Goal: Task Accomplishment & Management: Use online tool/utility

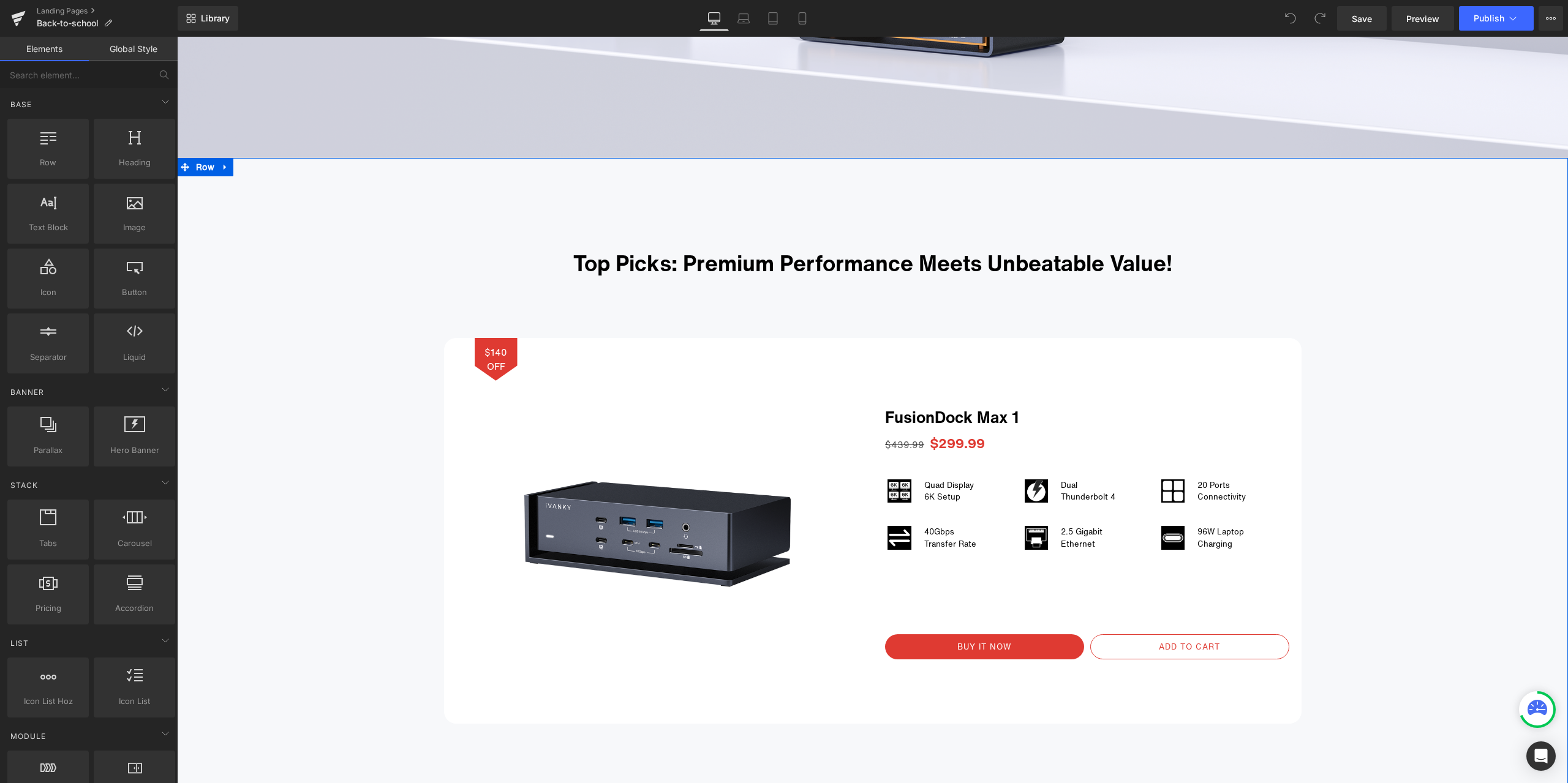
scroll to position [673, 0]
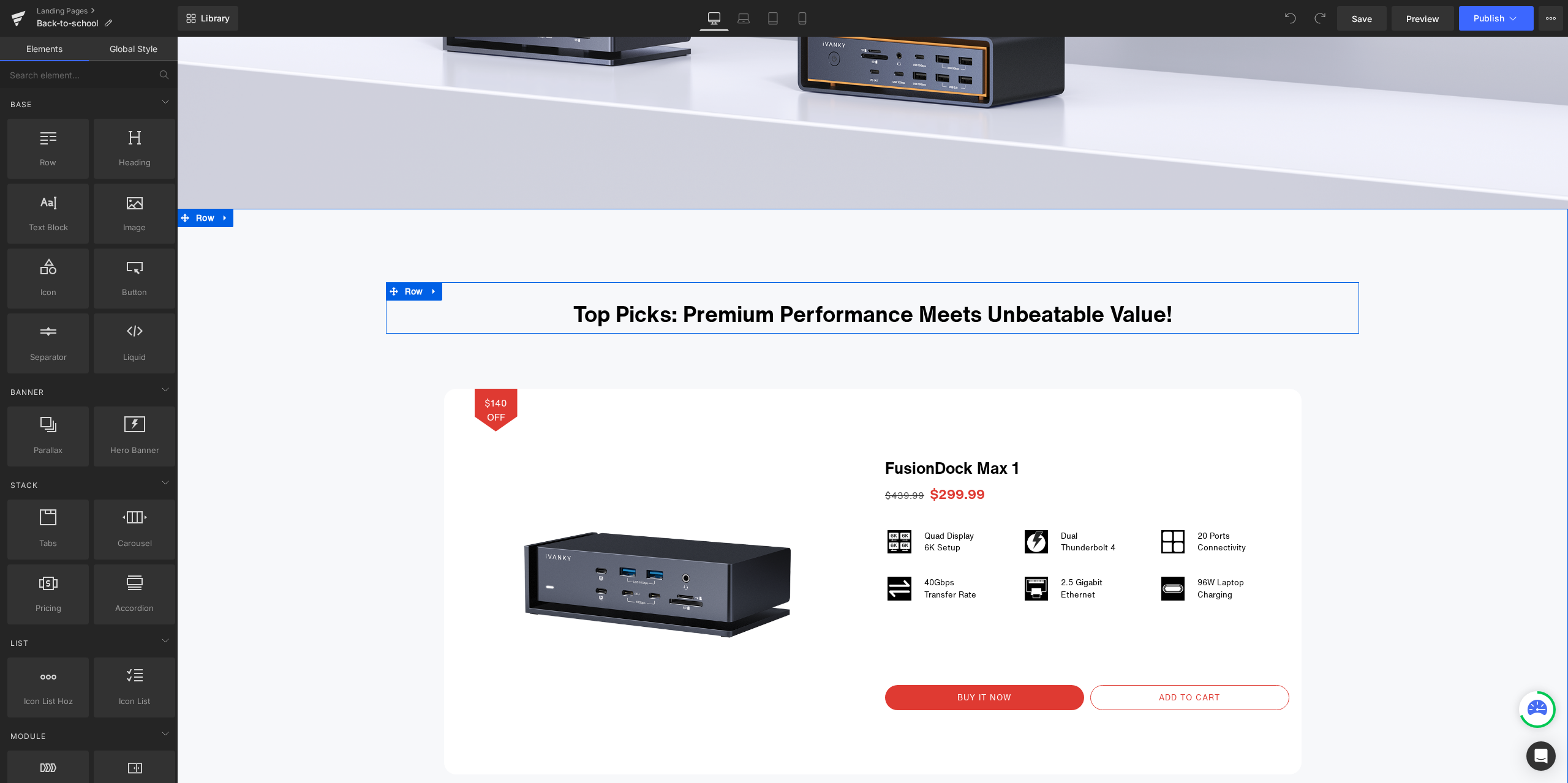
click at [430, 289] on icon at bounding box center [434, 292] width 9 height 9
click at [446, 293] on icon at bounding box center [450, 291] width 9 height 9
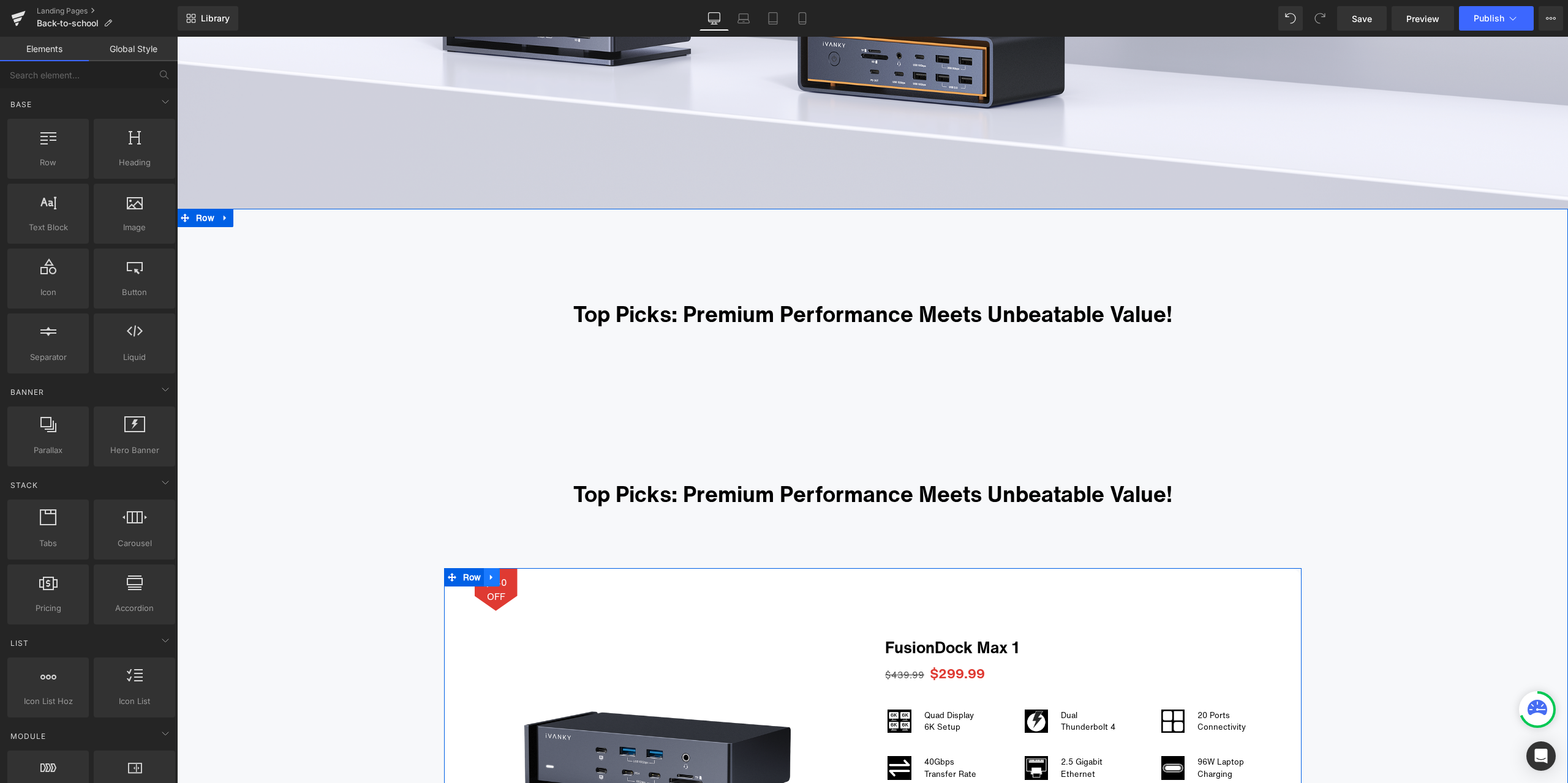
click at [488, 580] on icon at bounding box center [491, 577] width 9 height 9
click at [500, 575] on link at bounding box center [508, 577] width 16 height 18
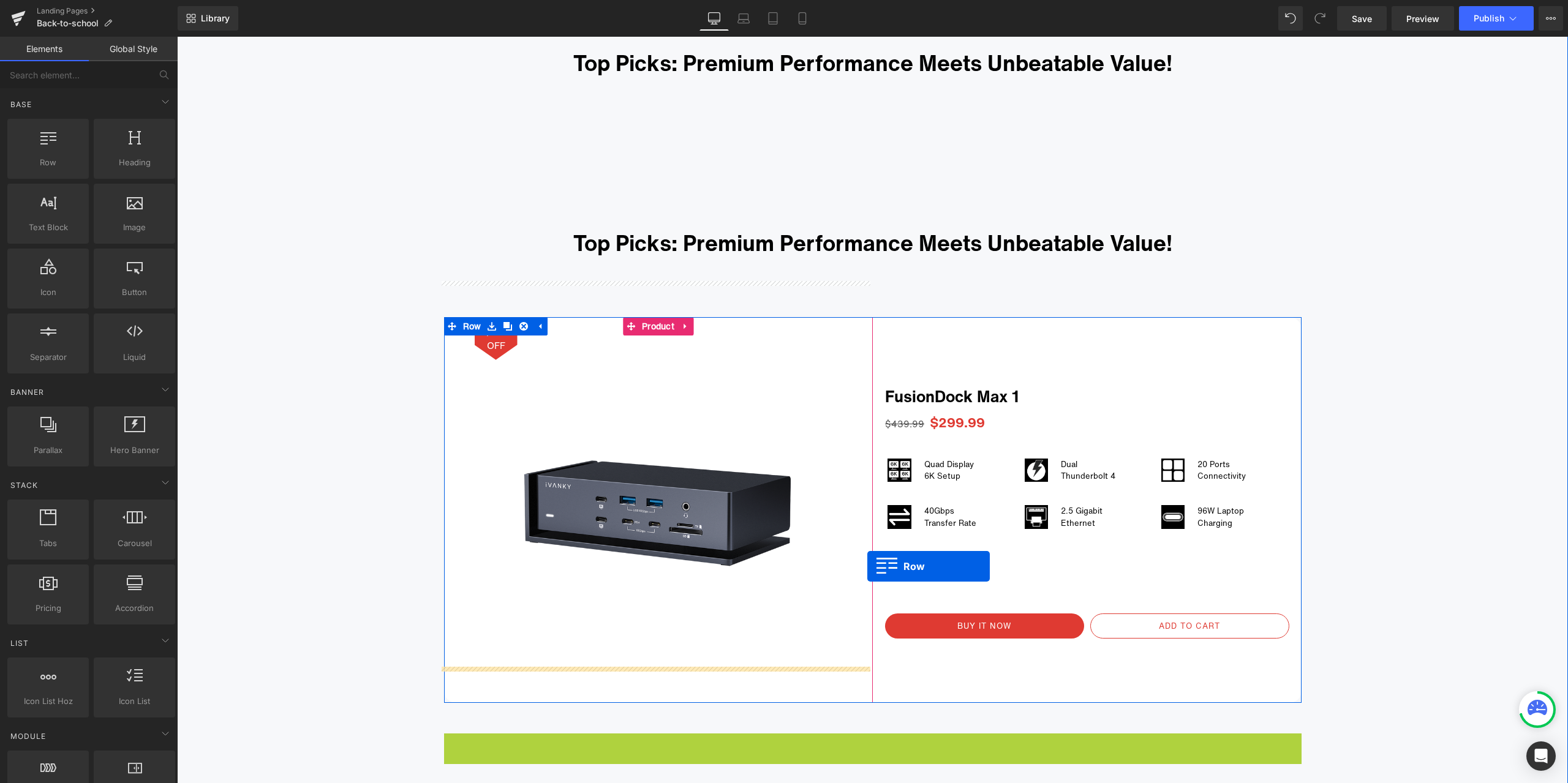
scroll to position [777, 0]
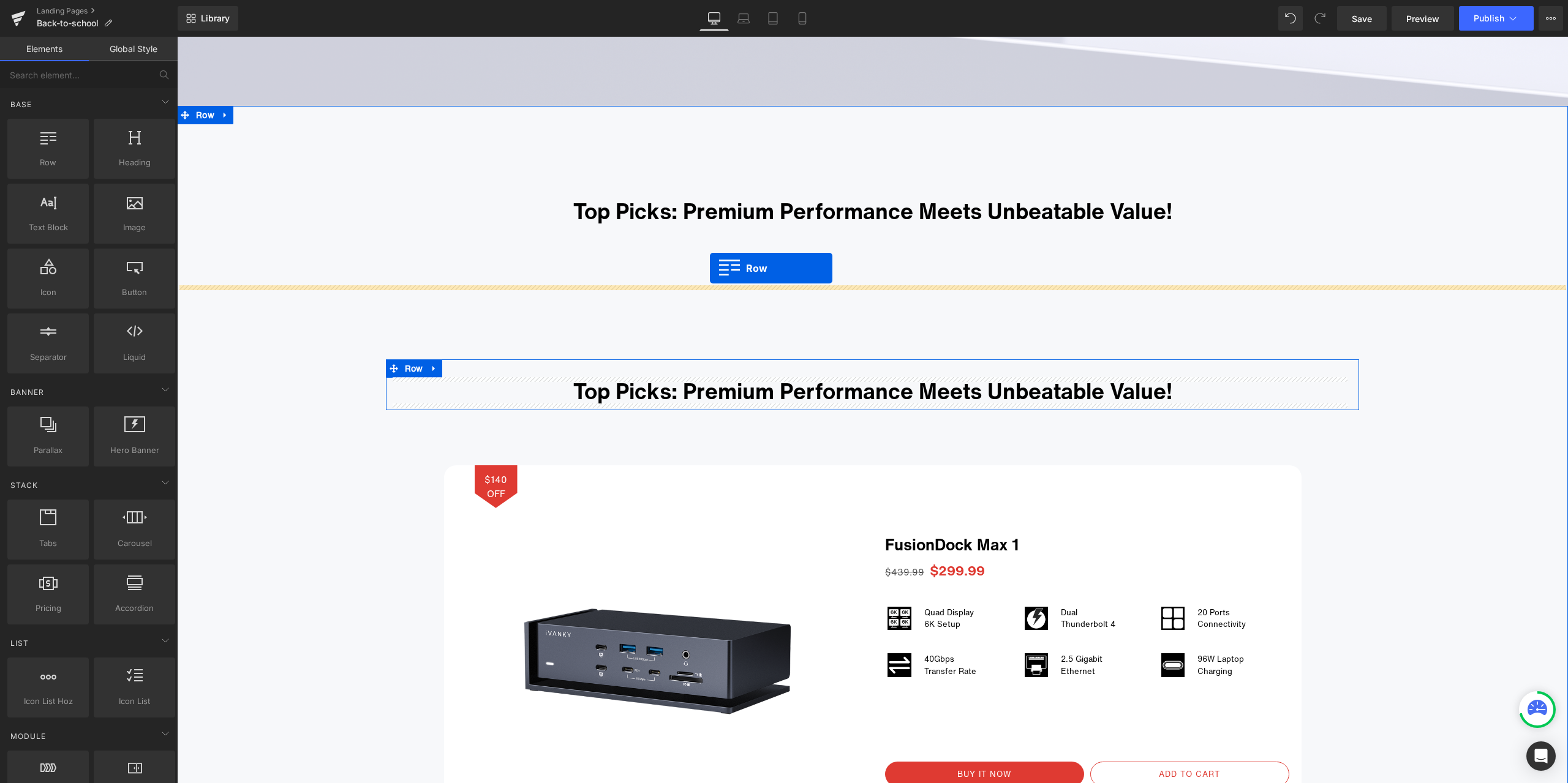
drag, startPoint x: 464, startPoint y: 282, endPoint x: 710, endPoint y: 268, distance: 246.4
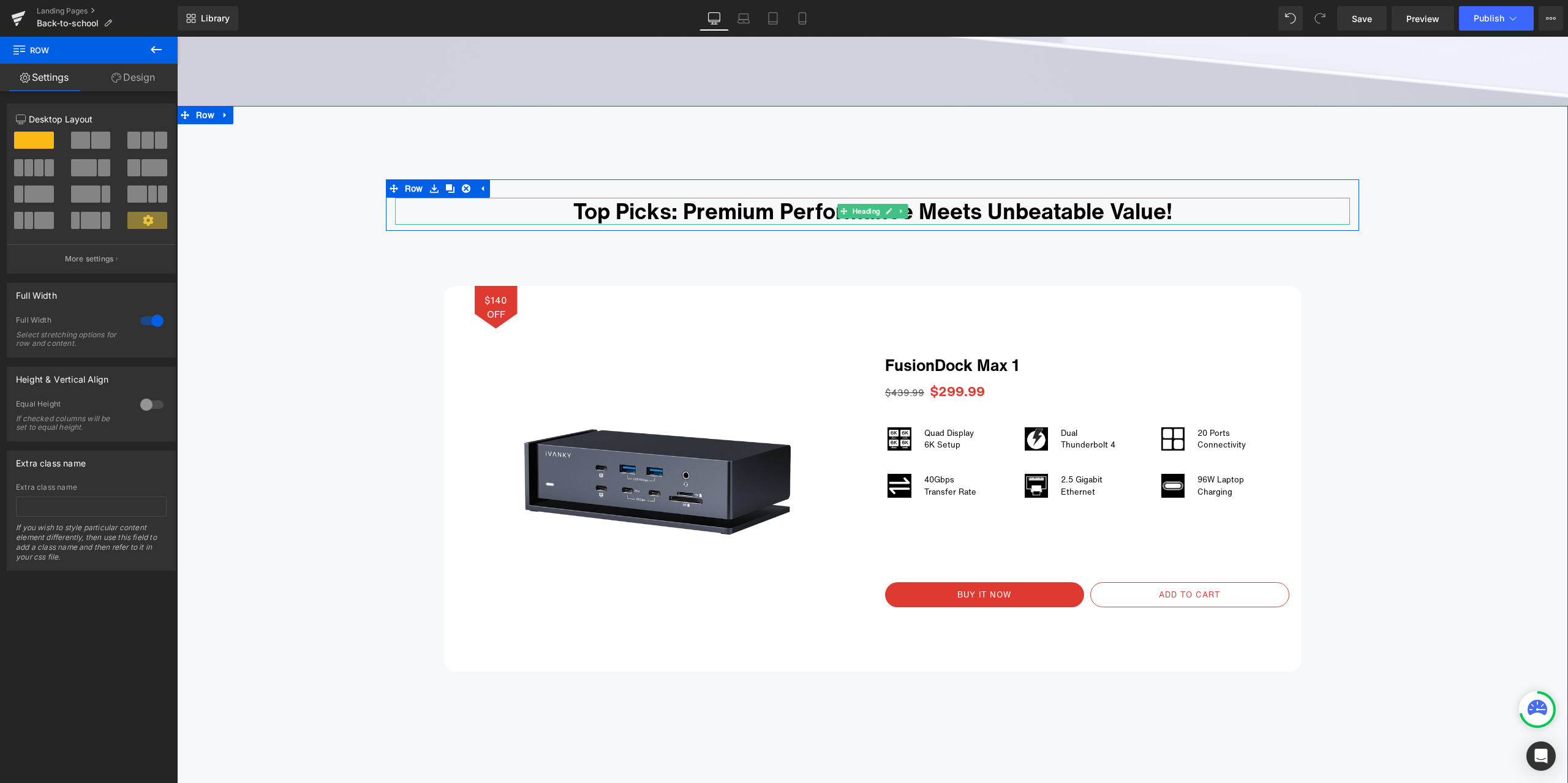
drag, startPoint x: 608, startPoint y: 205, endPoint x: 620, endPoint y: 207, distance: 12.2
click at [608, 205] on h1 "Top Picks: Premium Performance Meets Unbeatable Value!" at bounding box center [872, 211] width 955 height 27
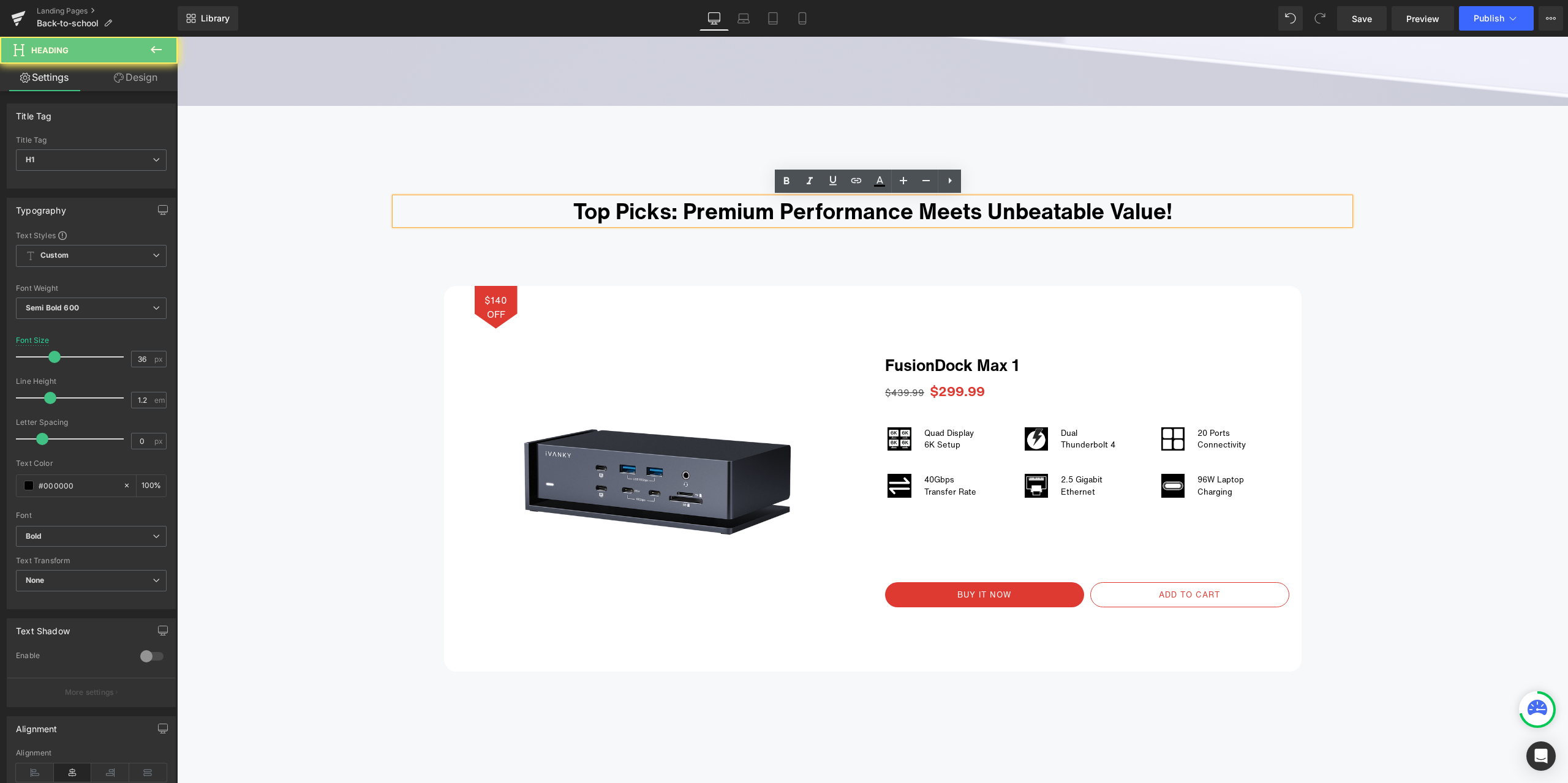
click at [630, 207] on h1 "Top Picks: Premium Performance Meets Unbeatable Value!" at bounding box center [872, 211] width 955 height 27
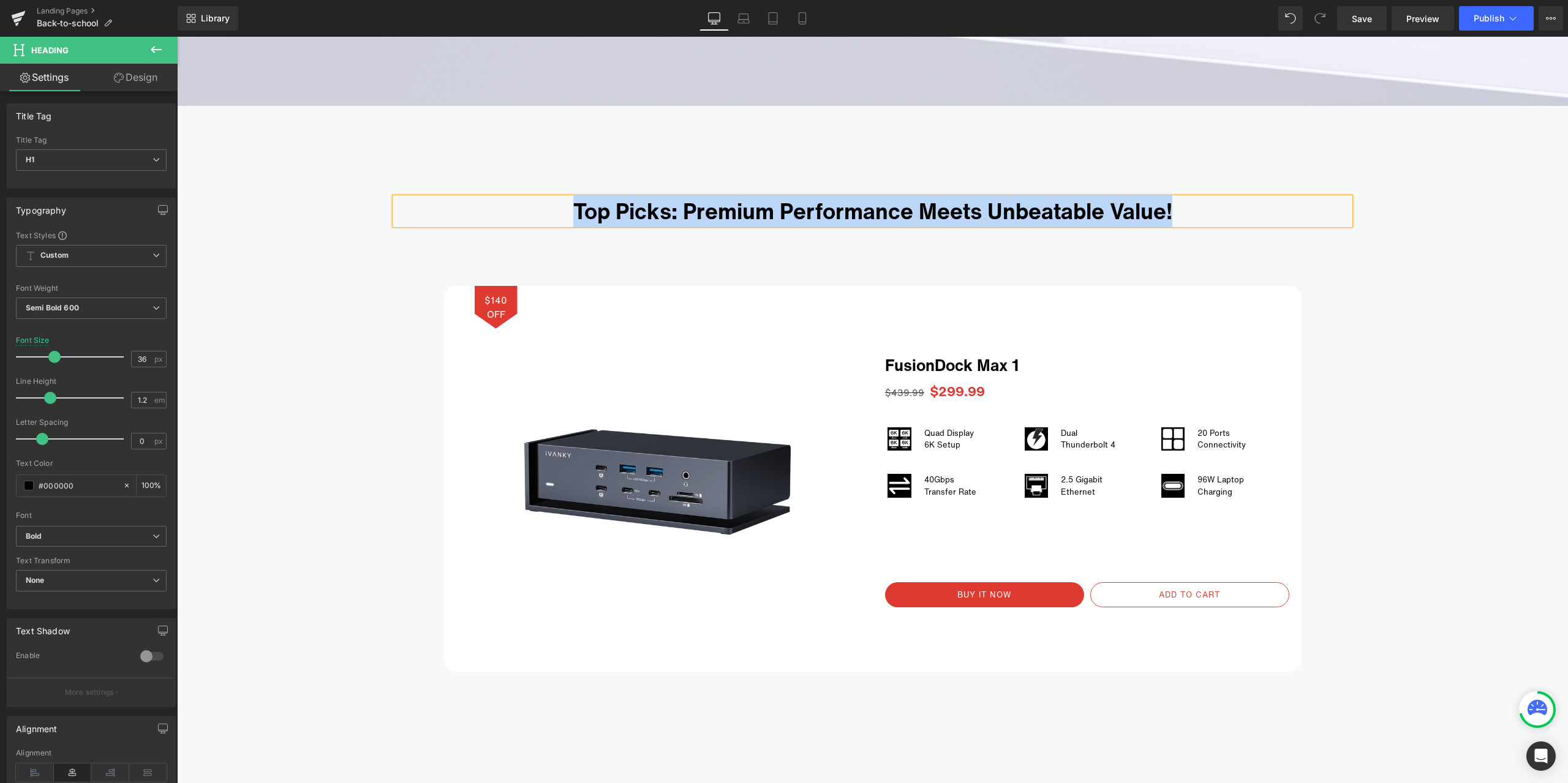
copy h1 "Top Picks: Premium Performance Meets Unbeatable Value!"
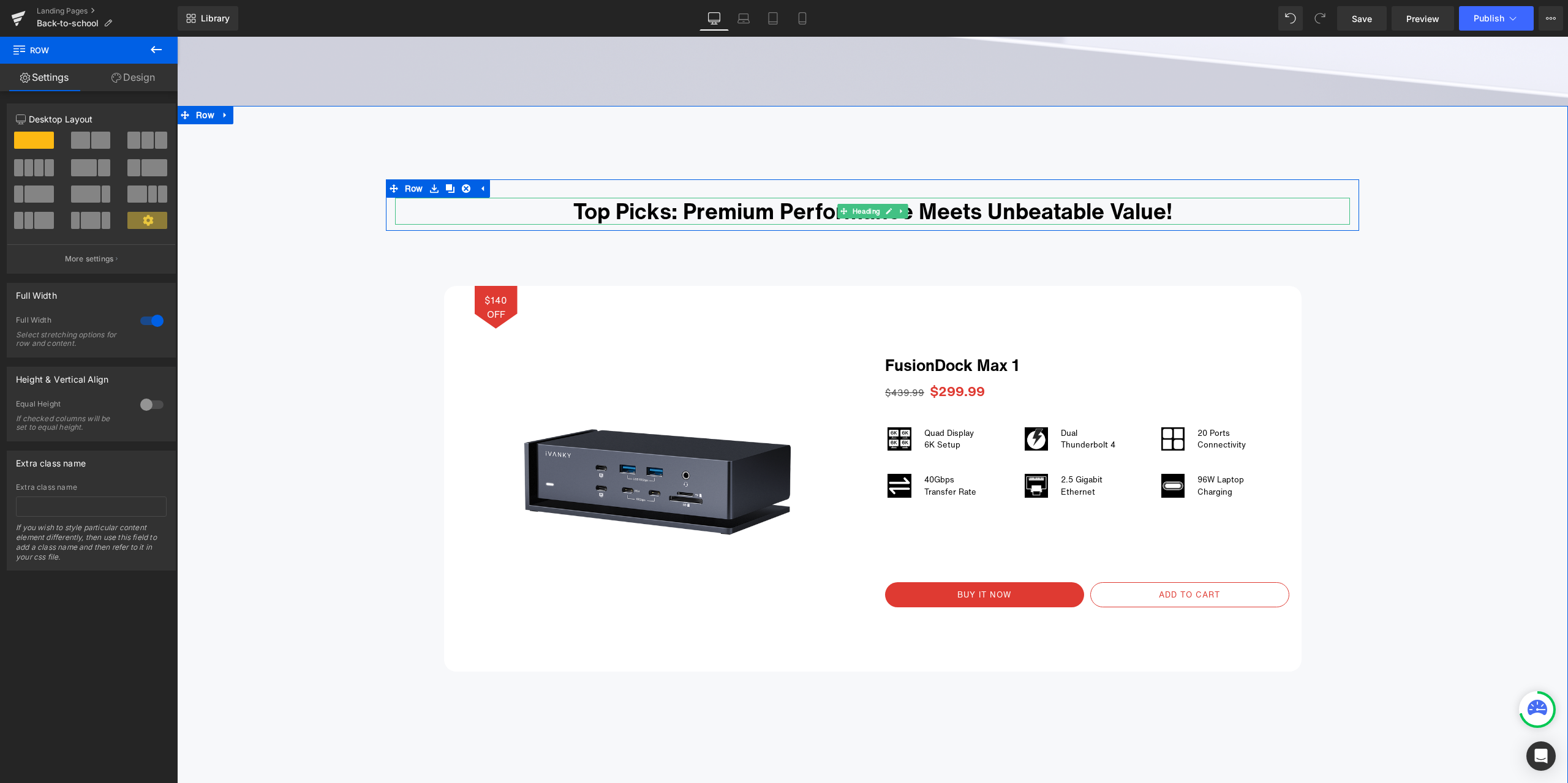
drag, startPoint x: 656, startPoint y: 213, endPoint x: 665, endPoint y: 210, distance: 9.5
click at [656, 213] on h1 "Top Picks: Premium Performance Meets Unbeatable Value!" at bounding box center [872, 211] width 955 height 27
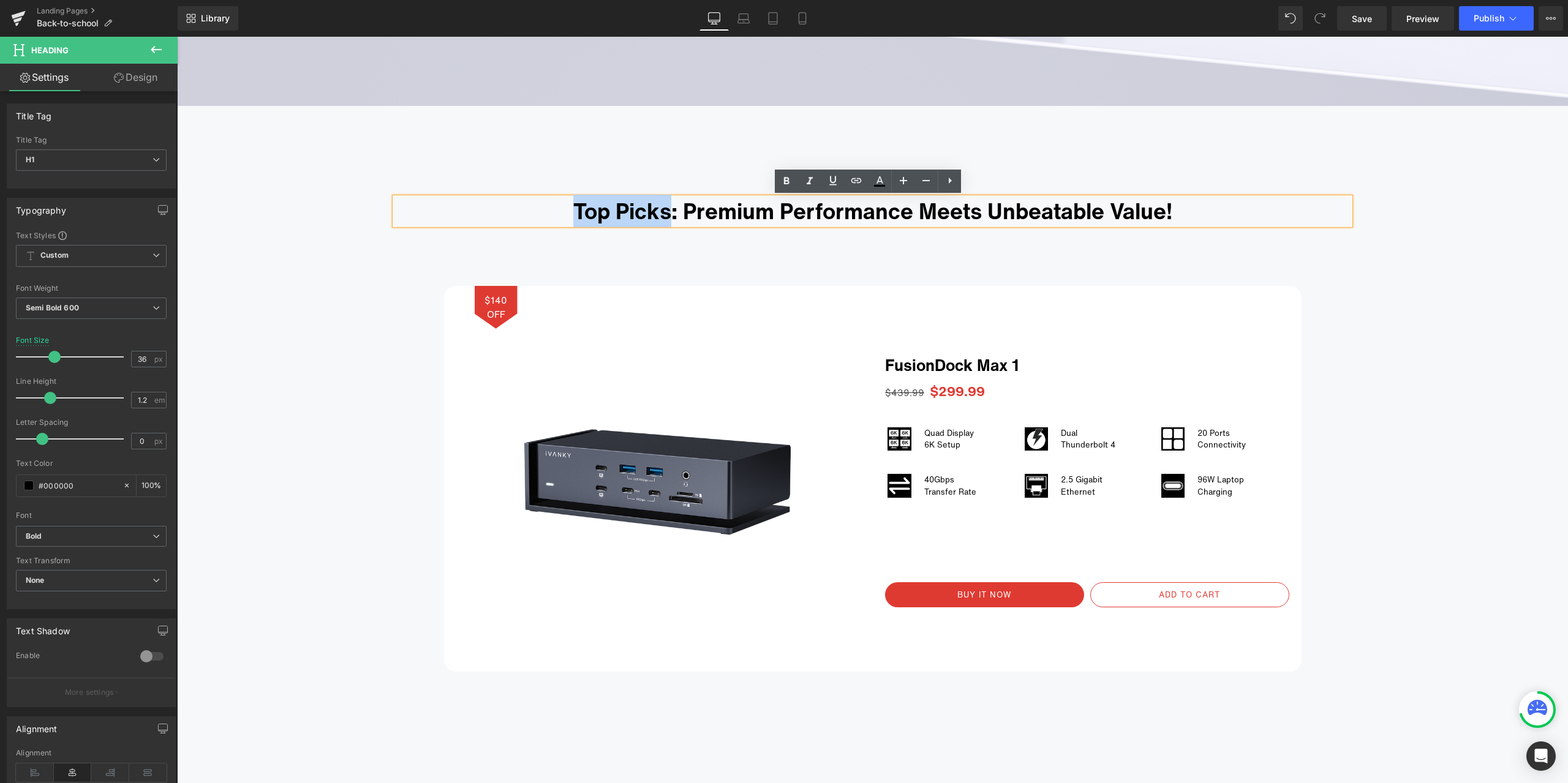
drag, startPoint x: 667, startPoint y: 209, endPoint x: 554, endPoint y: 210, distance: 113.0
click at [554, 210] on h1 "Top Picks: Premium Performance Meets Unbeatable Value!" at bounding box center [872, 211] width 955 height 27
paste div
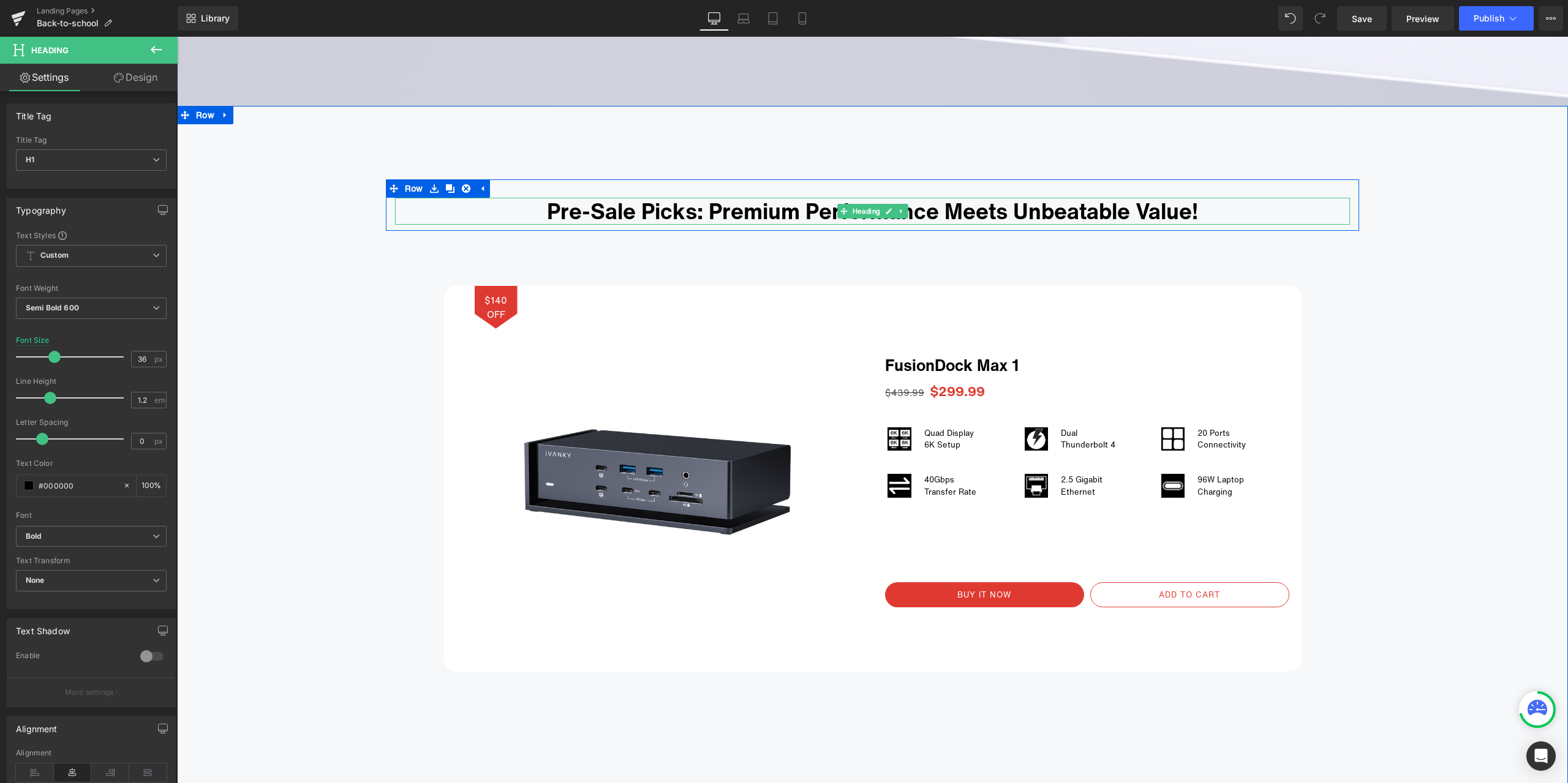
click at [738, 207] on h1 "Pre-Sale Picks: Premium Performance Meets Unbeatable Value!" at bounding box center [872, 211] width 955 height 27
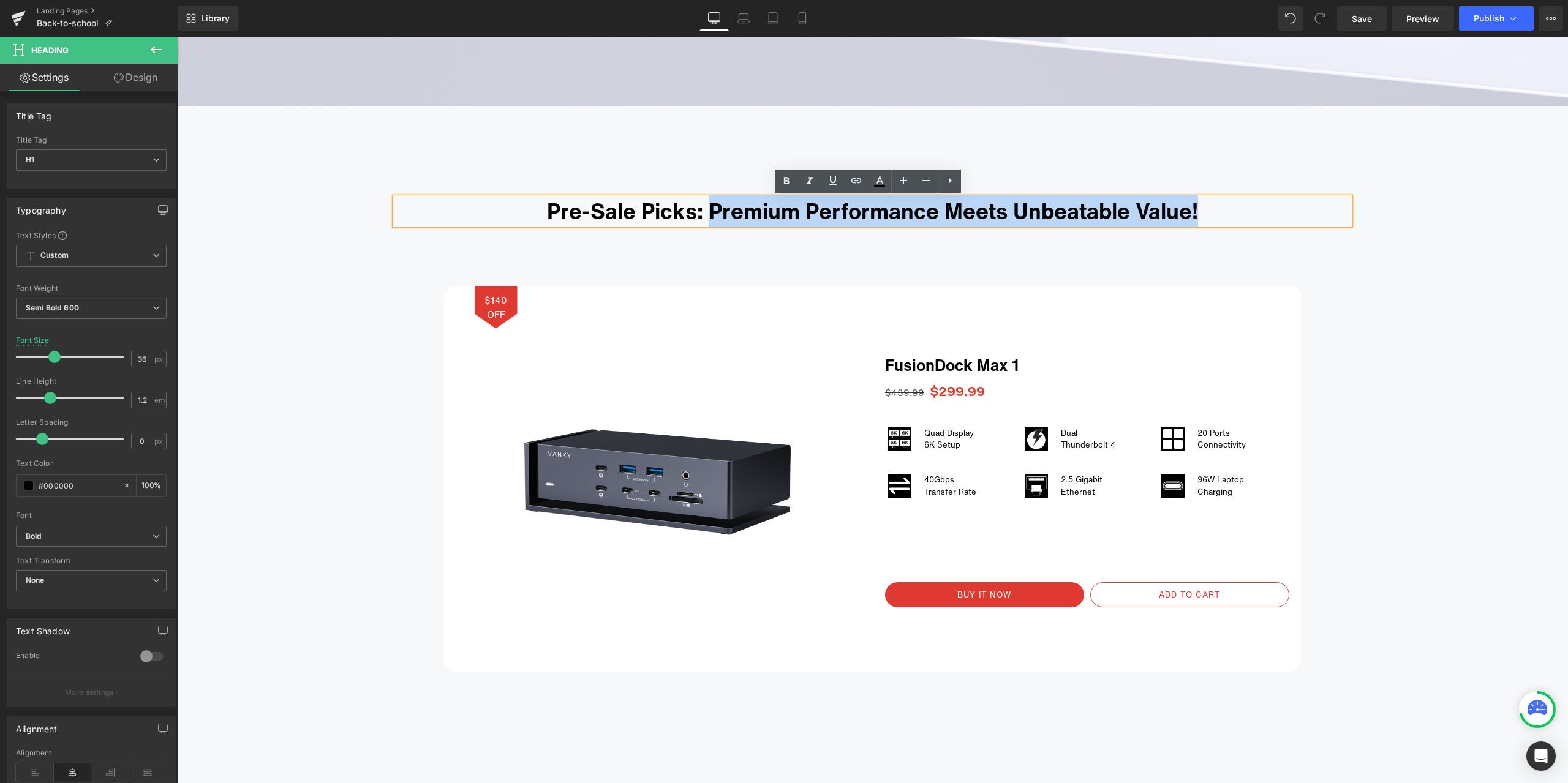
drag, startPoint x: 704, startPoint y: 210, endPoint x: 1226, endPoint y: 214, distance: 522.0
click at [1226, 214] on h1 "Pre-Sale Picks: Premium Performance Meets Unbeatable Value!" at bounding box center [872, 211] width 955 height 27
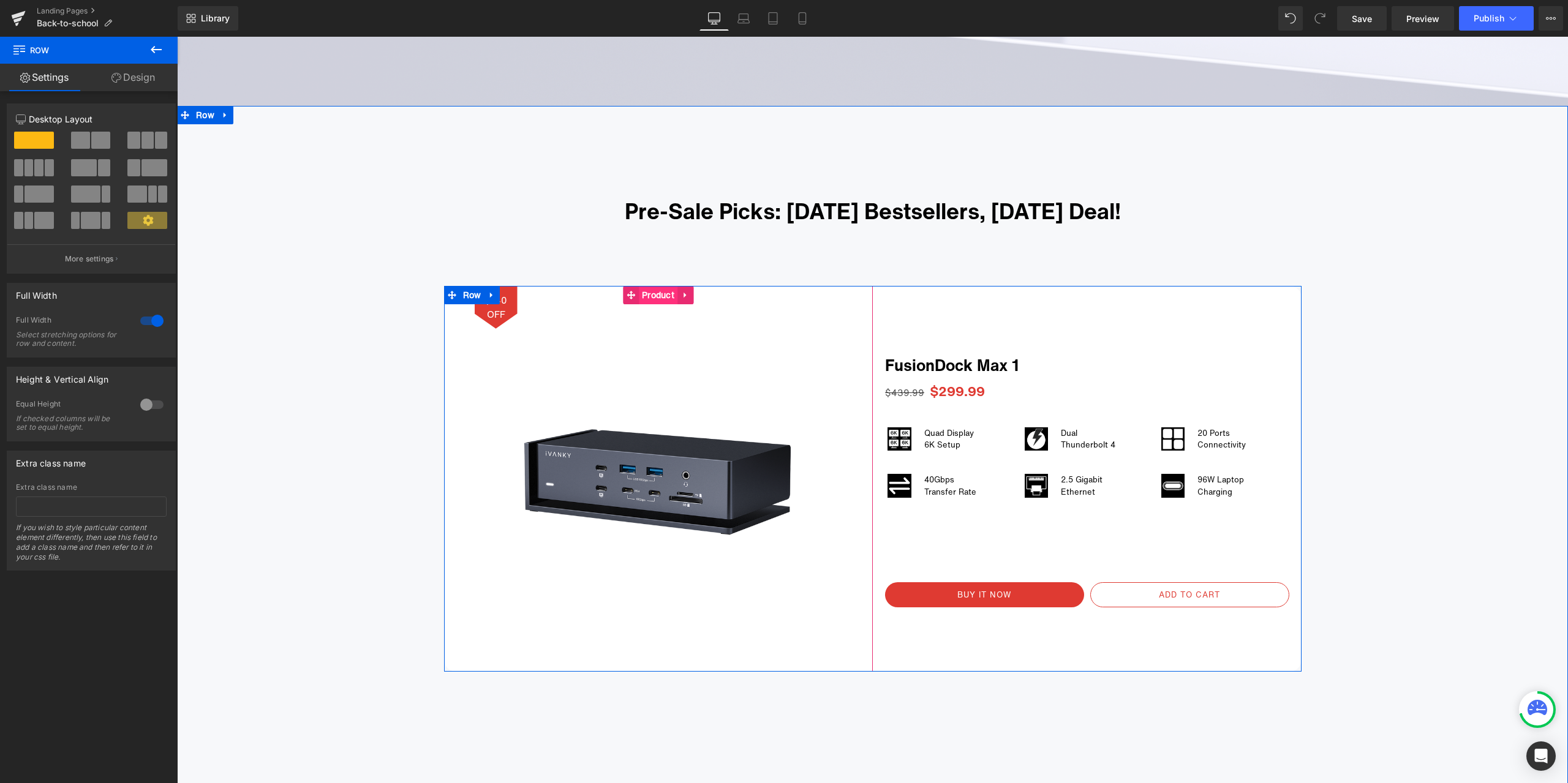
click at [652, 300] on span "Product" at bounding box center [658, 295] width 38 height 18
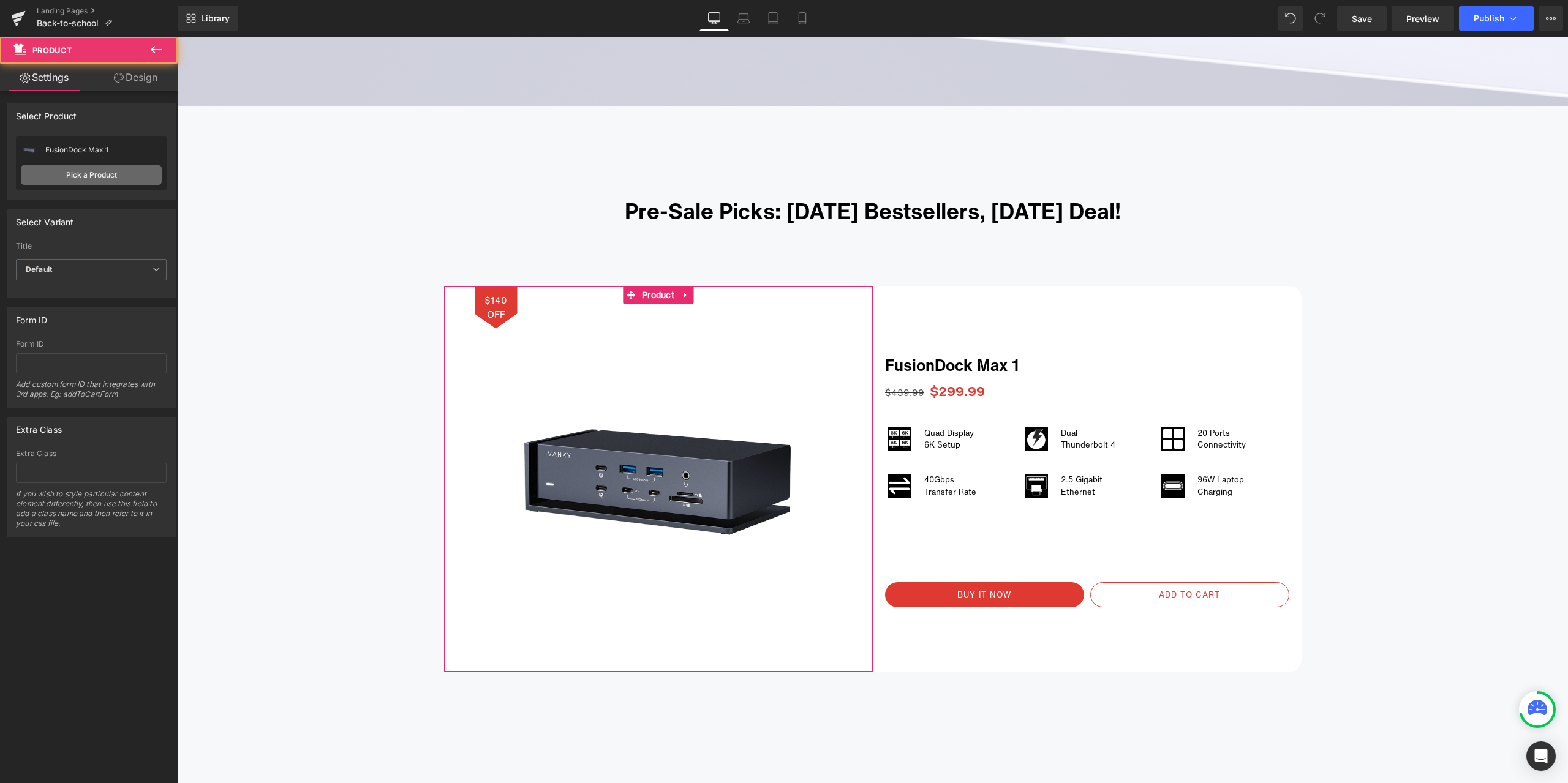
click at [132, 180] on link "Pick a Product" at bounding box center [92, 174] width 141 height 20
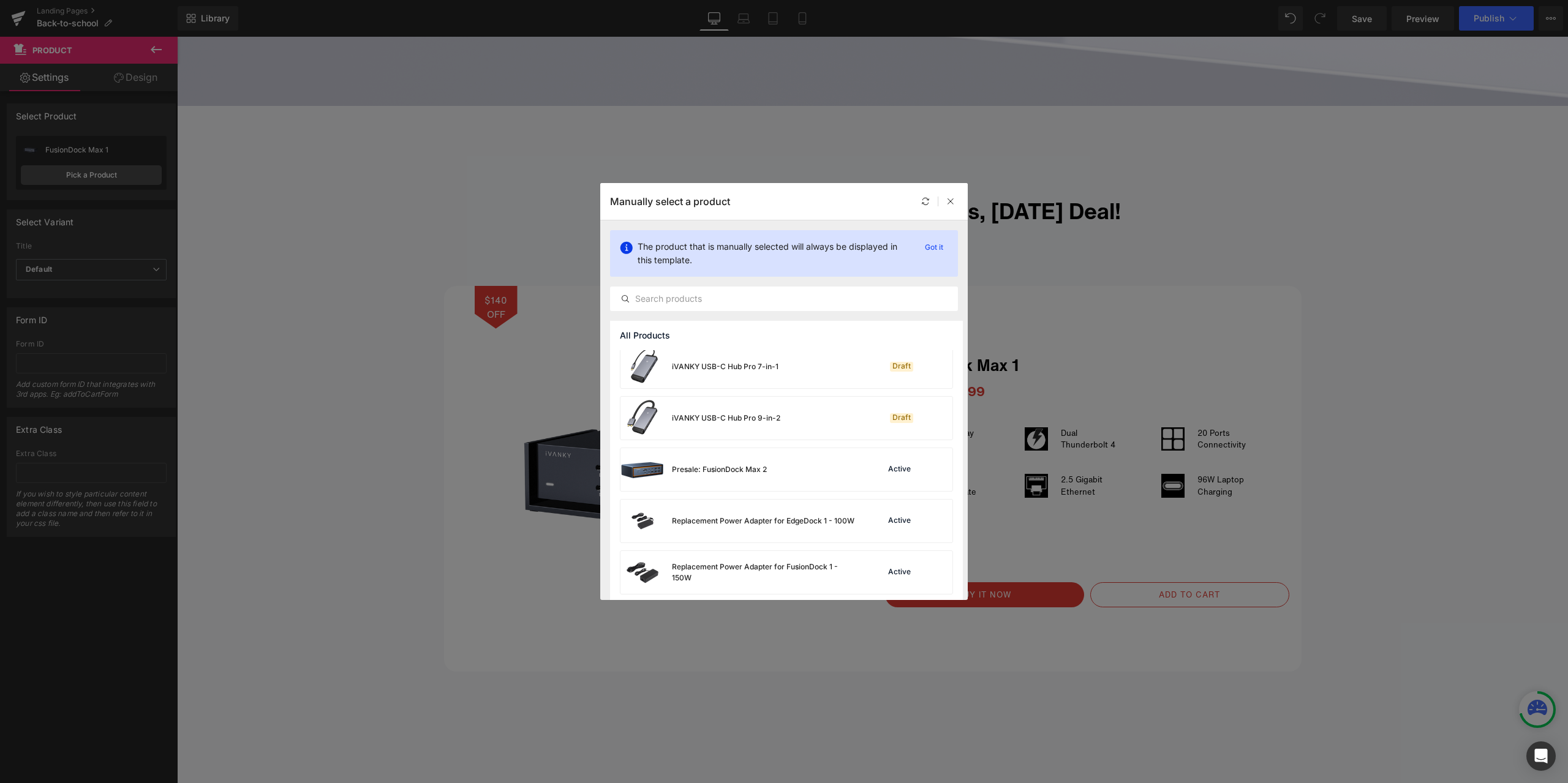
scroll to position [4603, 0]
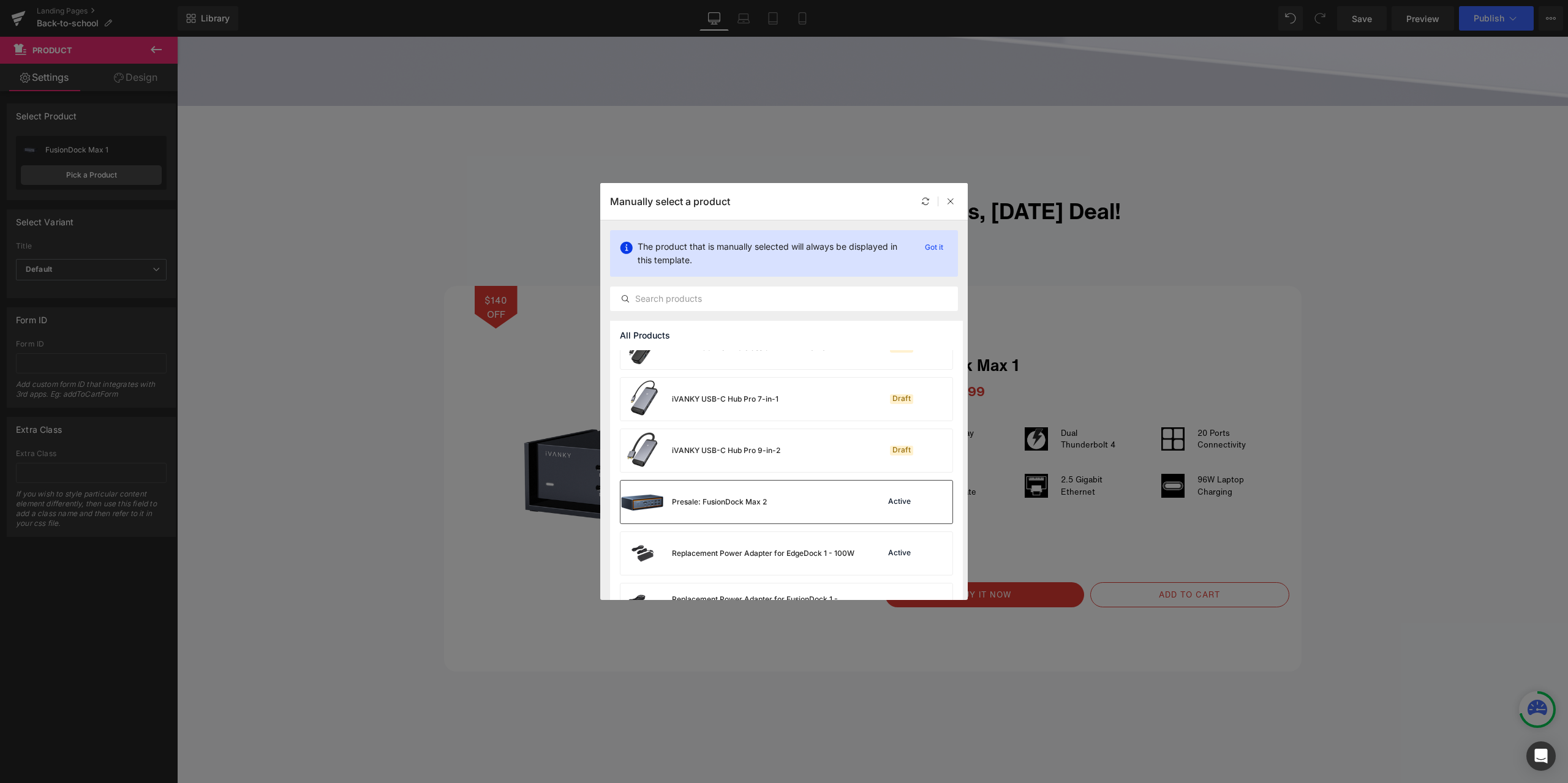
click at [792, 504] on div "Presale: FusionDock Max 2 Active" at bounding box center [786, 502] width 332 height 43
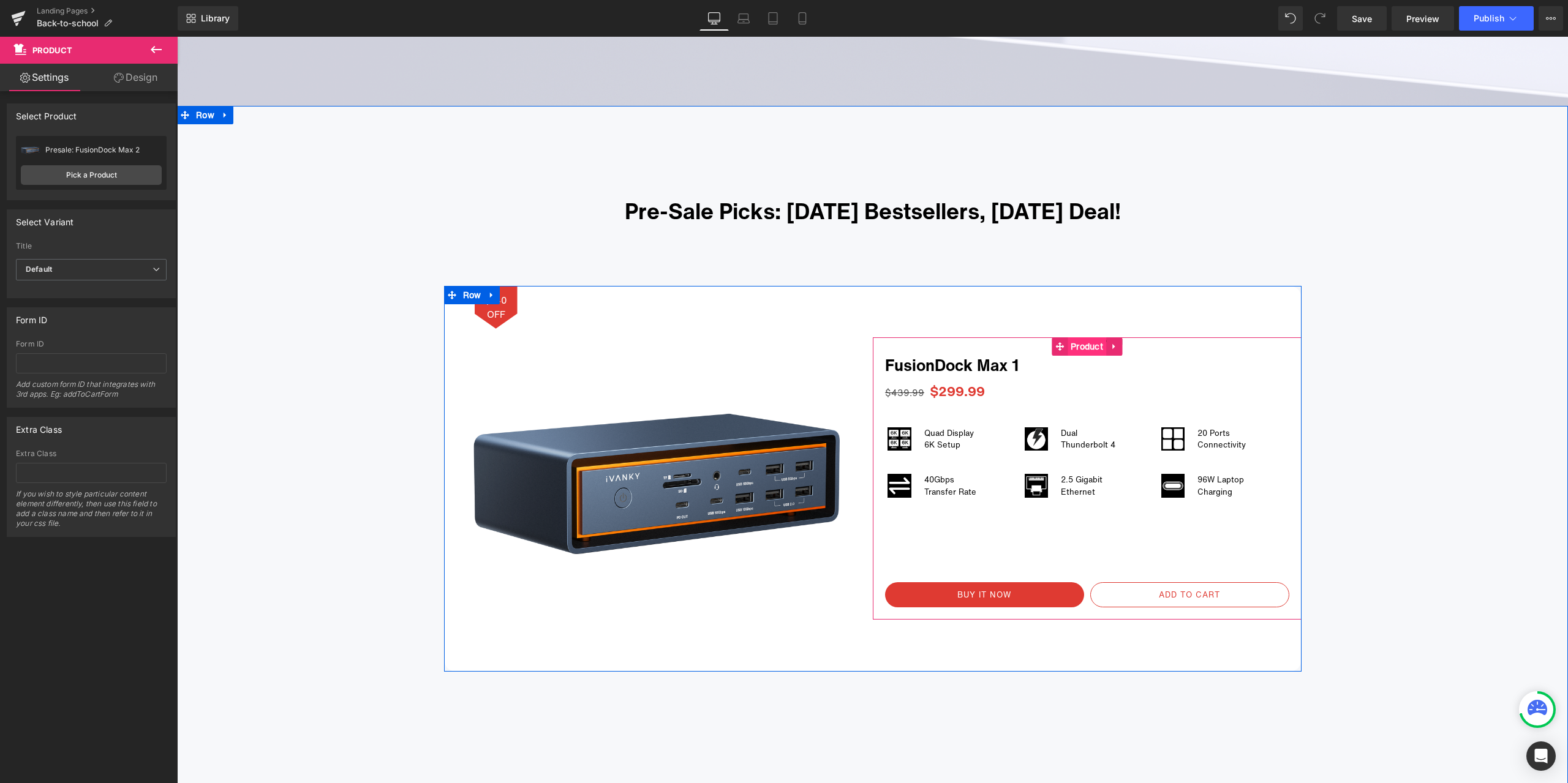
click at [1079, 346] on span "Product" at bounding box center [1087, 346] width 38 height 18
click at [1077, 347] on span "Product" at bounding box center [1087, 347] width 38 height 18
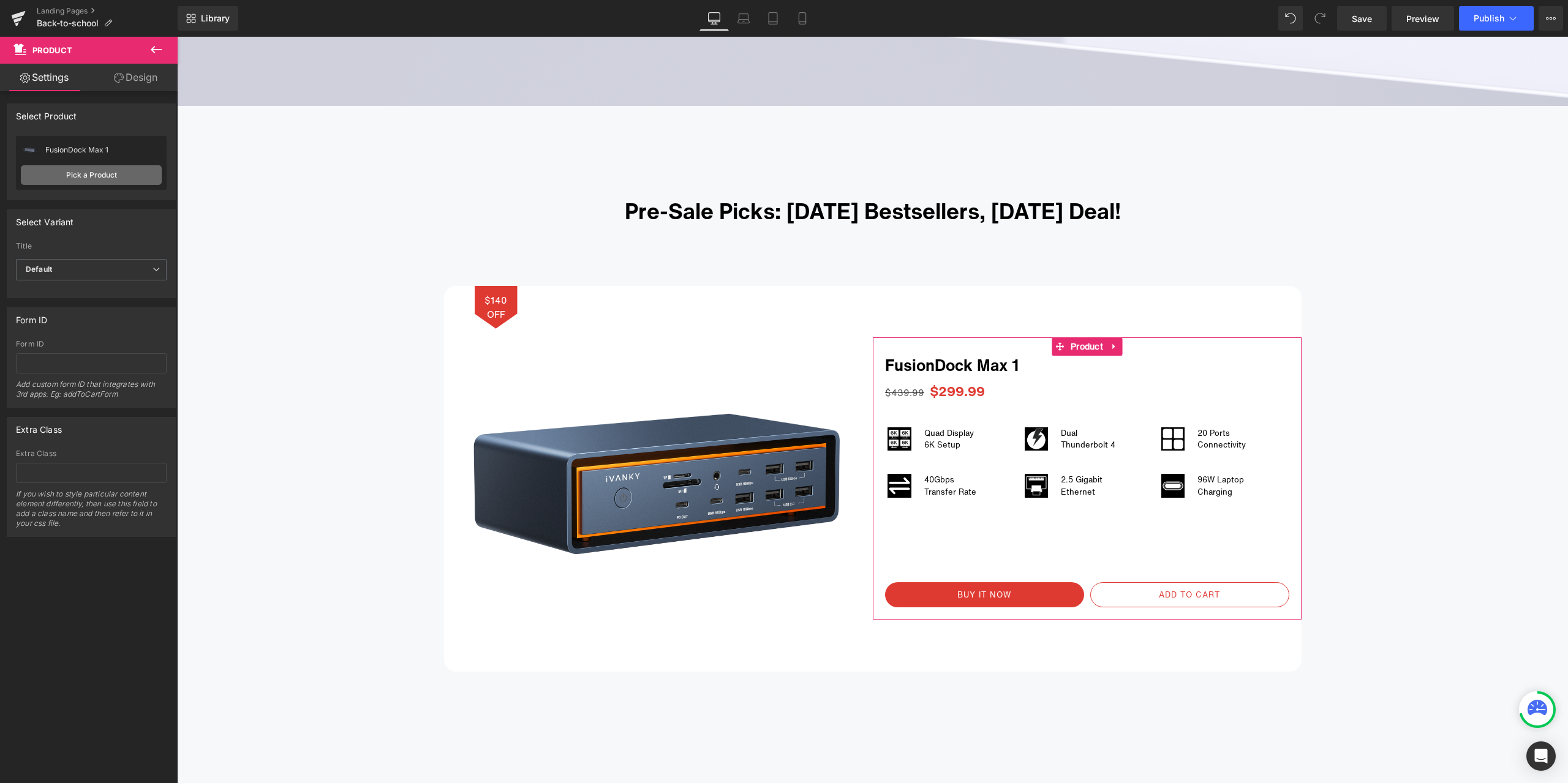
click at [135, 181] on link "Pick a Product" at bounding box center [92, 174] width 141 height 20
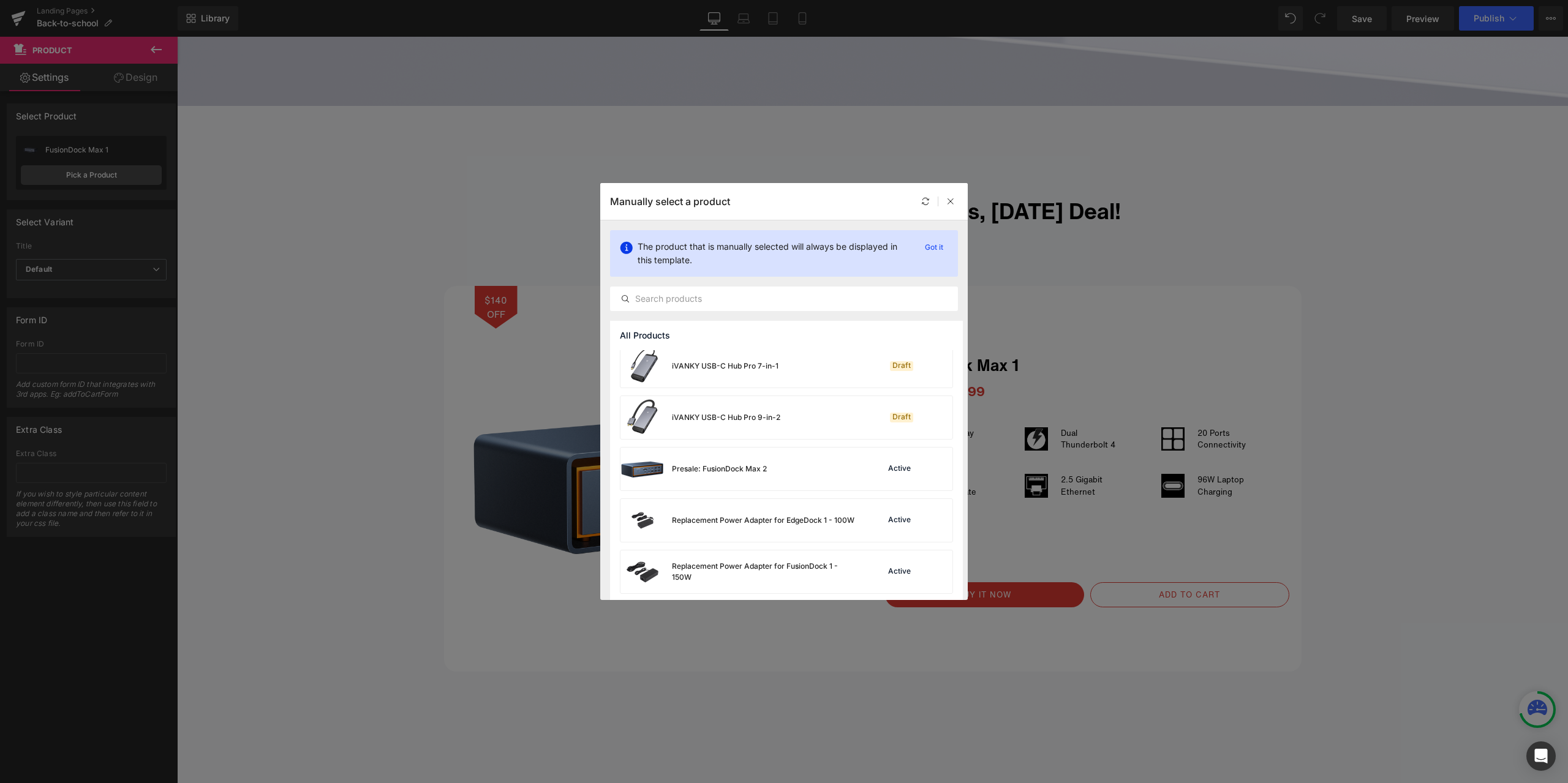
scroll to position [4595, 0]
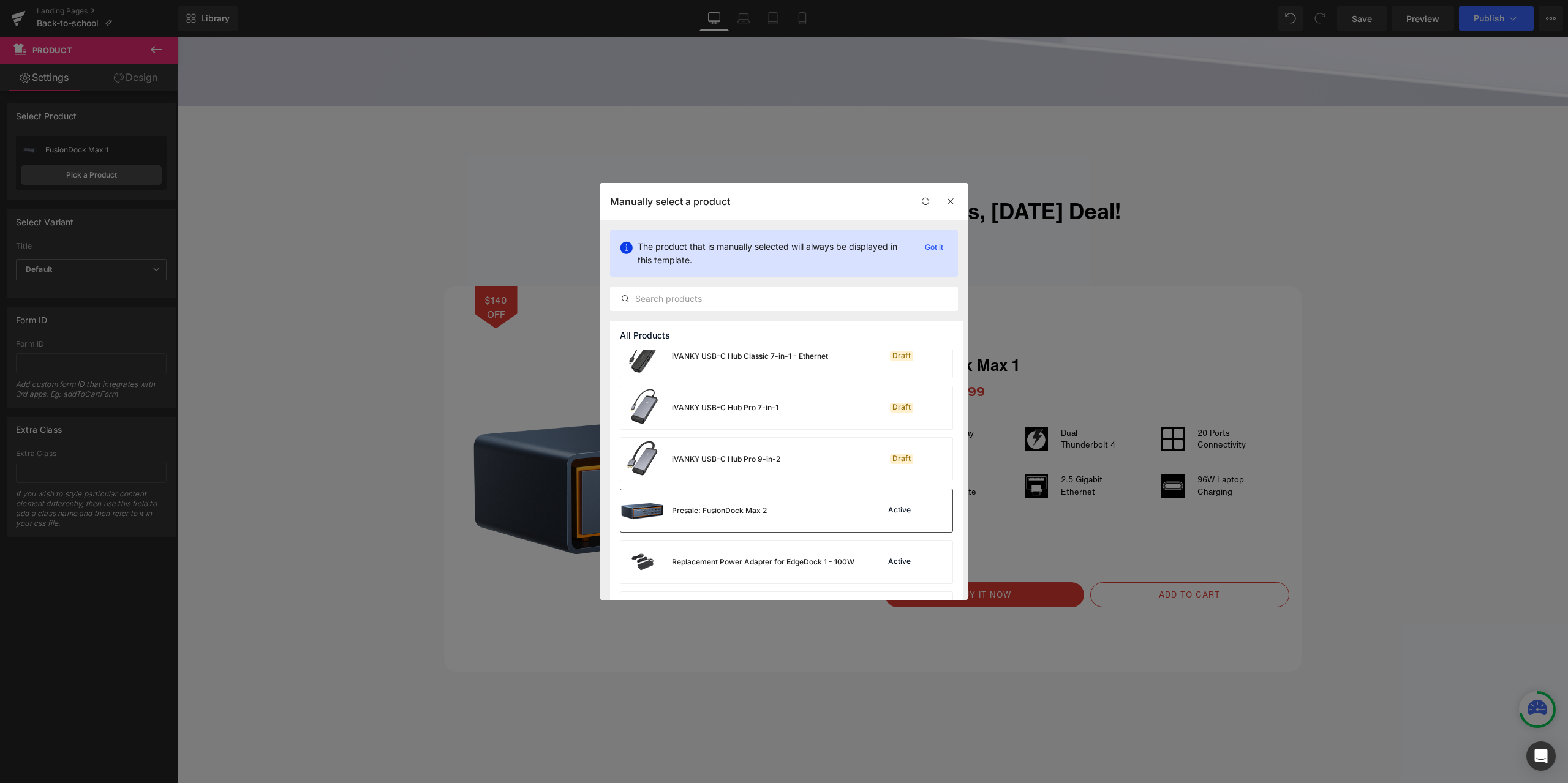
click at [803, 507] on div "Presale: FusionDock Max 2 Active" at bounding box center [786, 511] width 332 height 43
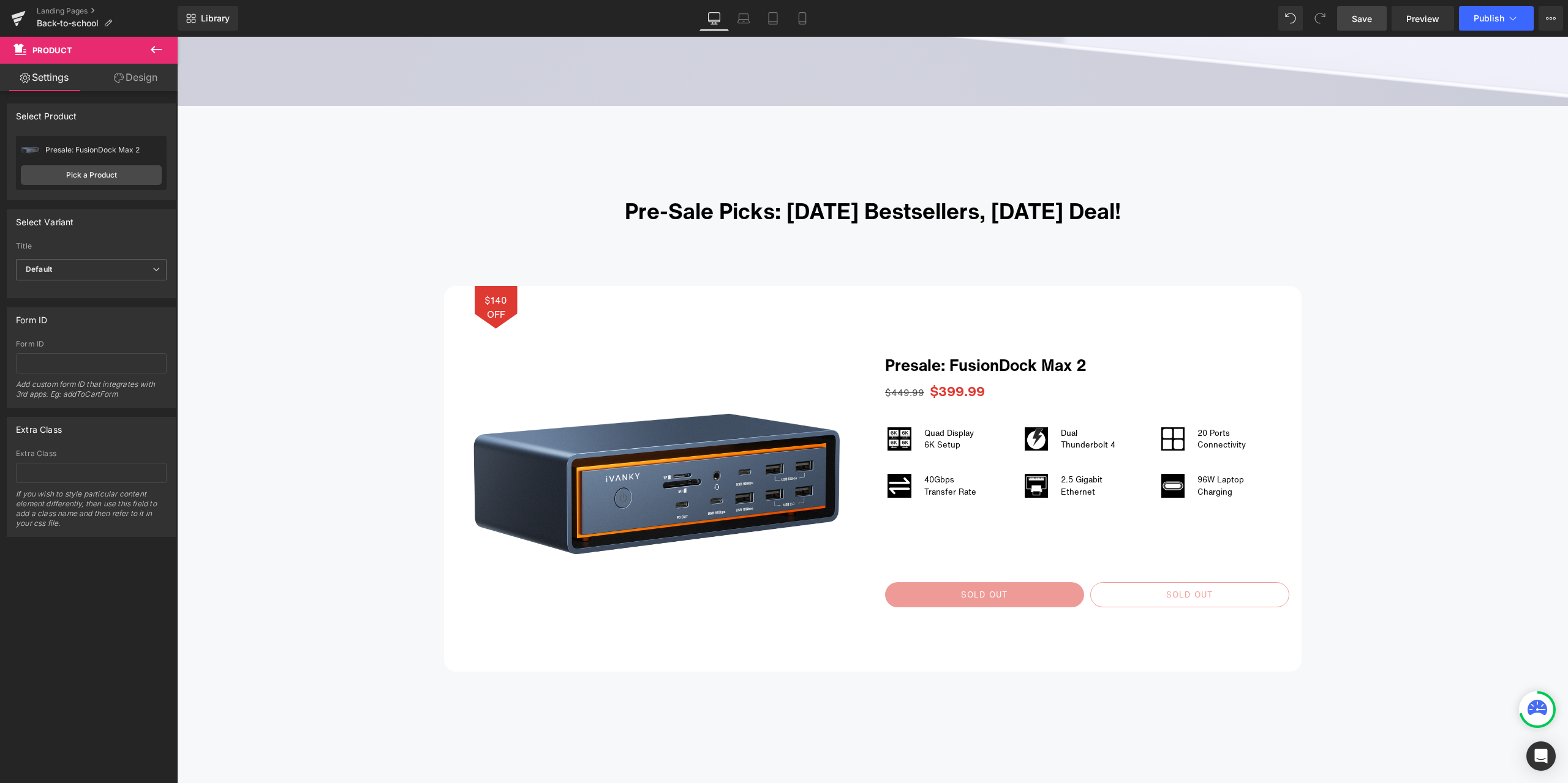
click at [1351, 21] on link "Save" at bounding box center [1361, 18] width 49 height 24
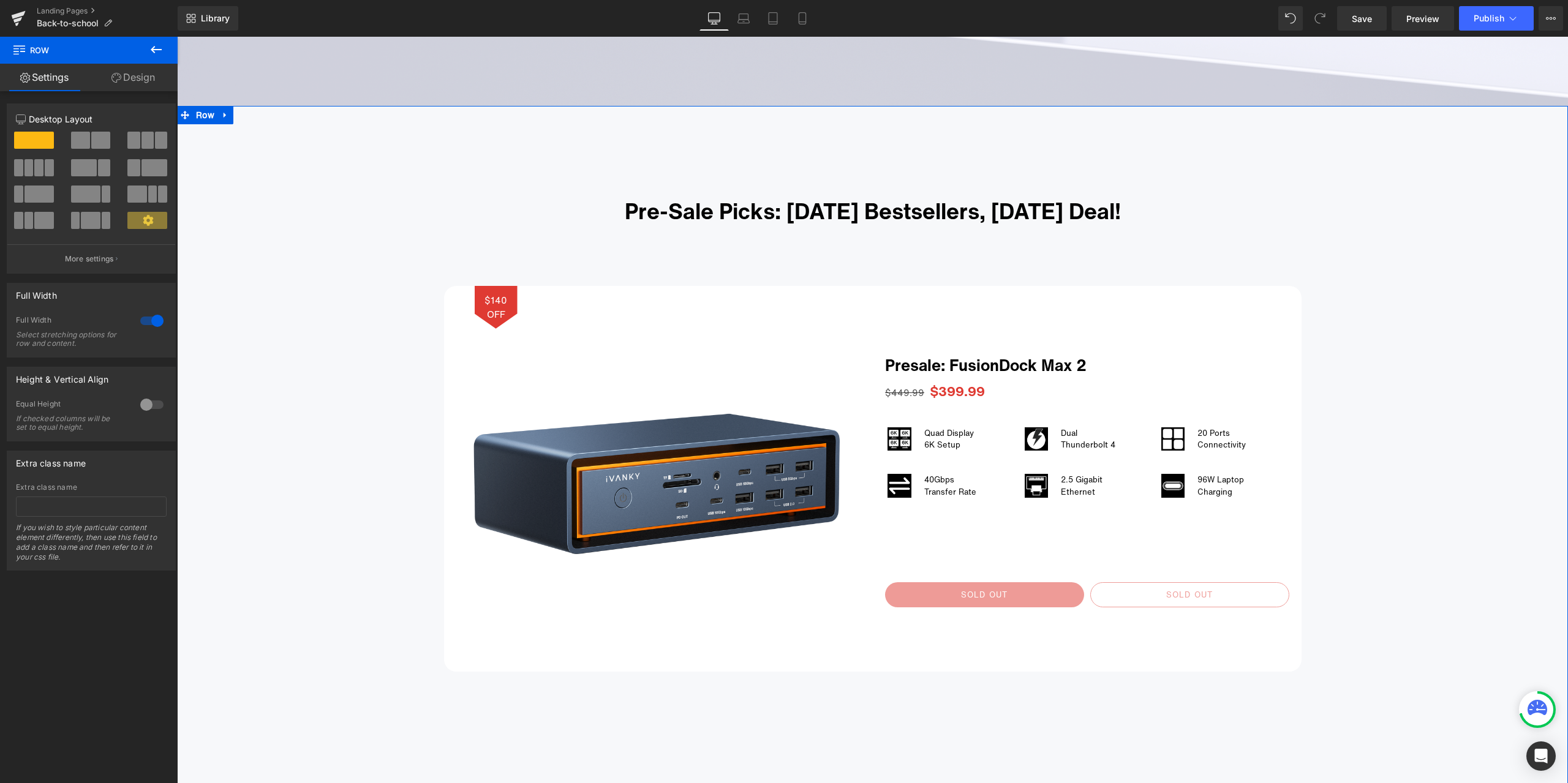
click at [813, 30] on link "Mobile" at bounding box center [803, 18] width 30 height 24
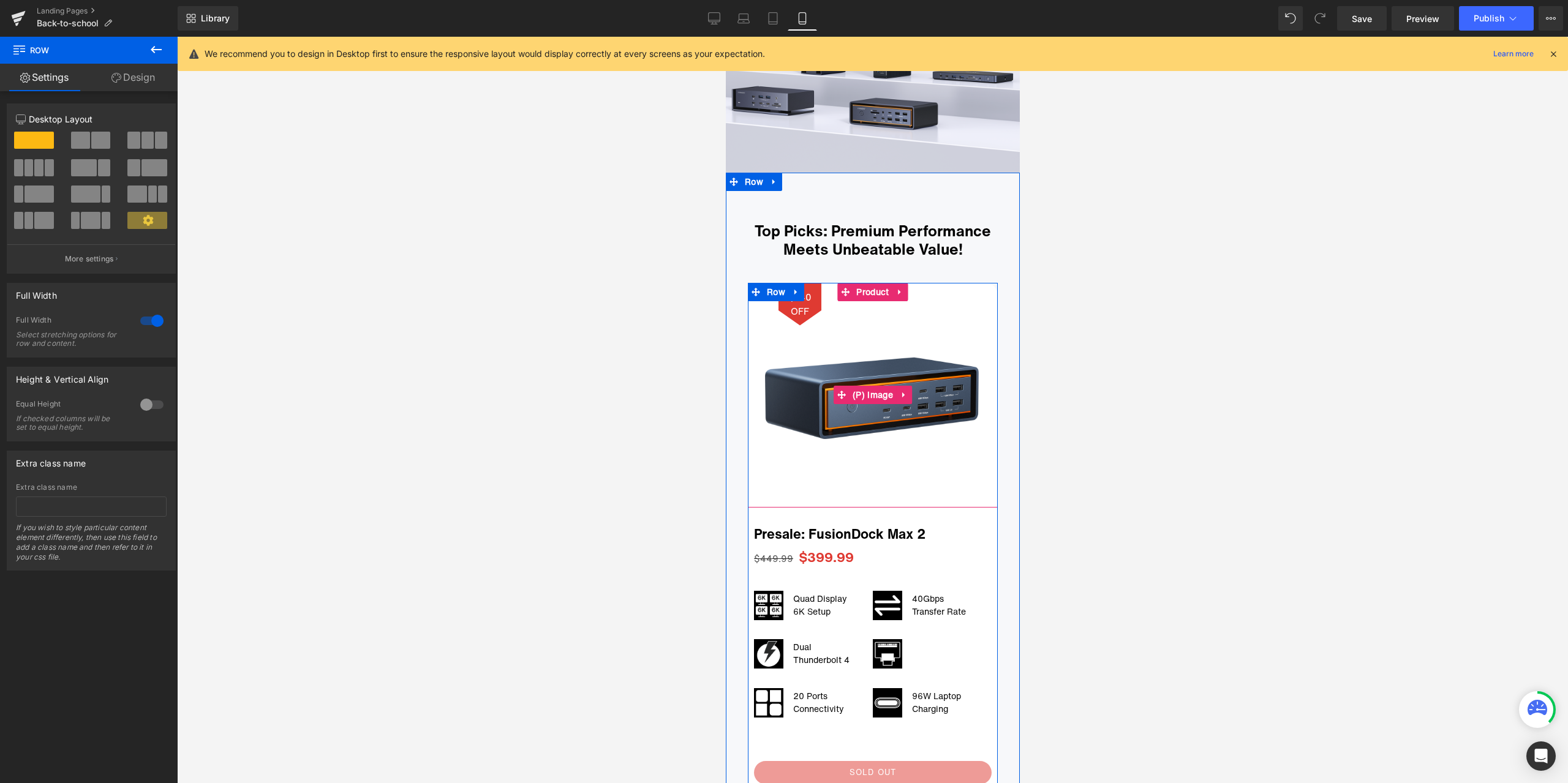
scroll to position [413, 0]
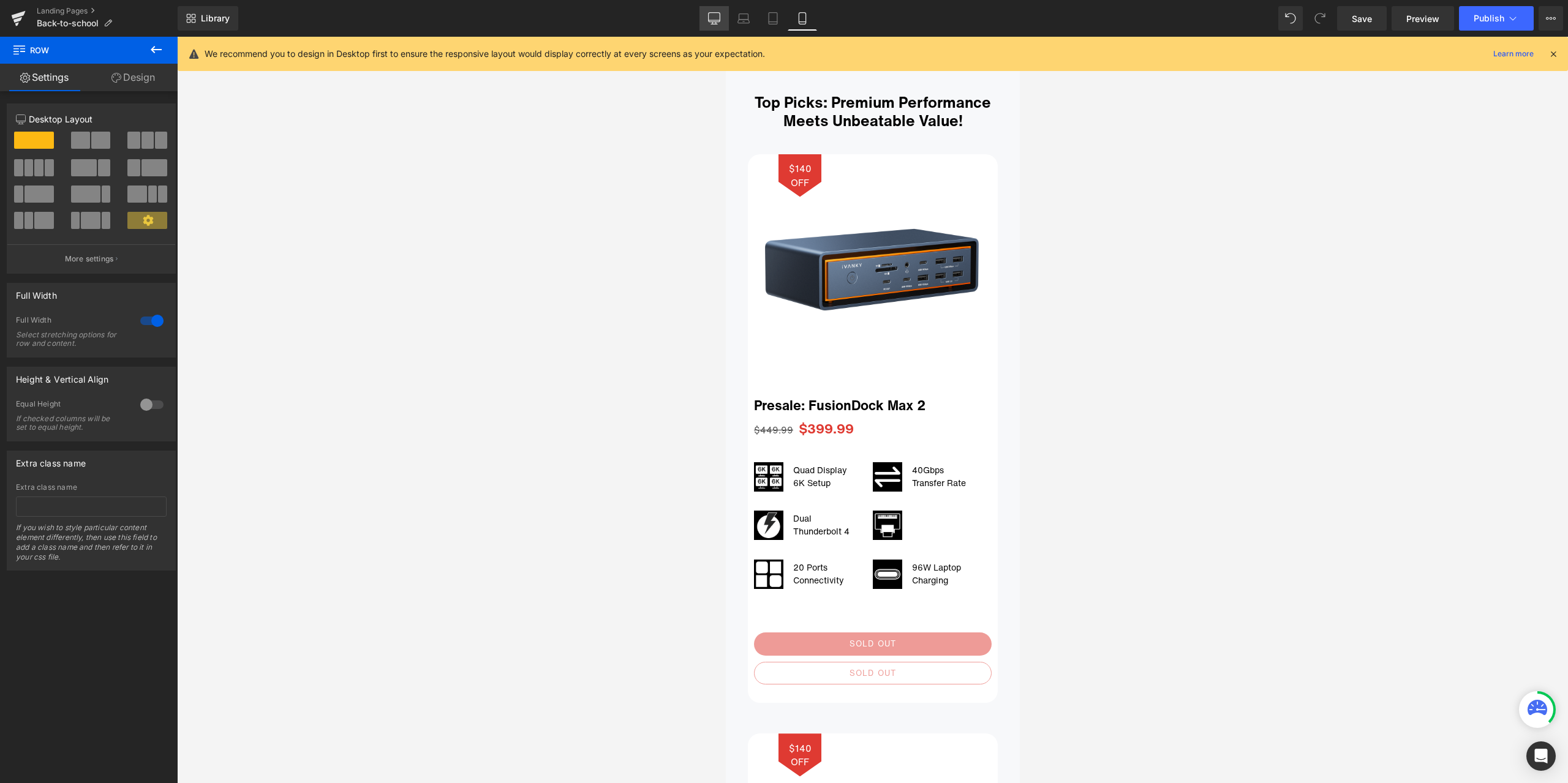
click at [713, 24] on link "Desktop" at bounding box center [714, 18] width 30 height 24
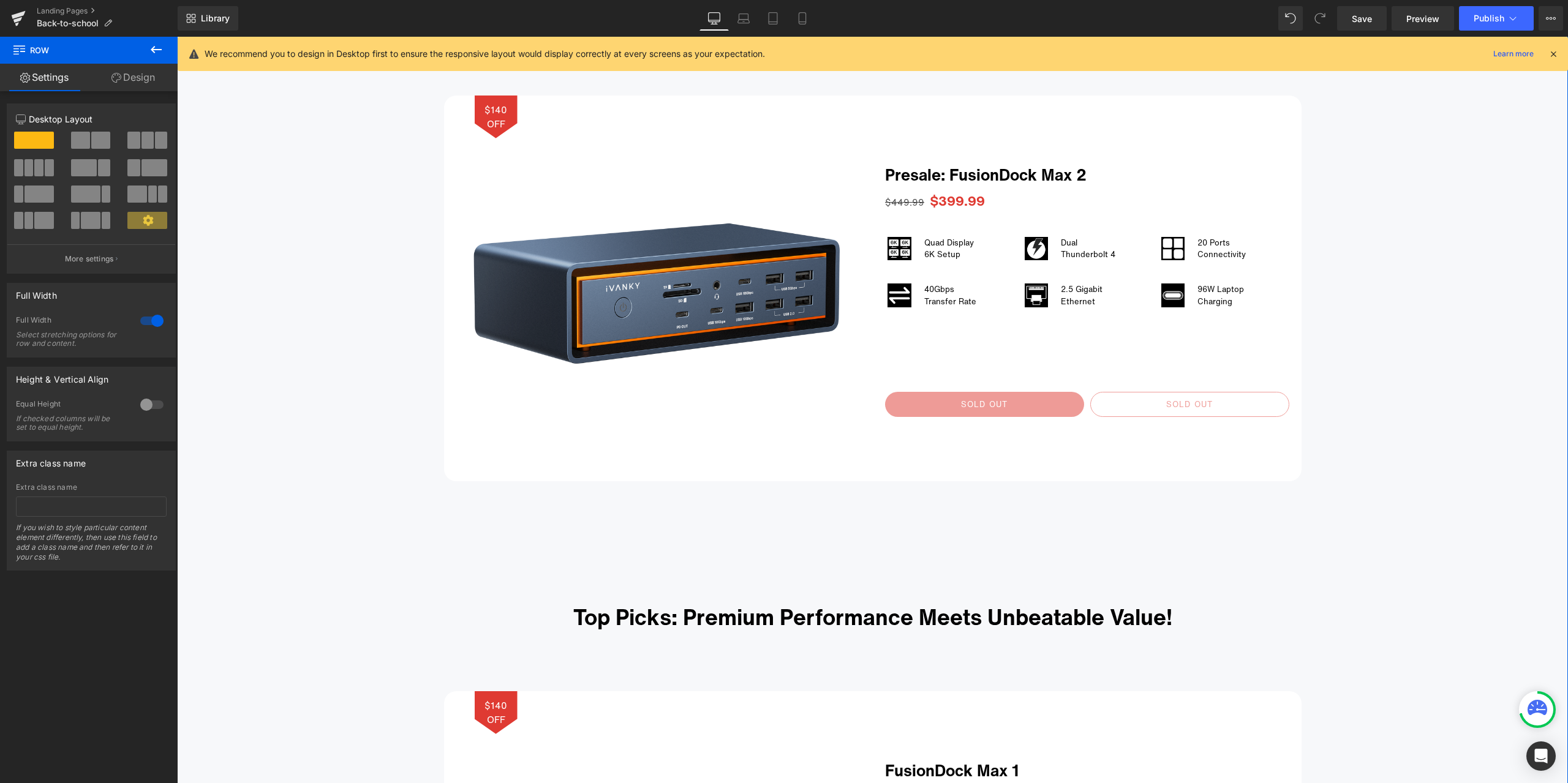
scroll to position [913, 0]
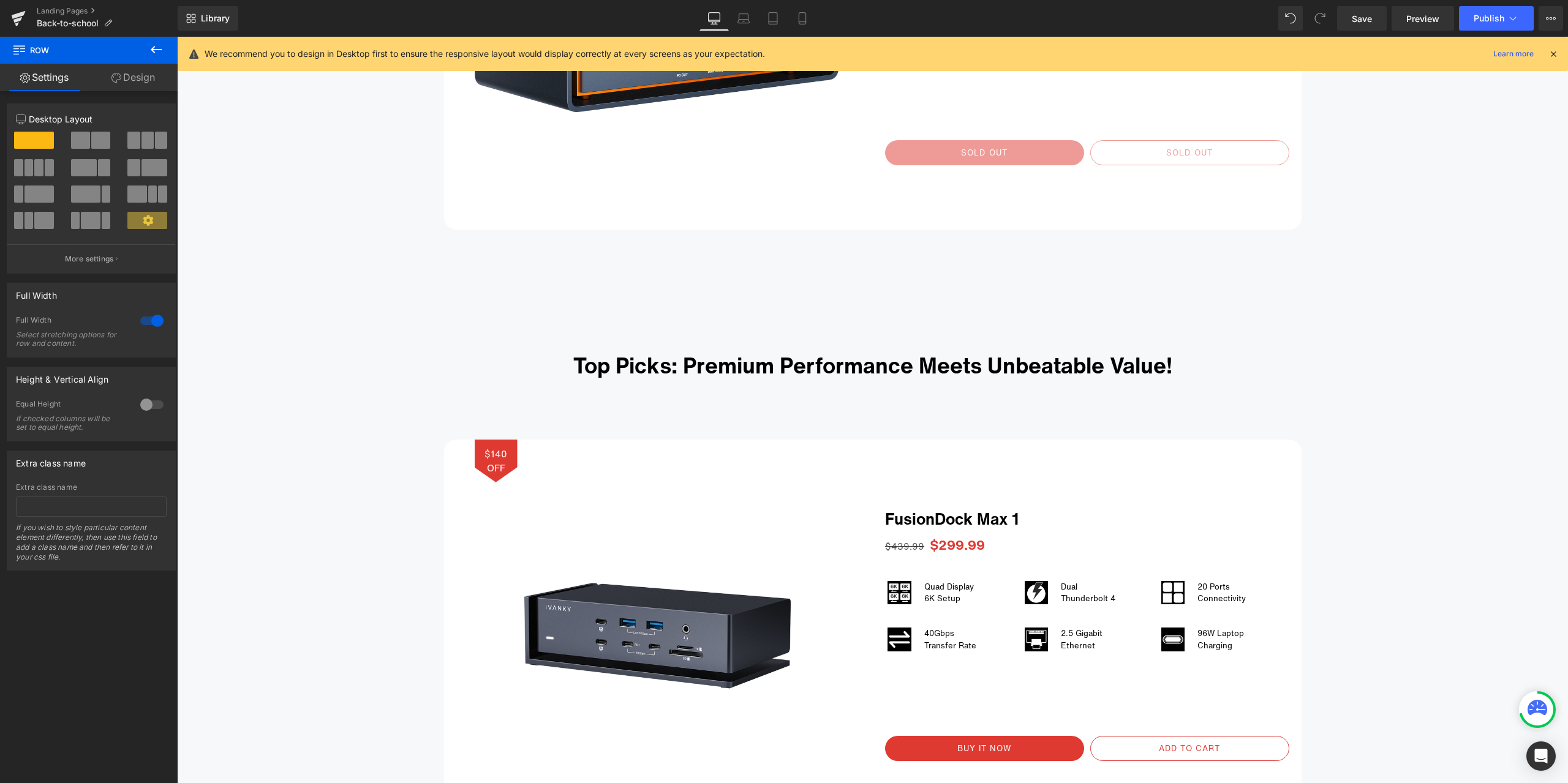
scroll to position [974, 0]
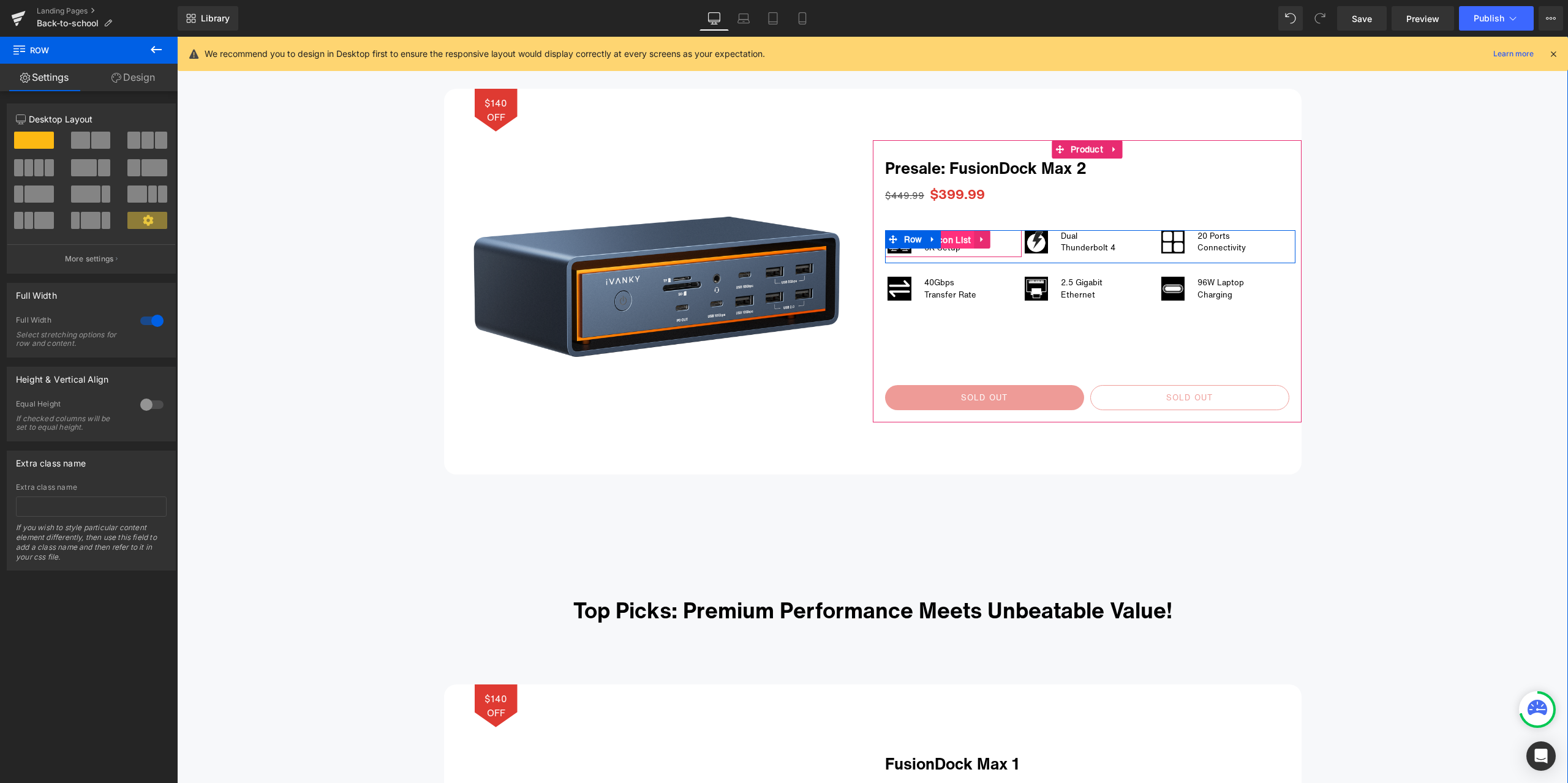
click at [948, 242] on span "Icon List" at bounding box center [954, 239] width 42 height 18
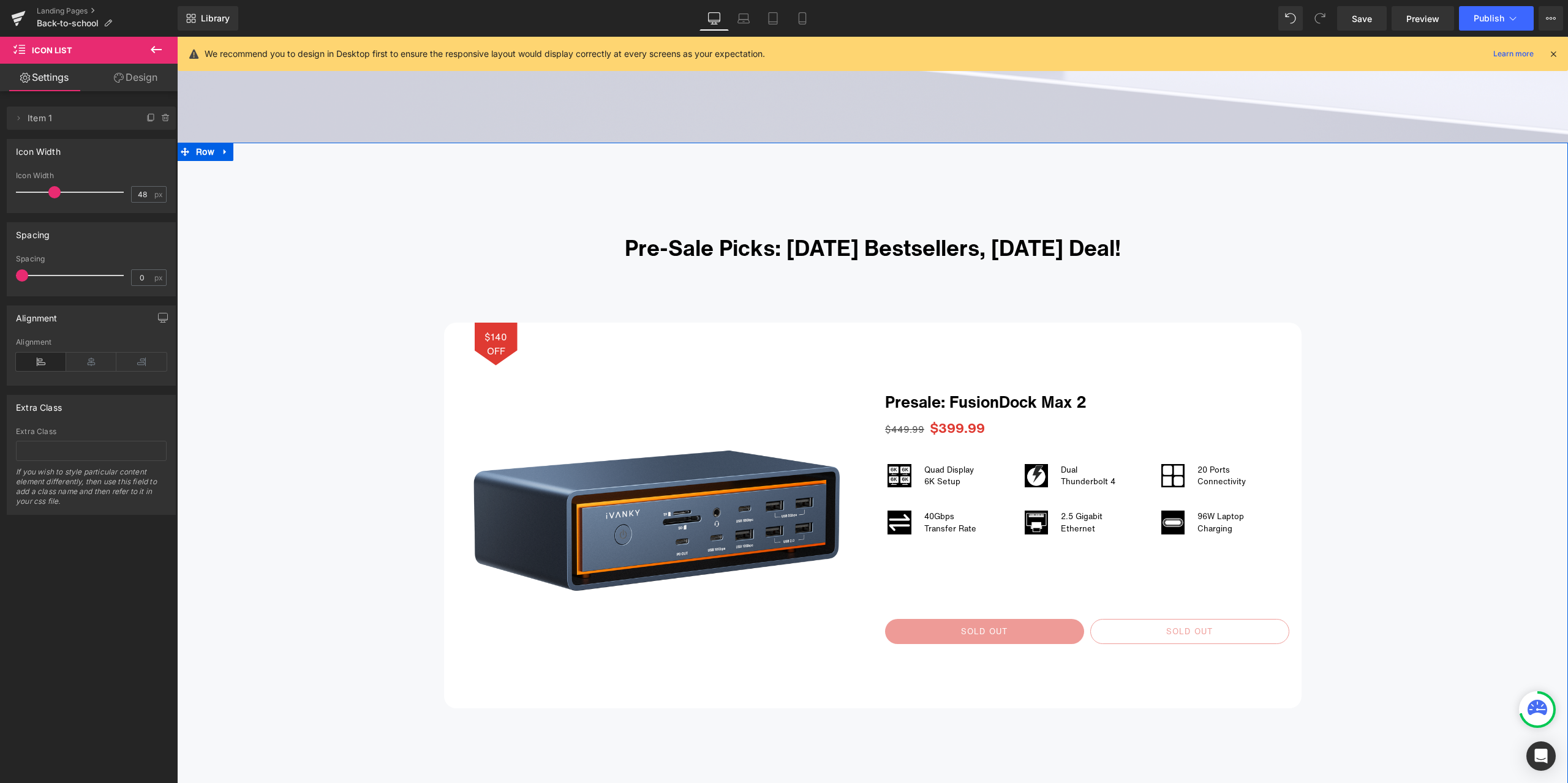
scroll to position [729, 0]
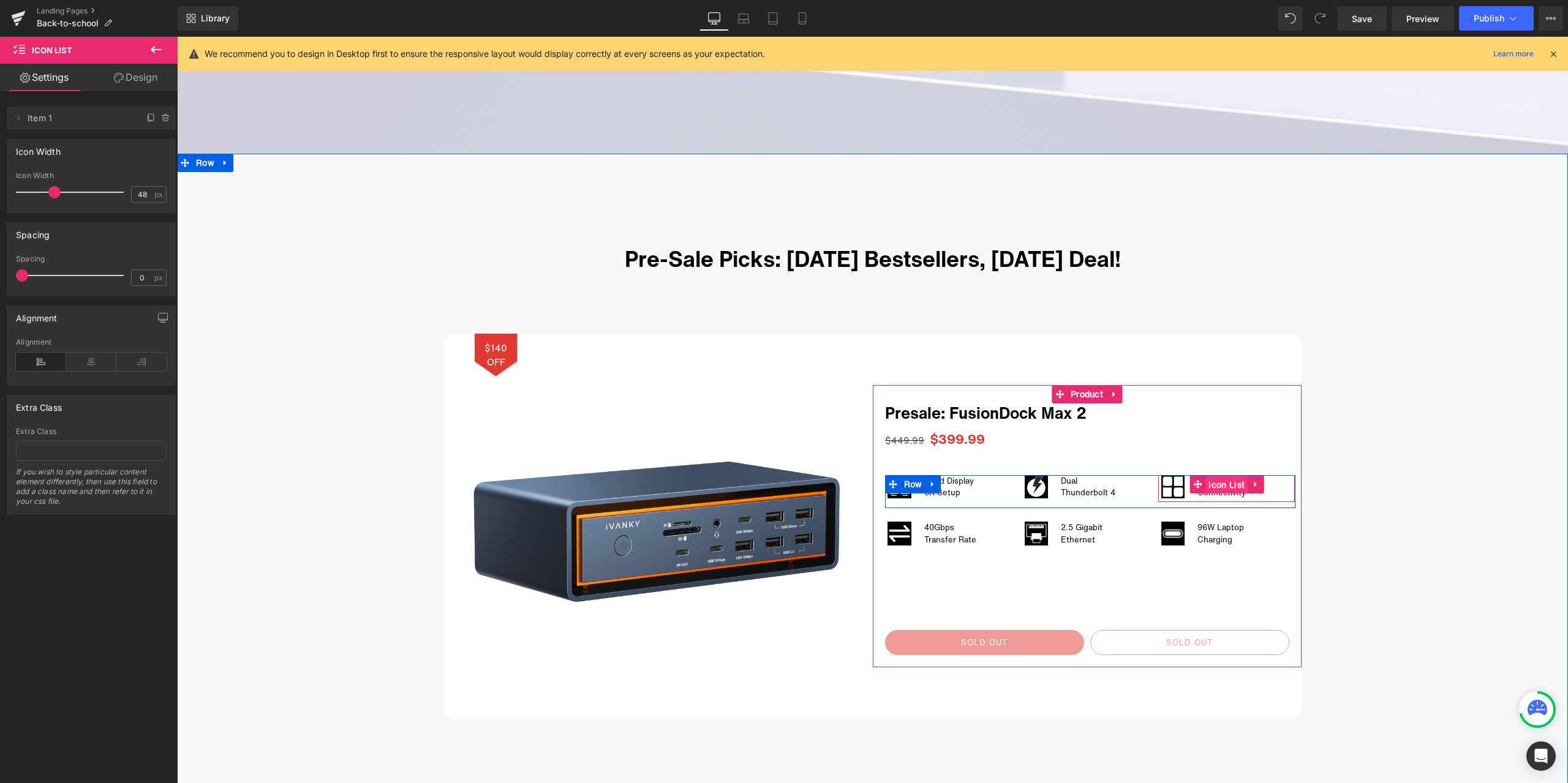
click at [1221, 485] on span "Icon List" at bounding box center [1227, 484] width 42 height 18
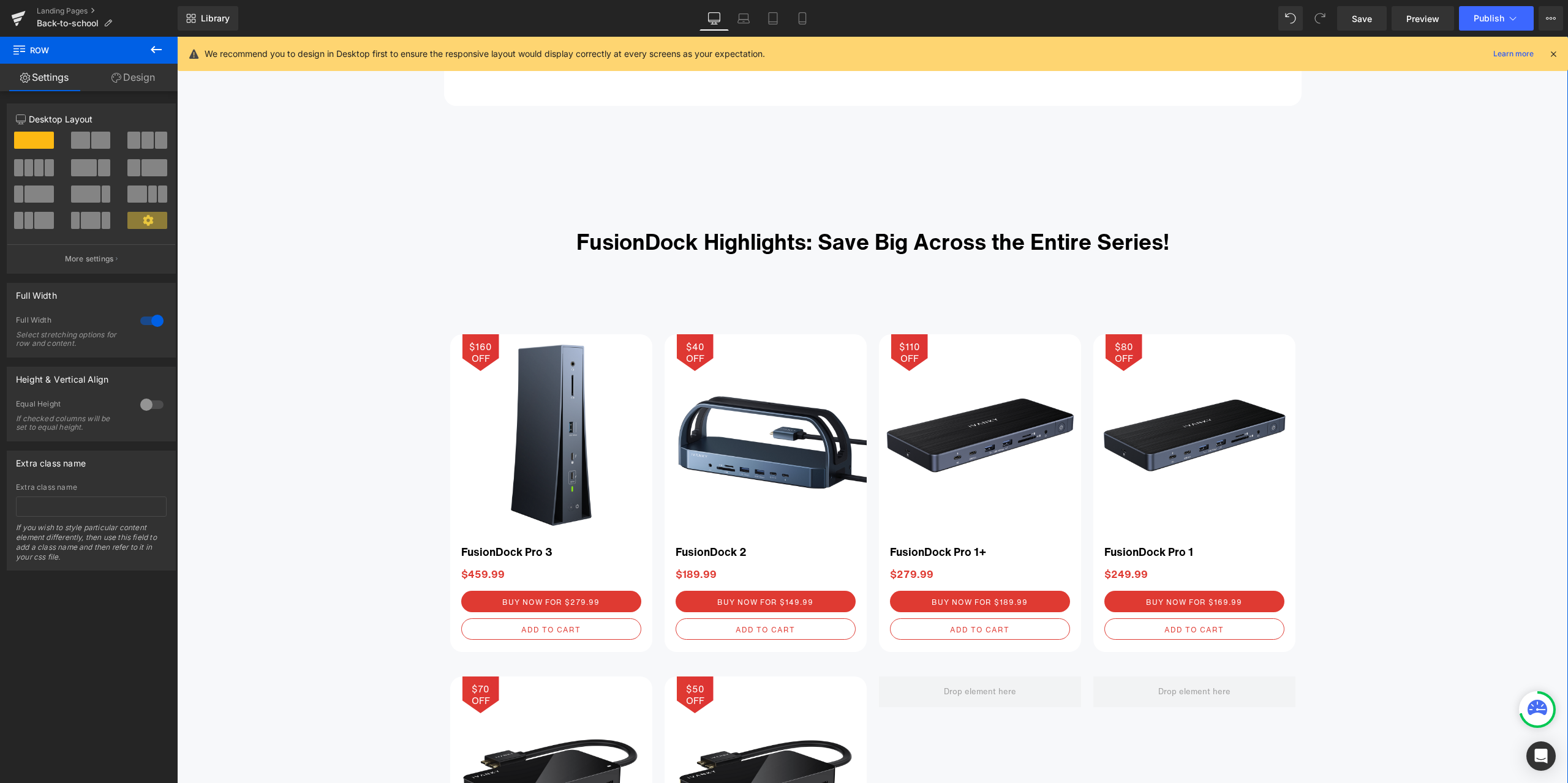
scroll to position [1954, 0]
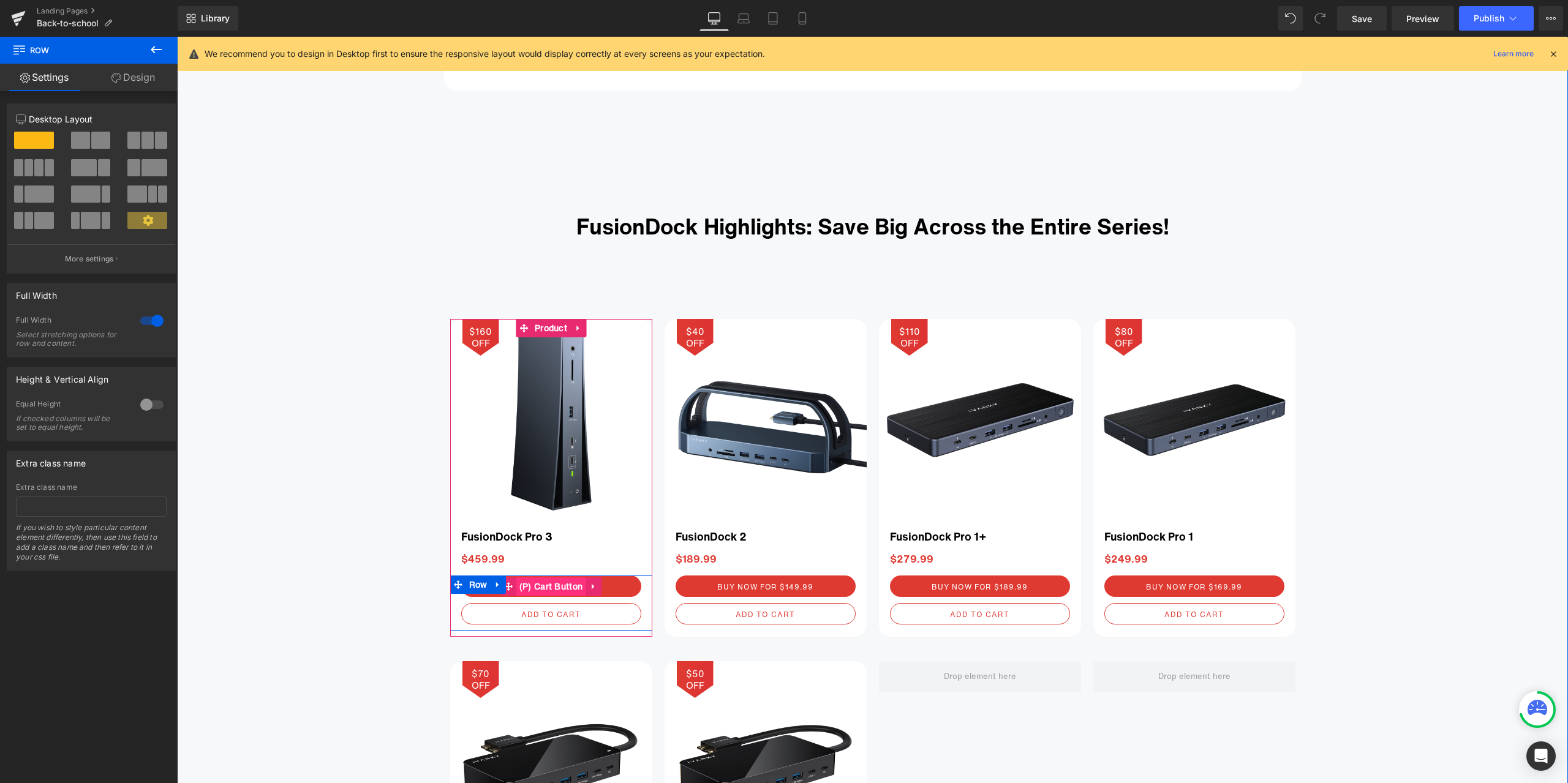
click at [545, 583] on span "(P) Cart Button" at bounding box center [551, 586] width 70 height 18
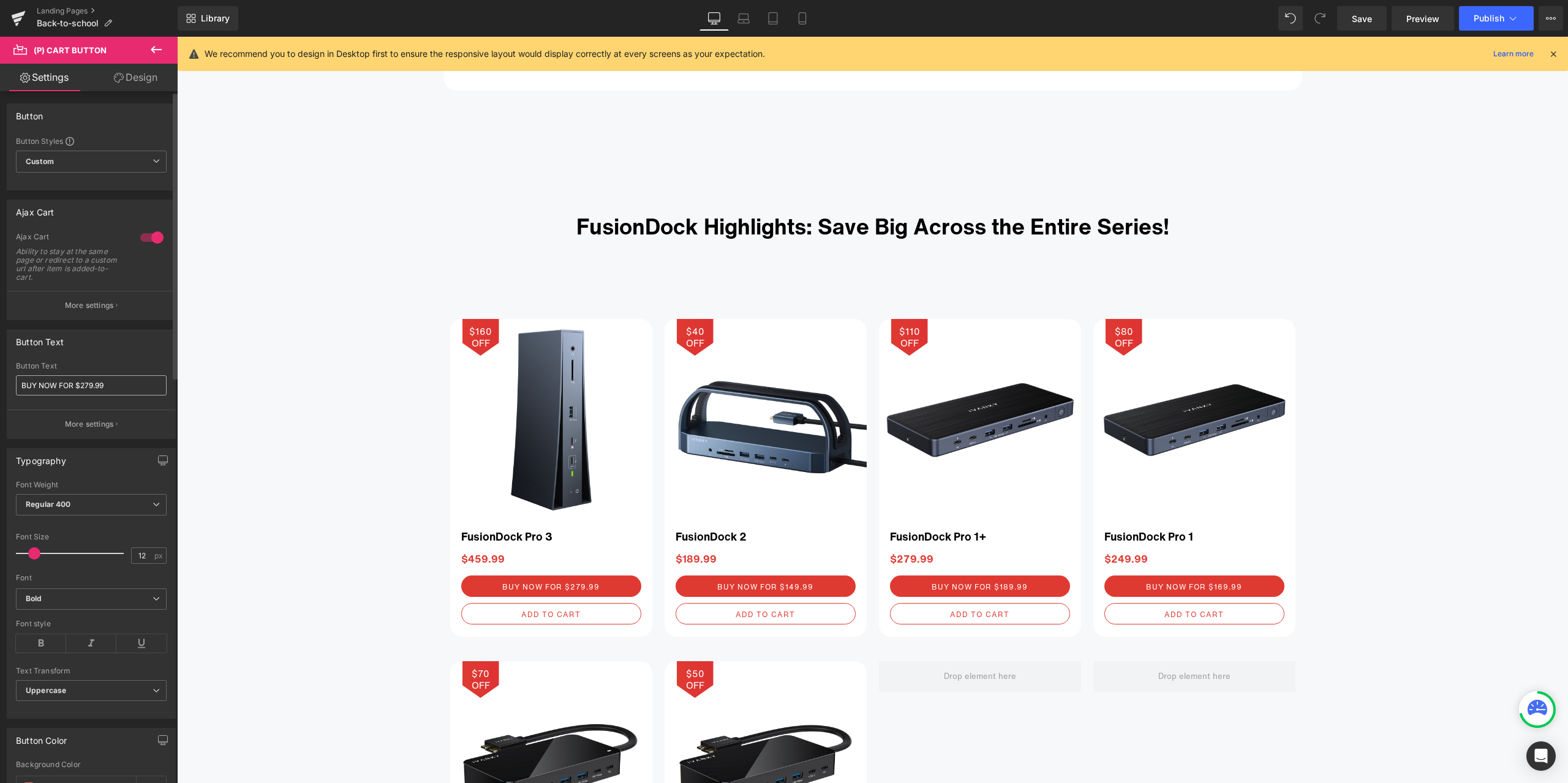
click at [91, 383] on input "BUY NOW FOR $279.99" at bounding box center [91, 386] width 151 height 20
type input "BUY NOW FOR $289.99"
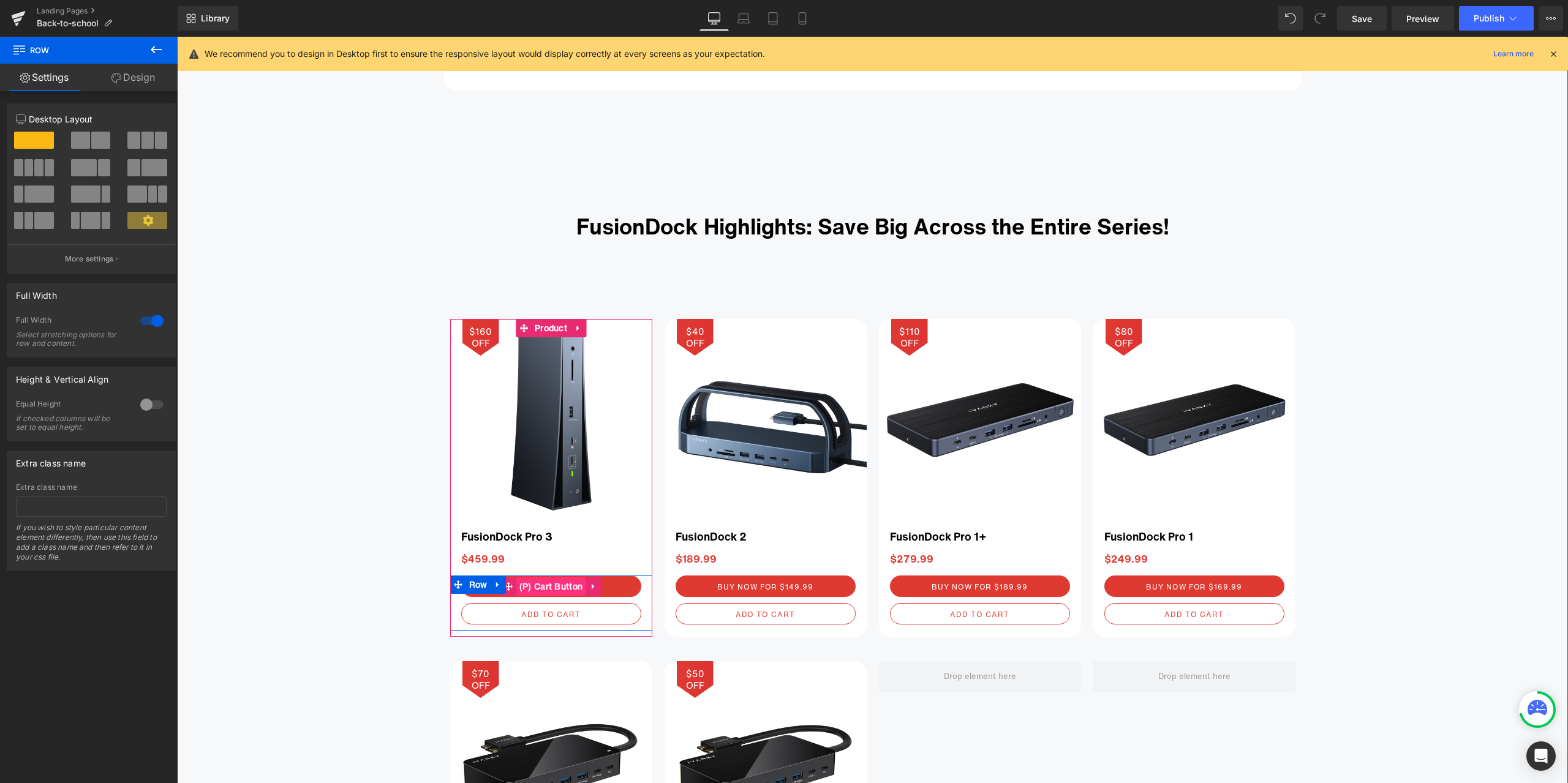
click at [549, 585] on span "(P) Cart Button" at bounding box center [551, 586] width 70 height 18
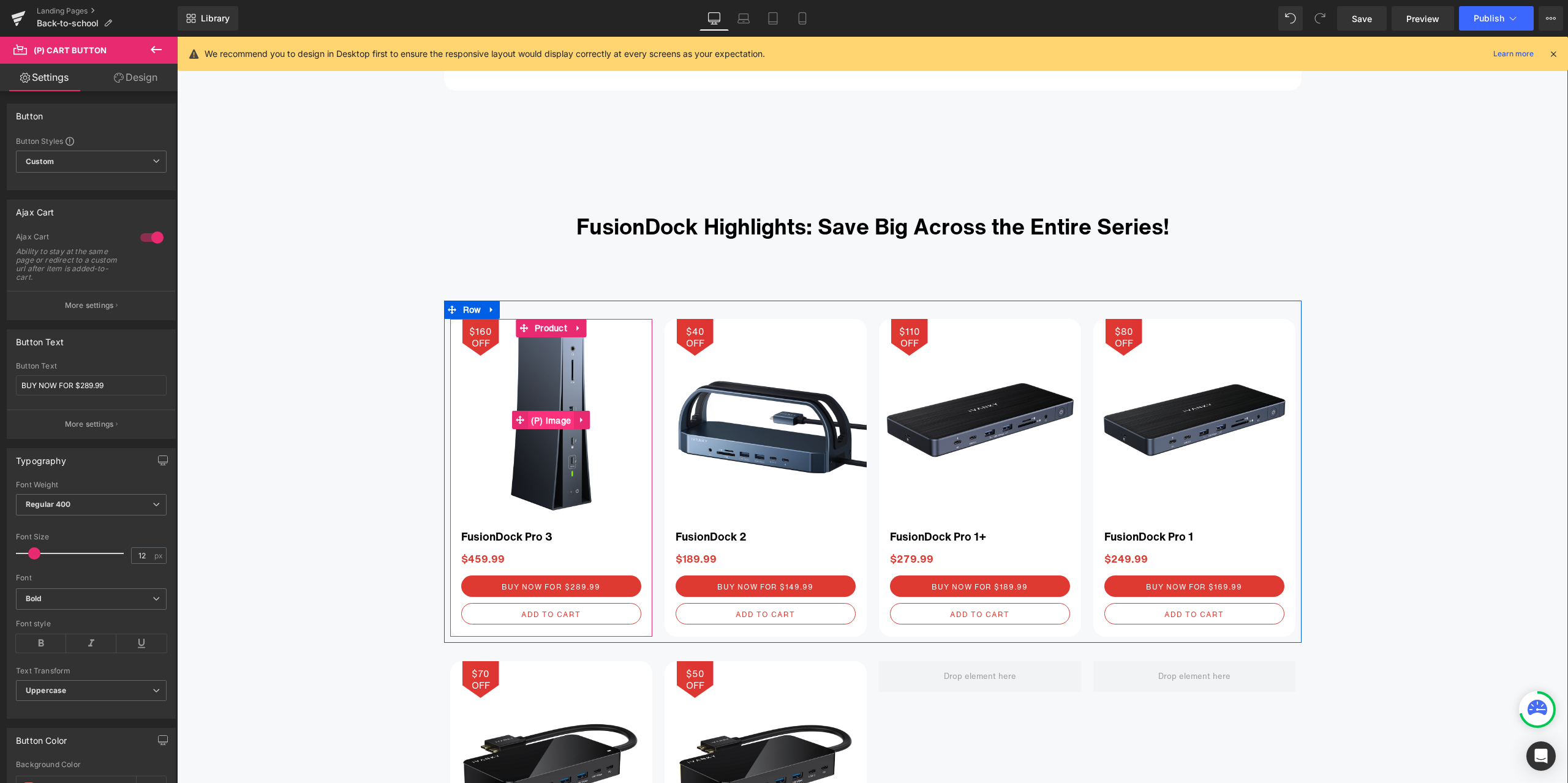
click at [542, 422] on span "(P) Image" at bounding box center [552, 420] width 47 height 18
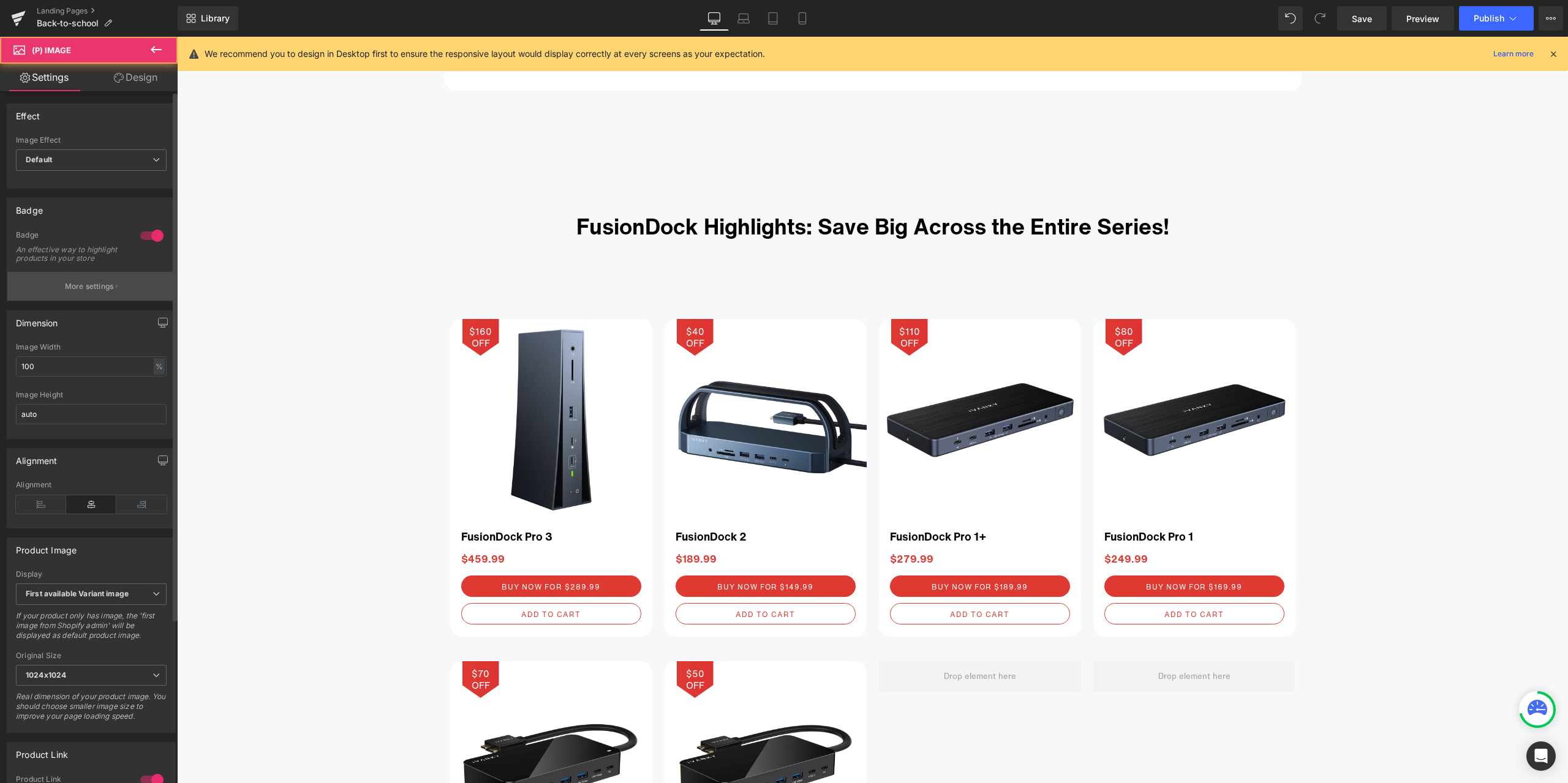
click at [125, 290] on button "More settings" at bounding box center [91, 286] width 168 height 29
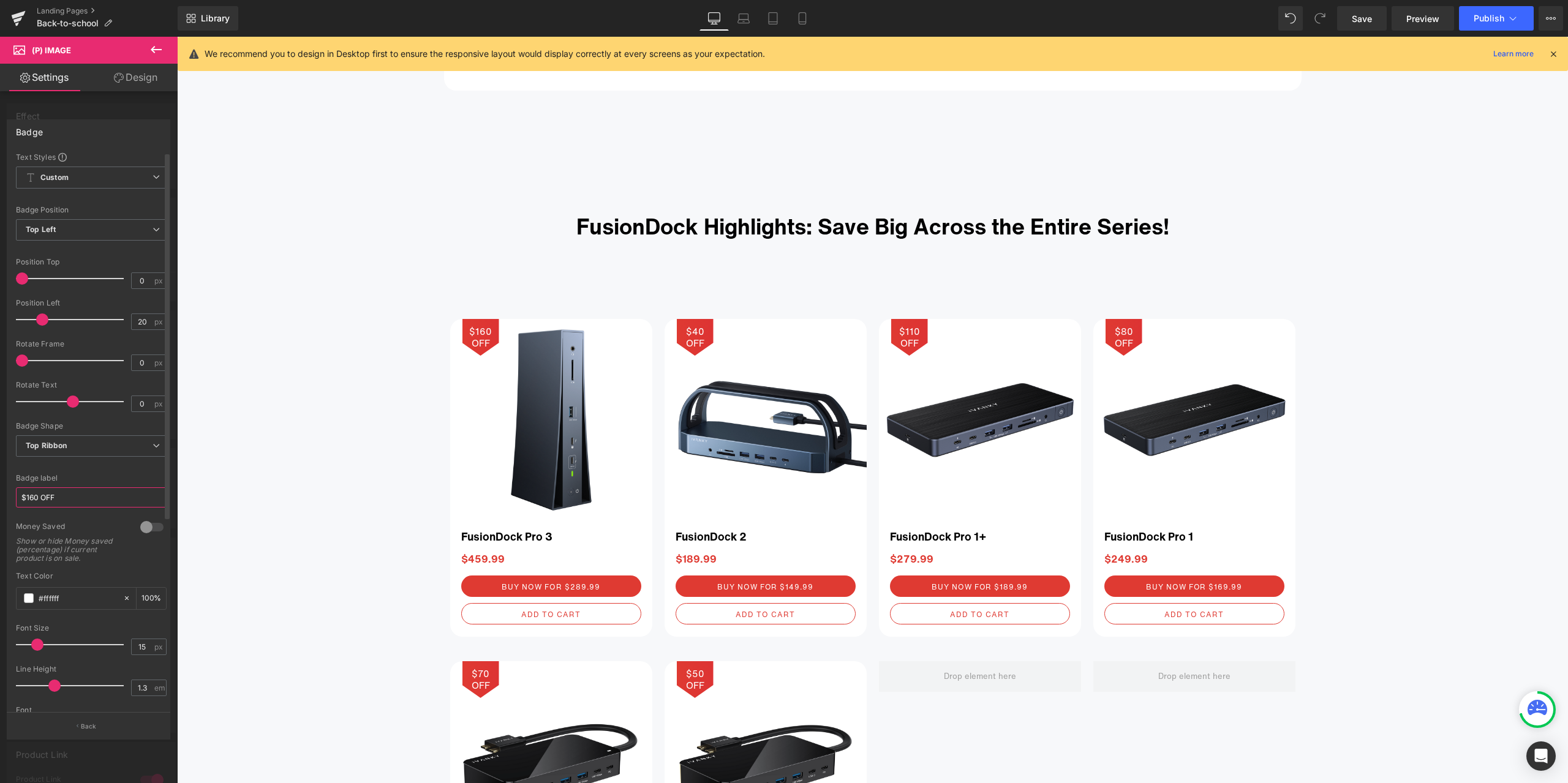
click at [34, 498] on input "$160 OFF" at bounding box center [91, 497] width 151 height 20
type input "$170 OFF"
click at [97, 472] on div "Font Default Red Hat Display [PERSON_NAME] ABeeZee Bold Medium Text [PERSON_NAM…" at bounding box center [91, 436] width 151 height 569
click at [749, 434] on body "Skip to content Just added to your cart Qty: View cart ( ) Continue shopping Su…" at bounding box center [872, 682] width 1391 height 5199
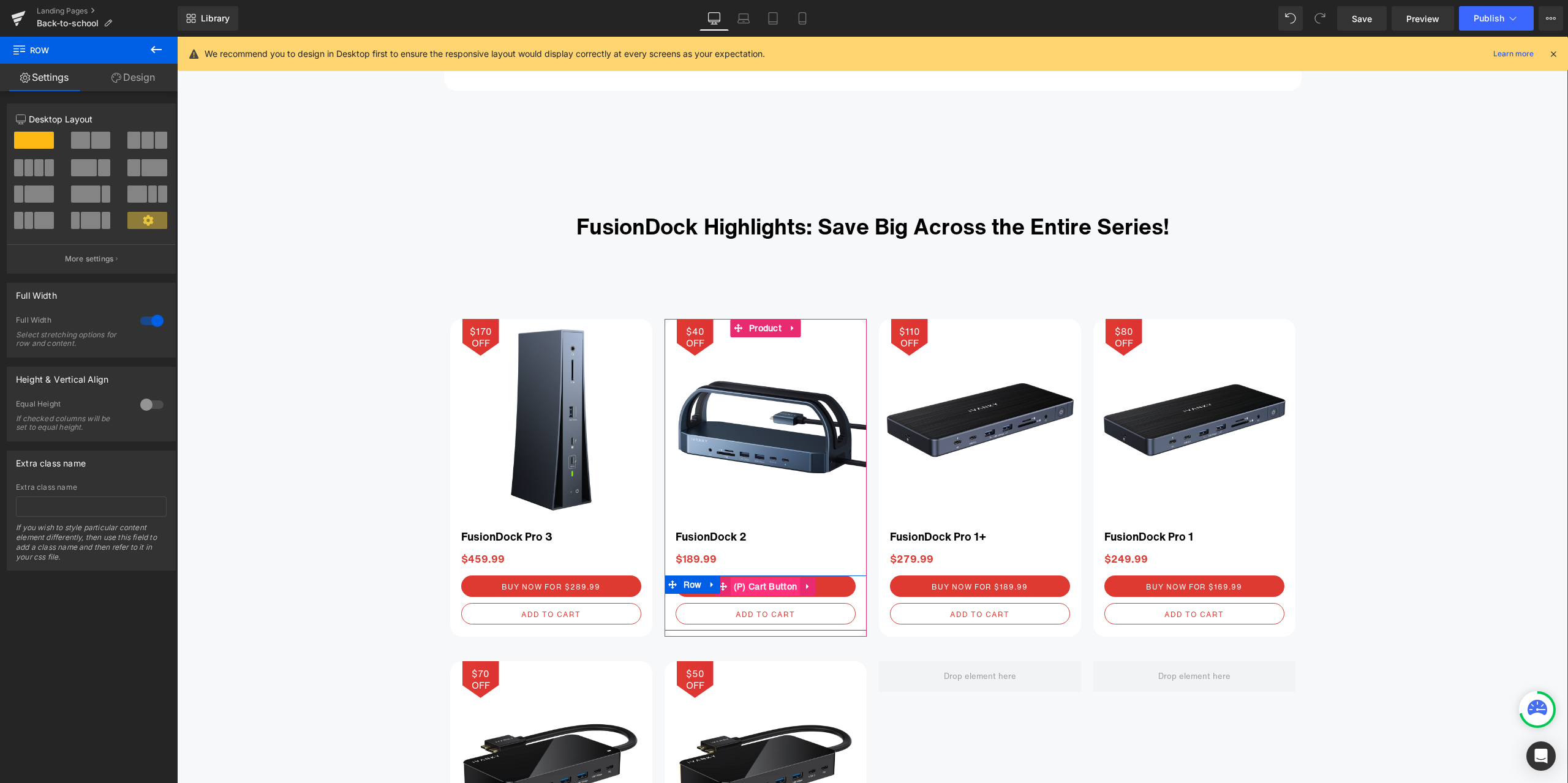
click at [764, 586] on span "(P) Cart Button" at bounding box center [765, 586] width 70 height 18
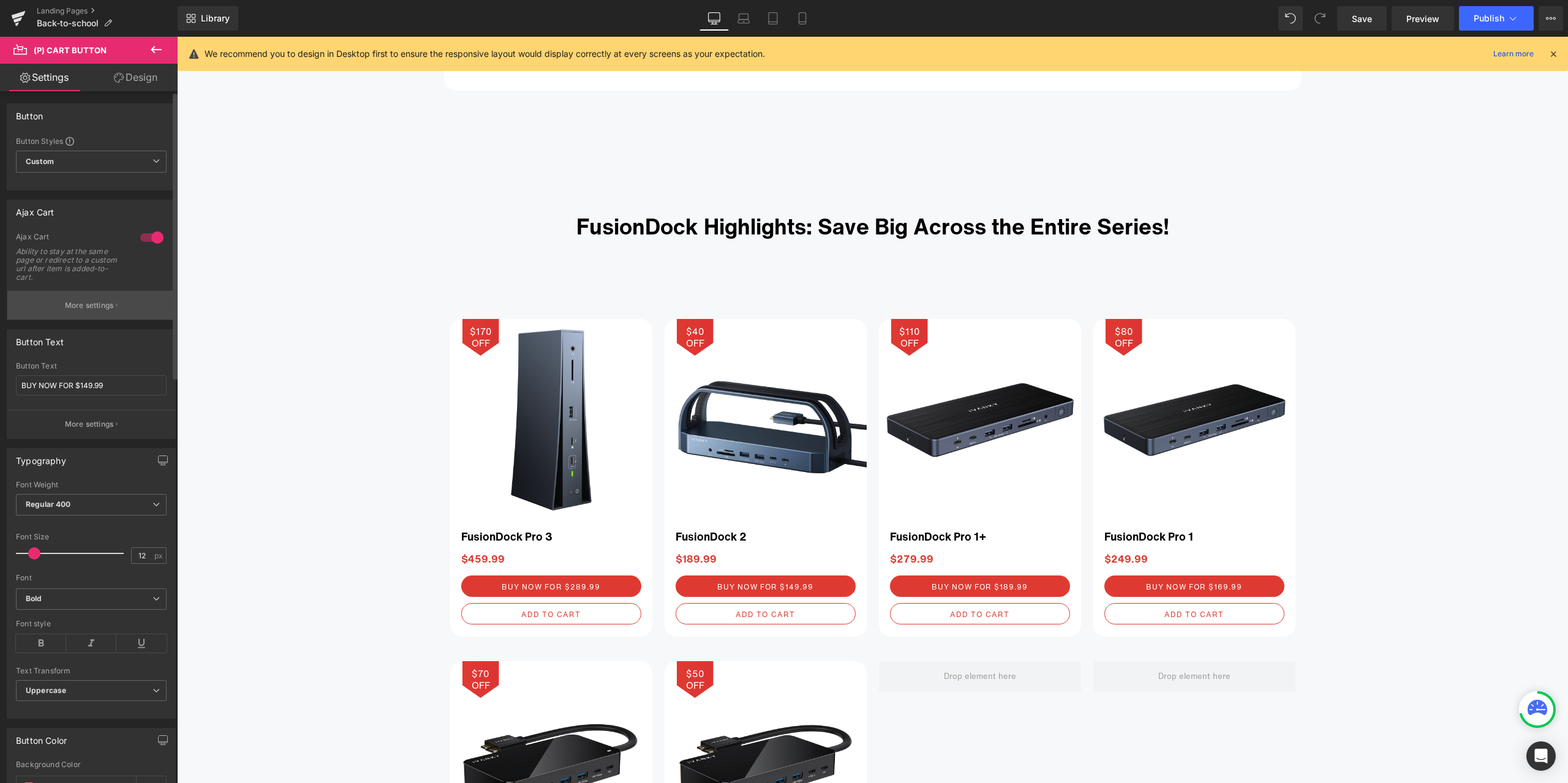
click at [89, 312] on button "More settings" at bounding box center [91, 305] width 168 height 29
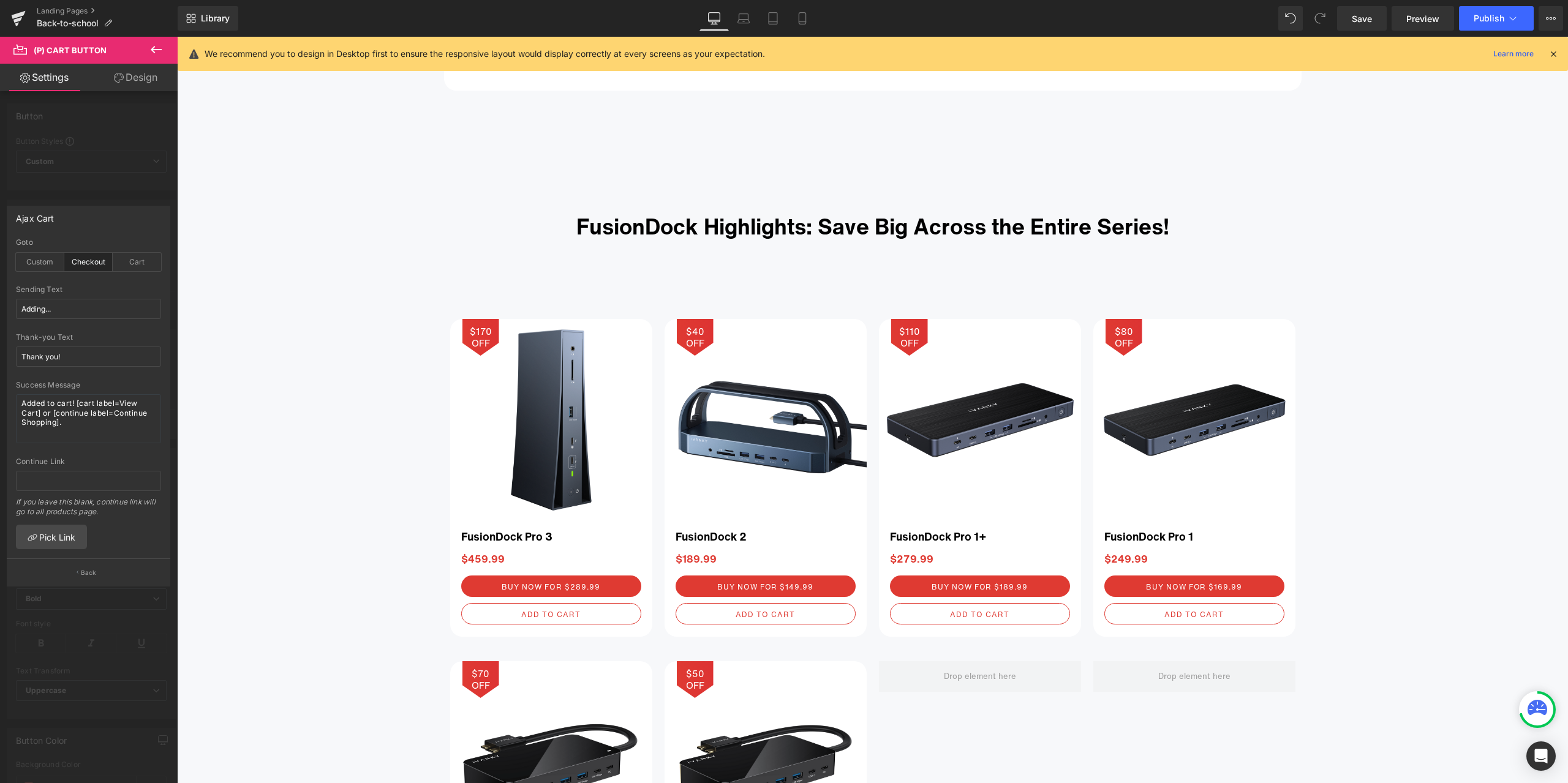
click at [120, 194] on div at bounding box center [88, 413] width 178 height 752
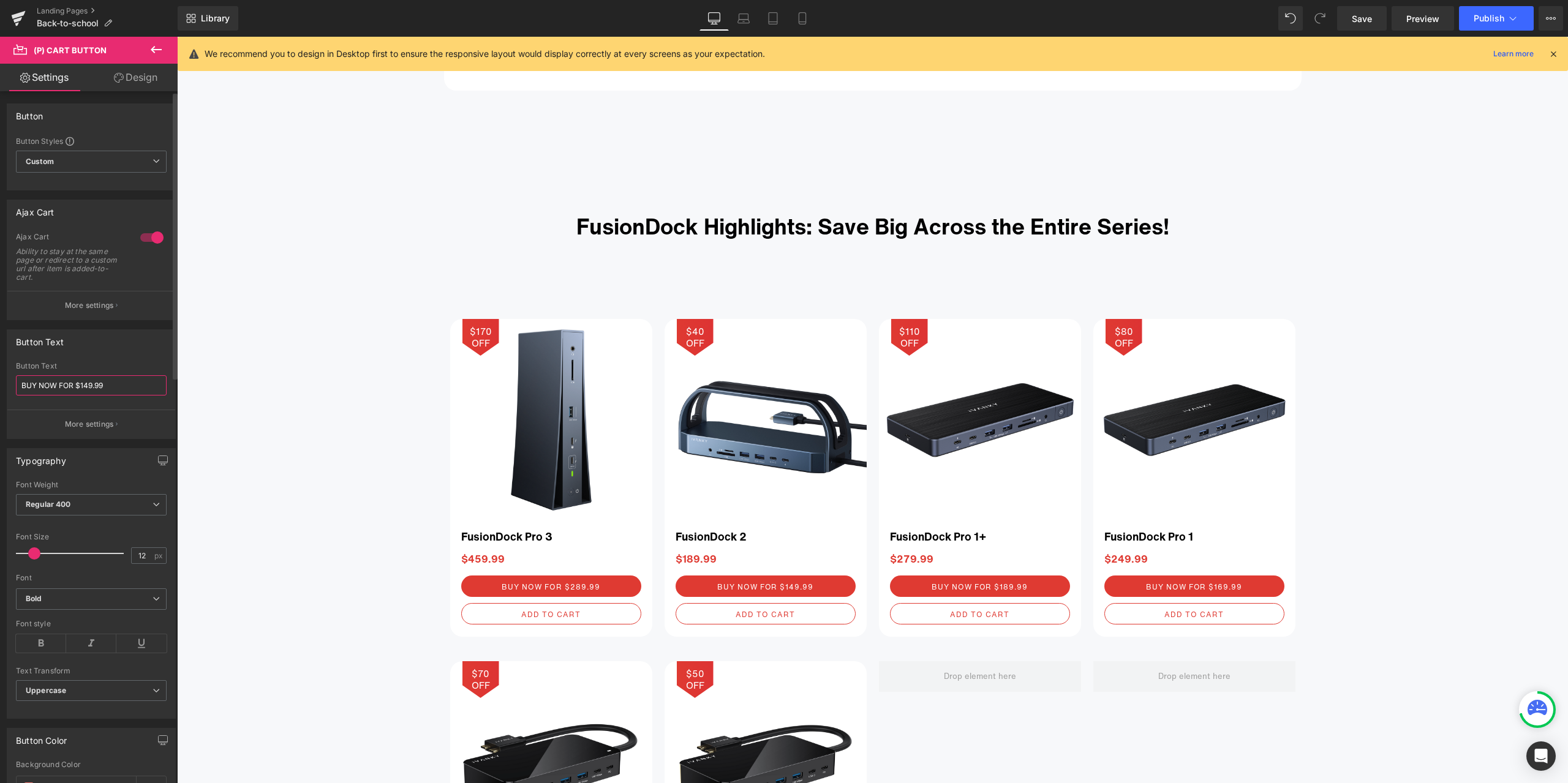
click at [89, 387] on input "BUY NOW FOR $149.99" at bounding box center [91, 386] width 151 height 20
type input "BUY NOW FOR $139.99"
click at [769, 327] on span "Product" at bounding box center [765, 329] width 38 height 18
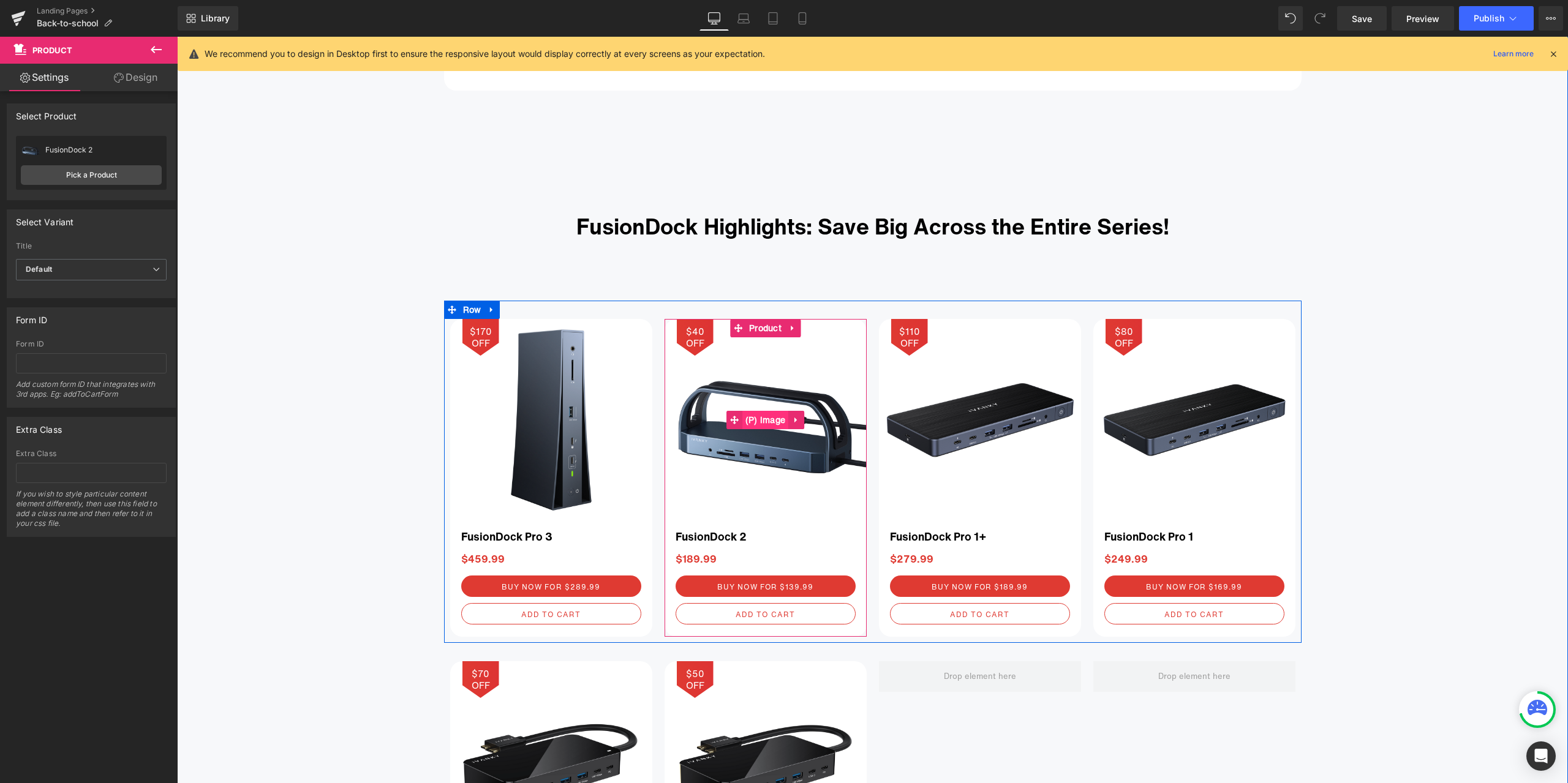
click at [753, 423] on span "(P) Image" at bounding box center [766, 419] width 47 height 18
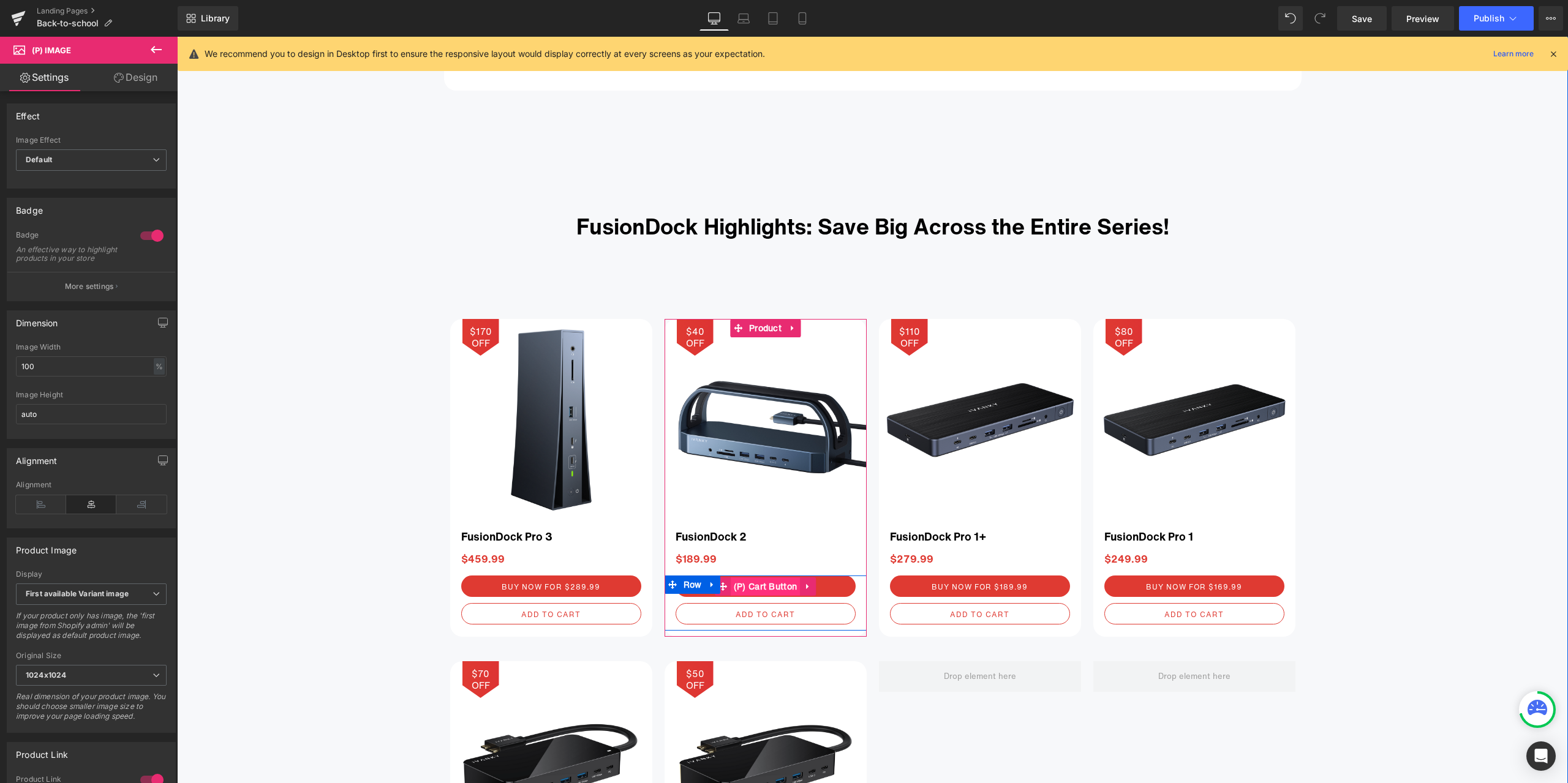
click at [764, 587] on span "(P) Cart Button" at bounding box center [765, 586] width 70 height 18
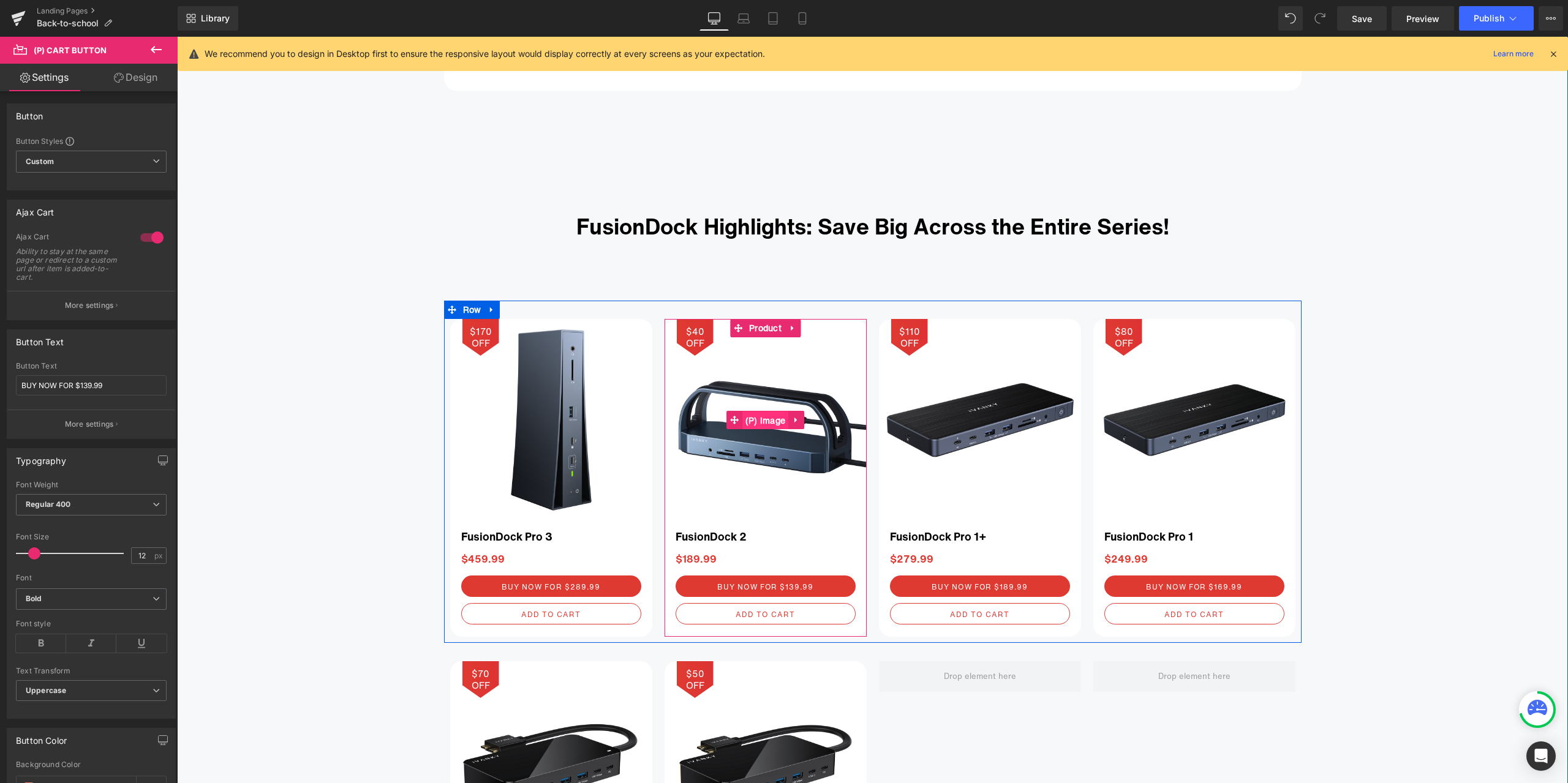
click at [762, 421] on span "(P) Image" at bounding box center [766, 420] width 47 height 18
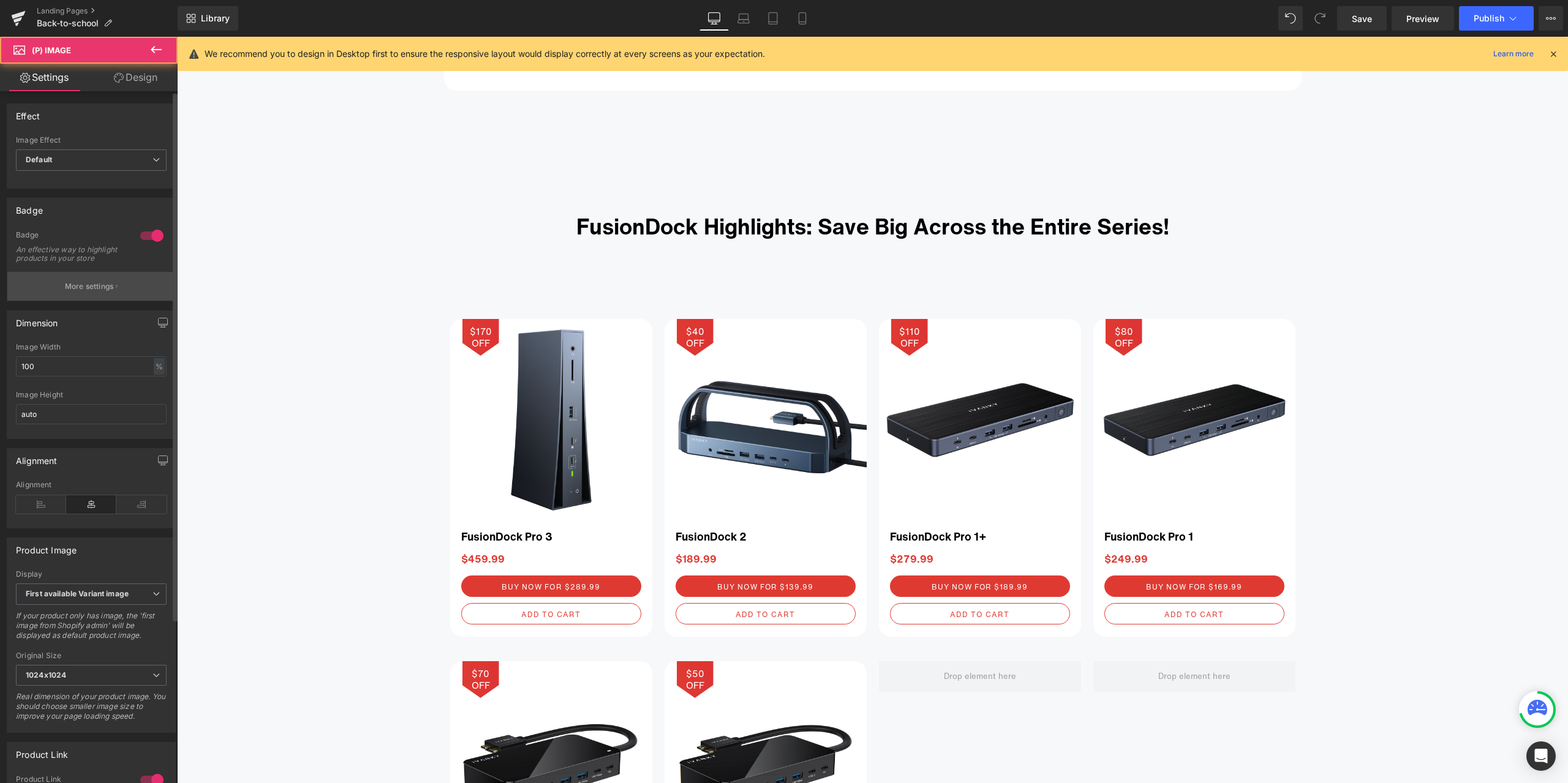
click at [77, 292] on p "More settings" at bounding box center [89, 286] width 49 height 11
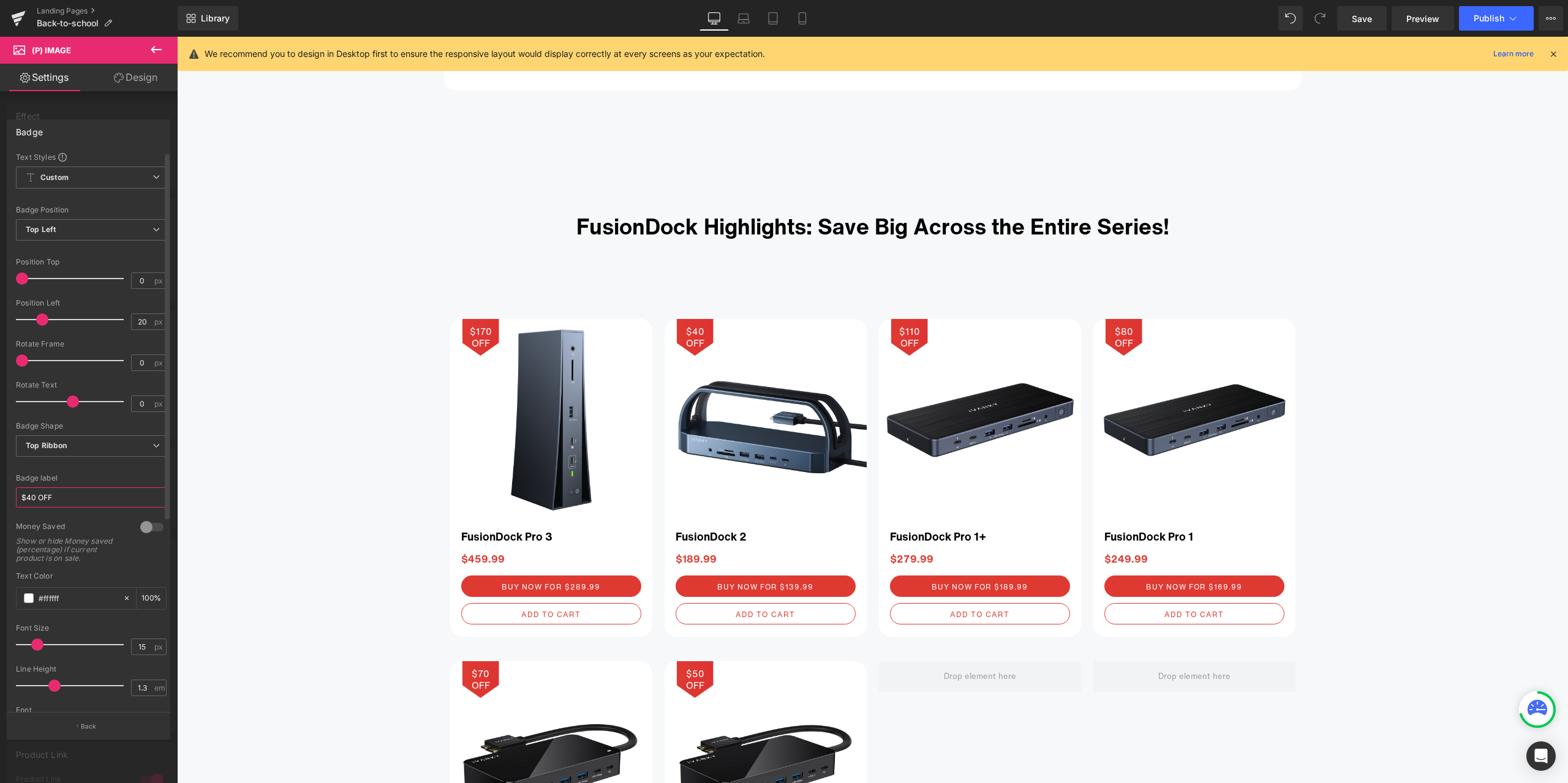
click at [33, 497] on input "$40 OFF" at bounding box center [91, 497] width 151 height 20
type input "$50 OFF"
click at [109, 467] on div at bounding box center [91, 467] width 151 height 8
click at [967, 442] on body "Skip to content Just added to your cart Qty: View cart ( ) Continue shopping Su…" at bounding box center [872, 682] width 1391 height 5199
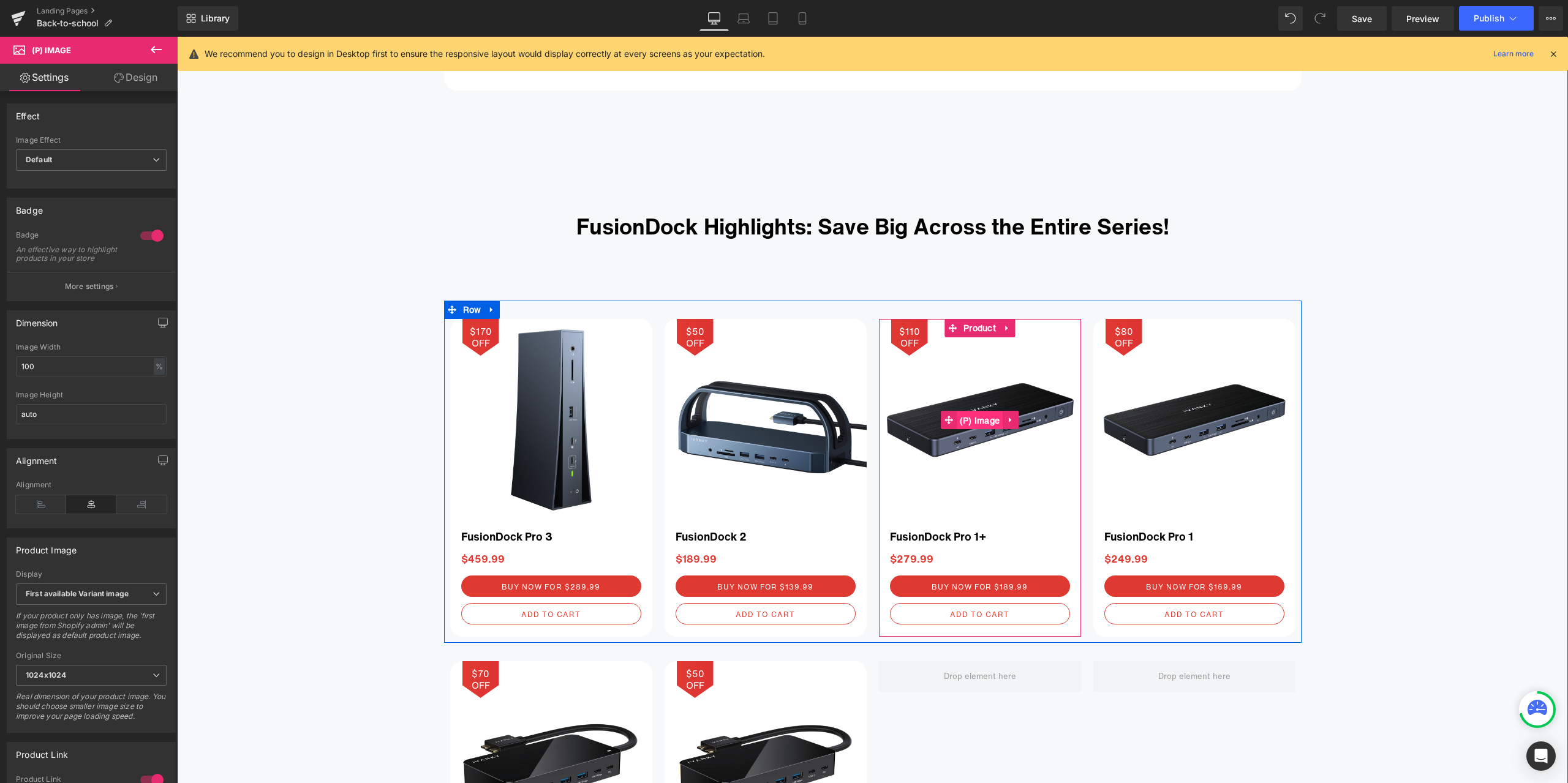
click at [977, 419] on span "(P) Image" at bounding box center [980, 420] width 47 height 18
click at [963, 421] on span "(P) Image" at bounding box center [980, 420] width 47 height 18
click at [978, 415] on span "(P) Image" at bounding box center [980, 420] width 47 height 18
click at [102, 292] on p "More settings" at bounding box center [89, 286] width 49 height 11
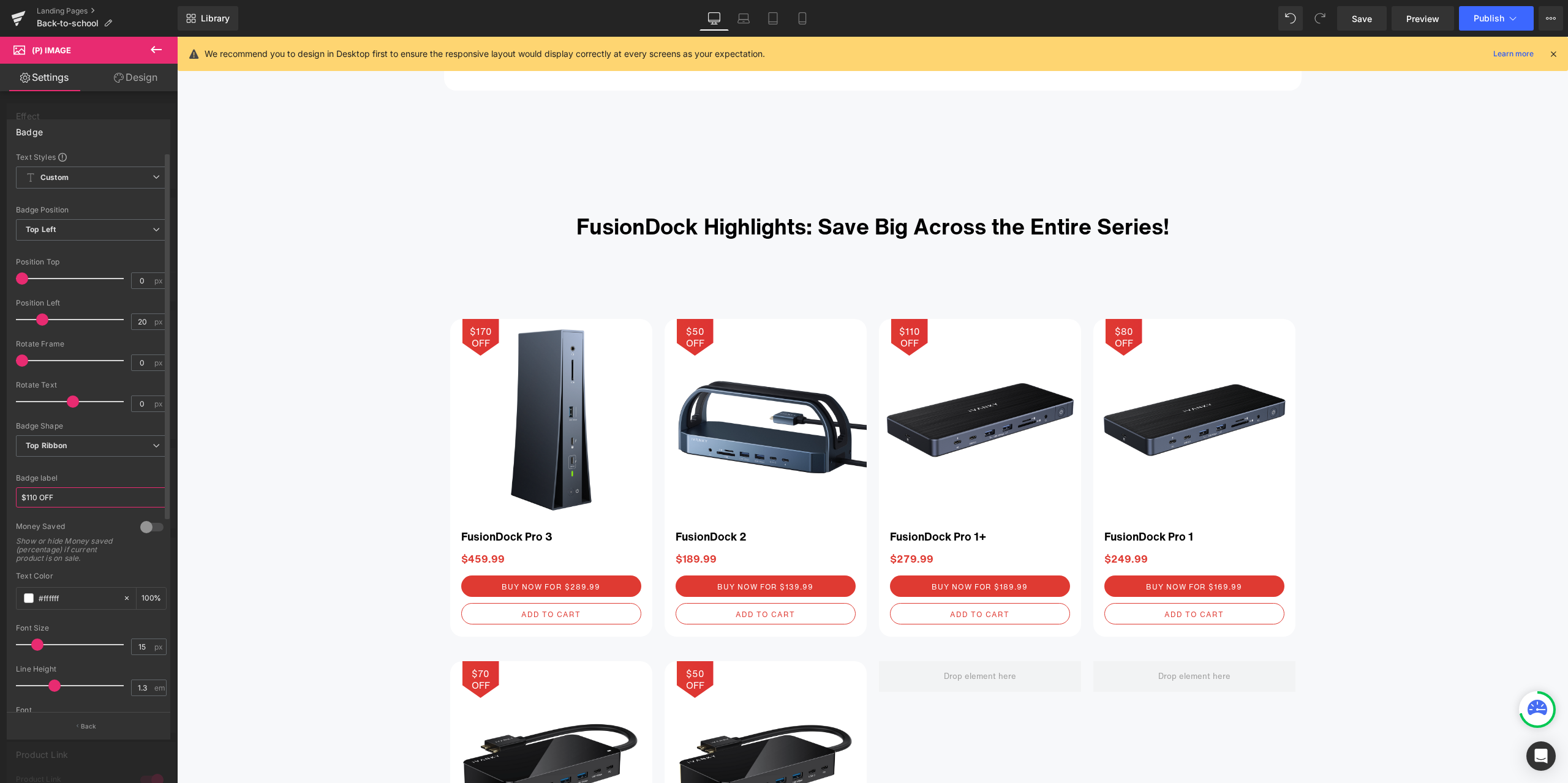
drag, startPoint x: 32, startPoint y: 498, endPoint x: 43, endPoint y: 497, distance: 11.0
click at [32, 498] on input "$110 OFF" at bounding box center [91, 497] width 151 height 20
type input "$90 OFF"
click at [99, 467] on div at bounding box center [91, 467] width 151 height 8
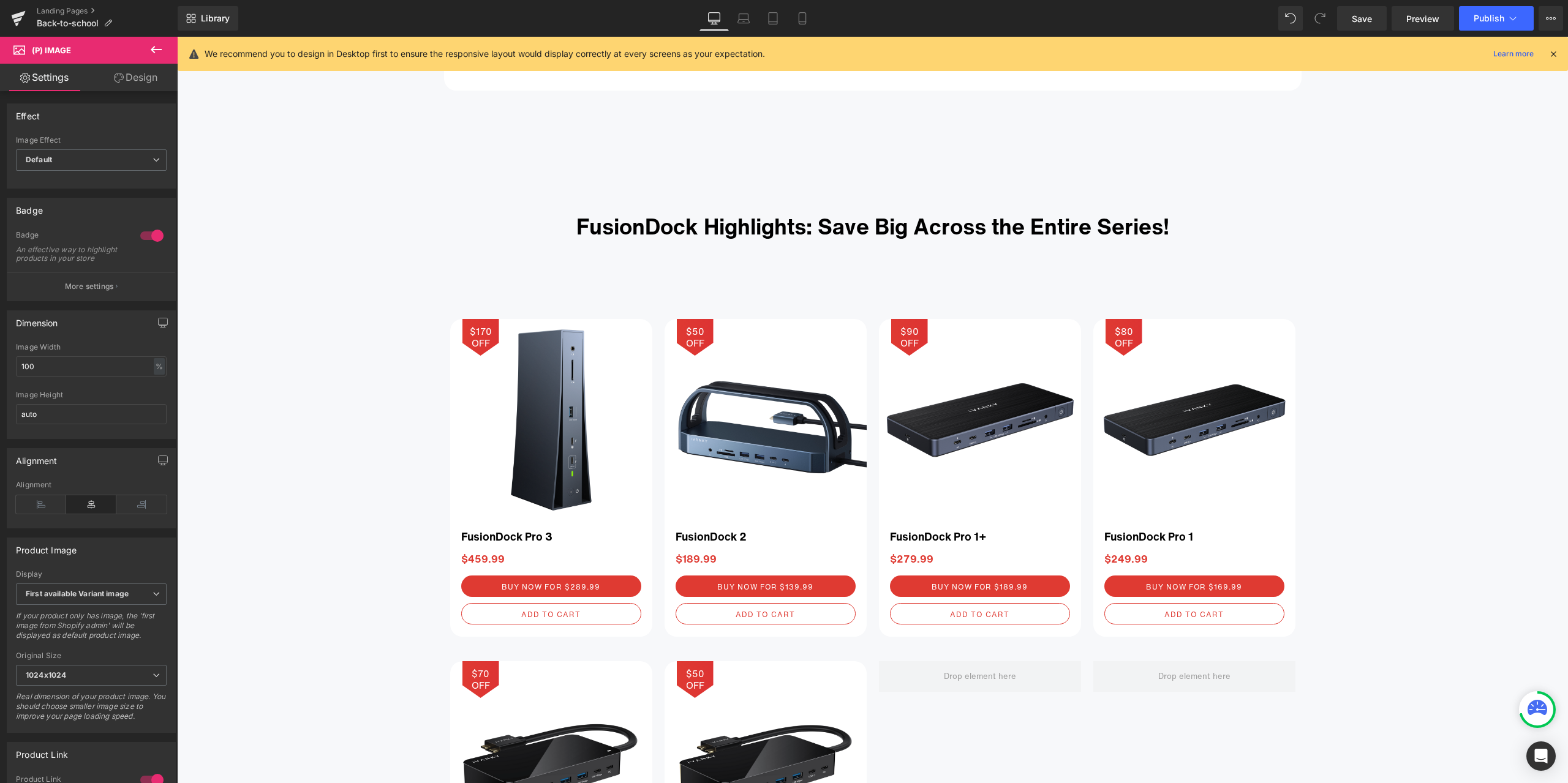
click at [1174, 445] on body "Skip to content Just added to your cart Qty: View cart ( ) Continue shopping Su…" at bounding box center [872, 682] width 1391 height 5199
click at [1184, 424] on span "(P) Image" at bounding box center [1195, 419] width 47 height 18
click at [984, 587] on span "(P) Cart Button" at bounding box center [980, 586] width 70 height 18
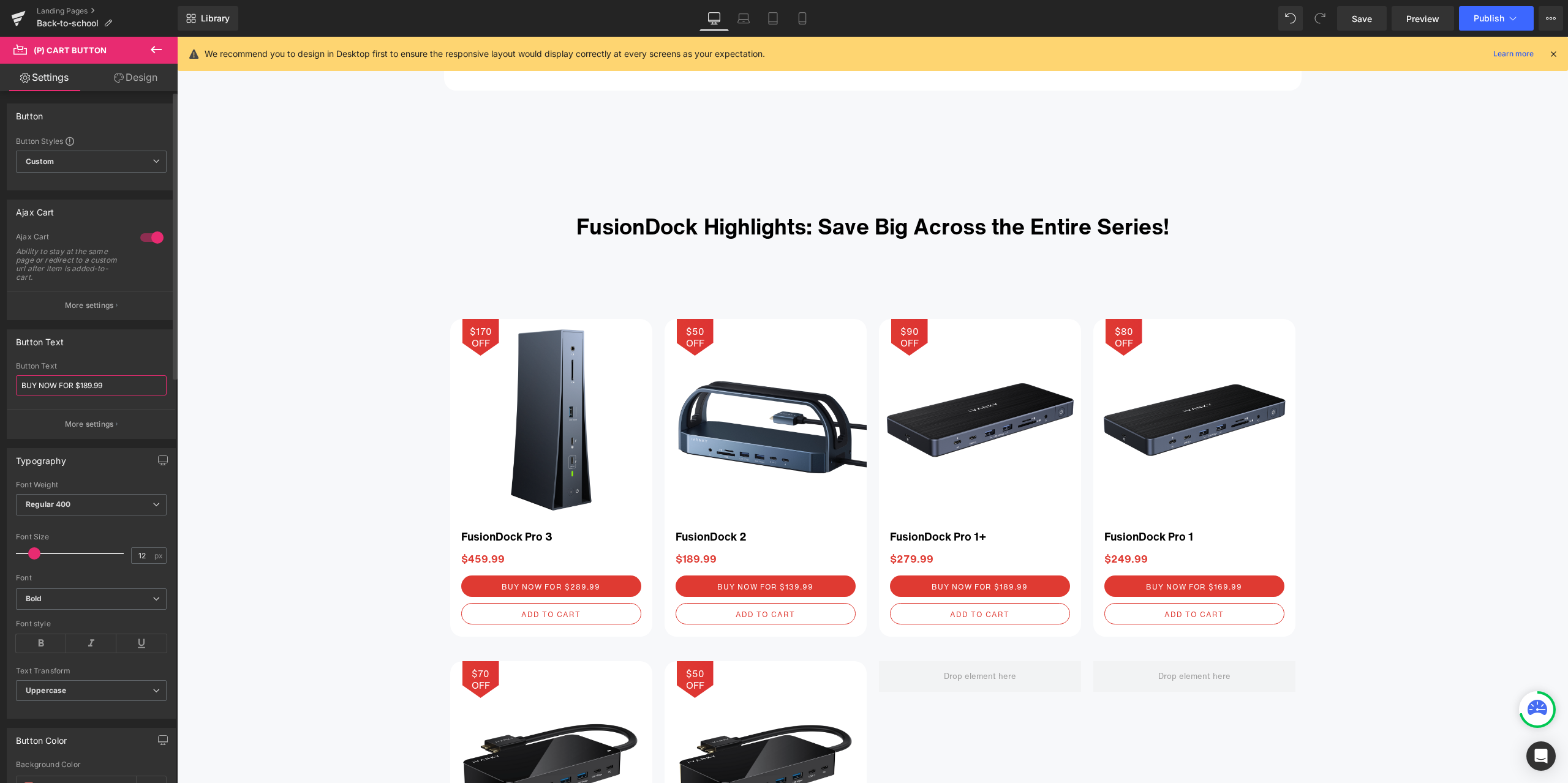
click at [92, 385] on input "BUY NOW FOR $189.99" at bounding box center [91, 386] width 151 height 20
click at [92, 383] on input "BUY NOW FOR $189.99" at bounding box center [91, 386] width 151 height 20
type input "BUY NOW FOR $169.99"
click at [980, 427] on span "(P) Image" at bounding box center [980, 419] width 47 height 18
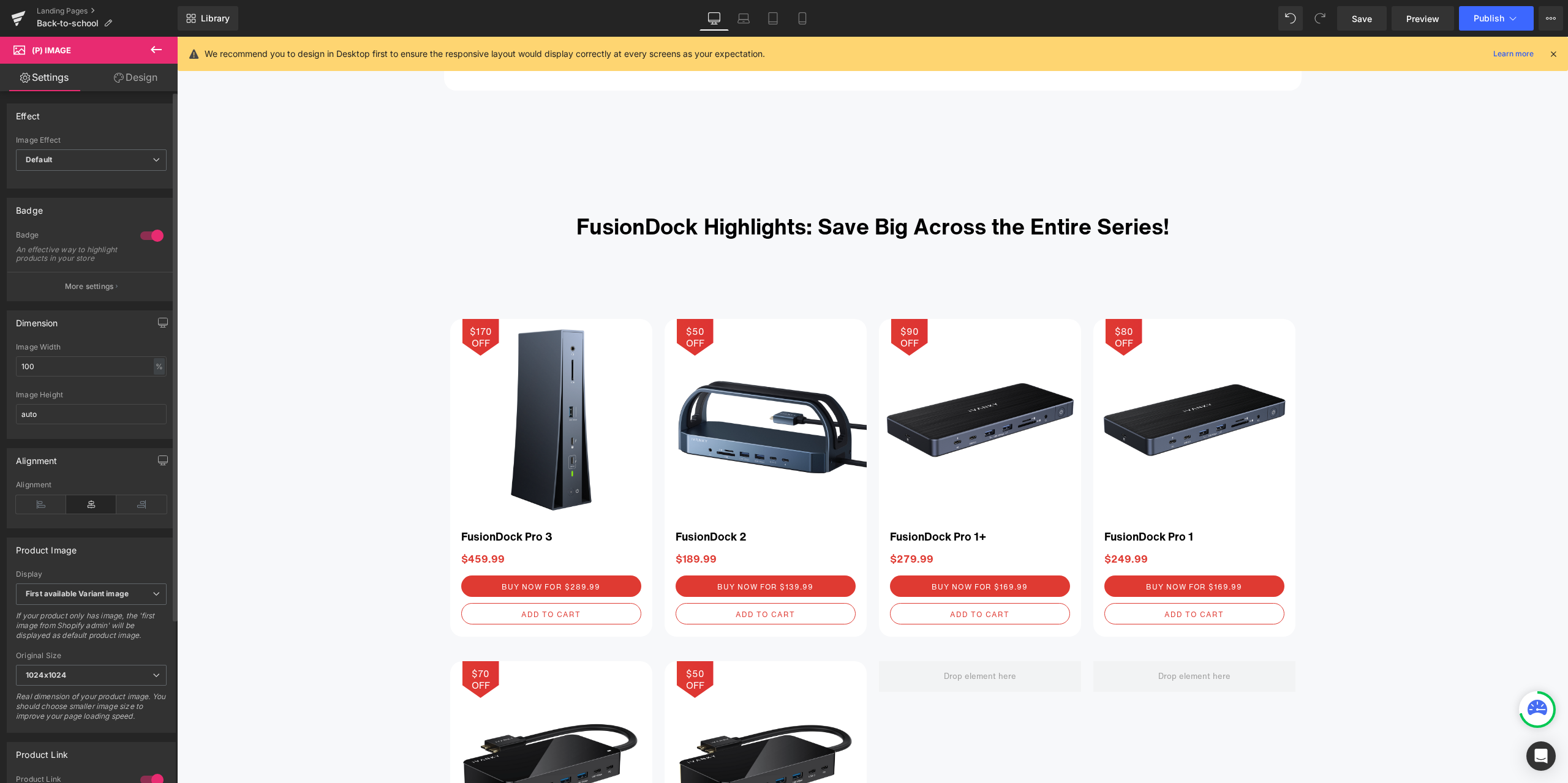
click at [99, 292] on p "More settings" at bounding box center [89, 286] width 49 height 11
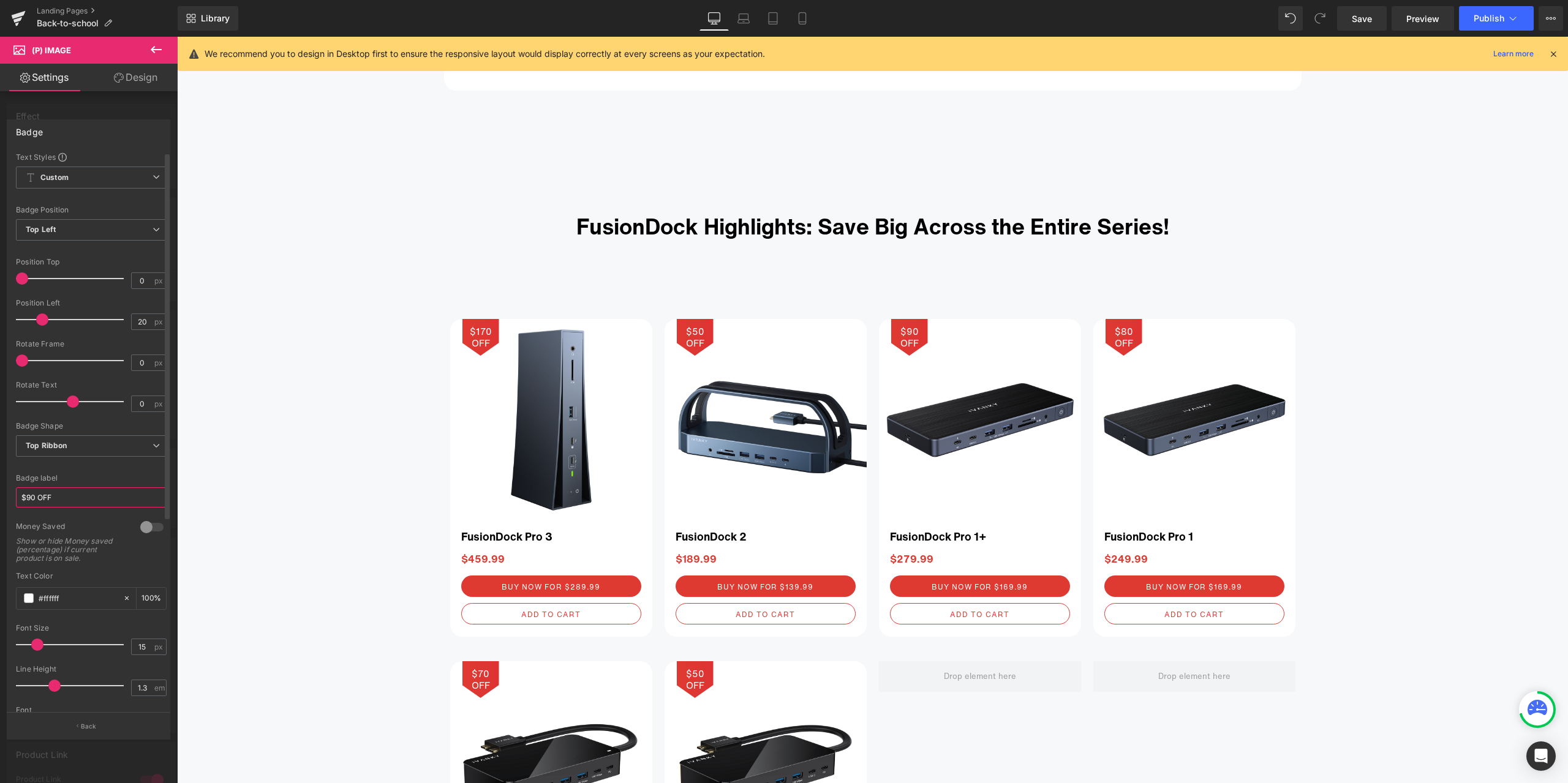
click at [32, 492] on input "$90 OFF" at bounding box center [91, 497] width 151 height 20
type input "$110 OFF"
click at [95, 469] on div at bounding box center [91, 467] width 151 height 8
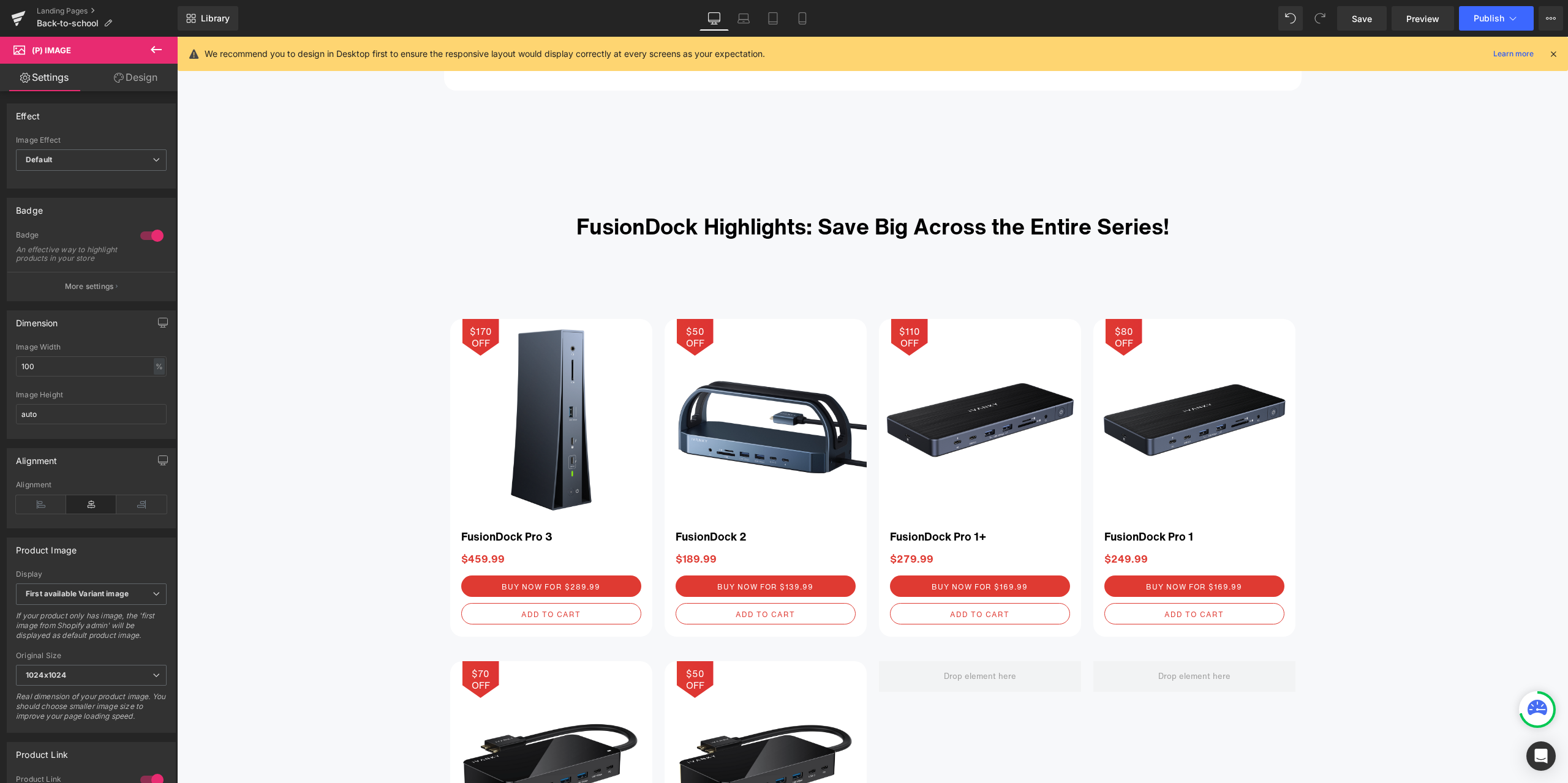
click at [1182, 432] on body "Skip to content Just added to your cart Qty: View cart ( ) Continue shopping Su…" at bounding box center [872, 682] width 1391 height 5199
click at [1190, 416] on span "(P) Image" at bounding box center [1195, 420] width 47 height 18
click at [1187, 587] on span "(P) Cart Button" at bounding box center [1194, 586] width 70 height 18
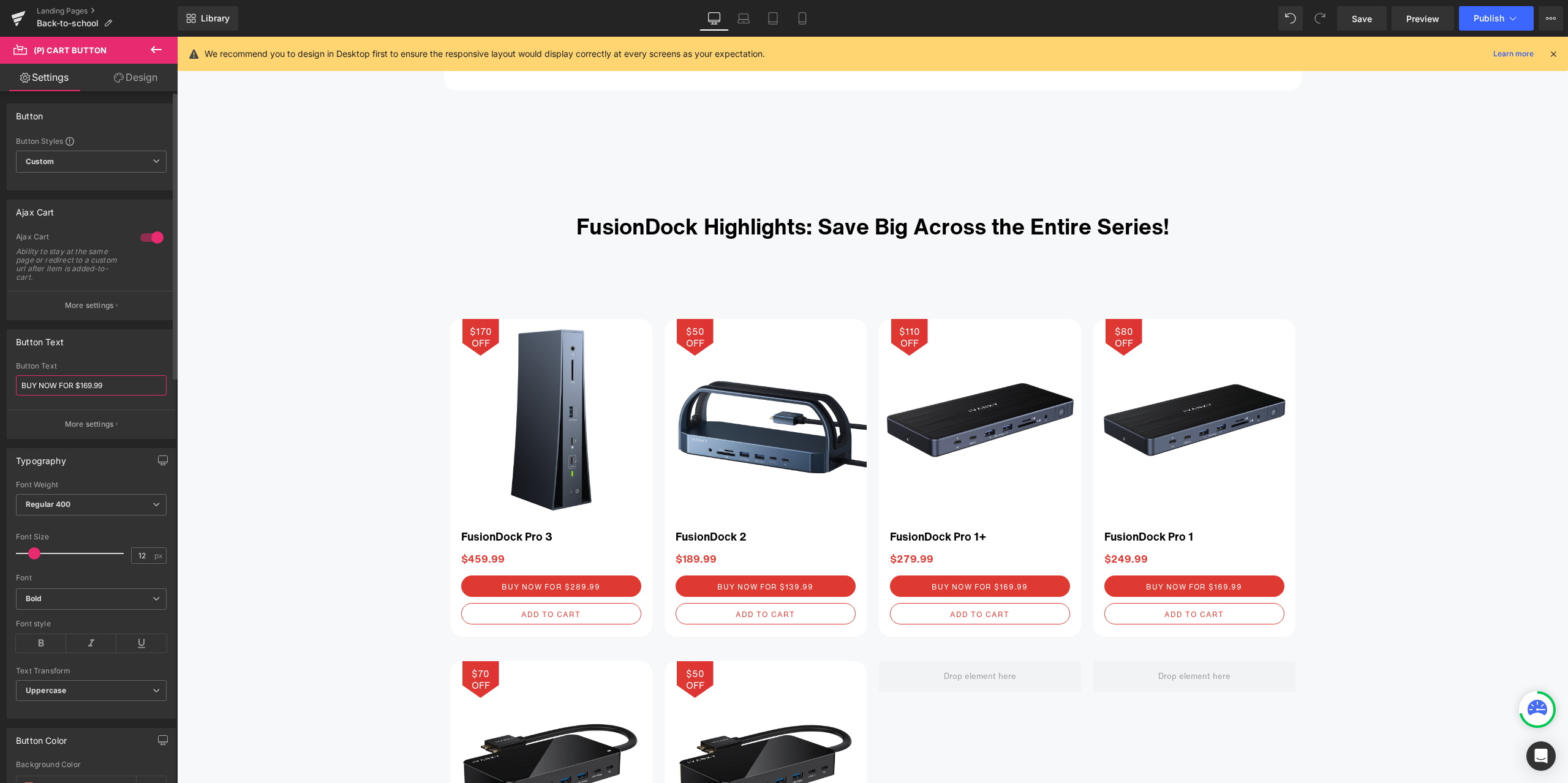
click at [88, 385] on input "BUY NOW FOR $169.99" at bounding box center [91, 386] width 151 height 20
type input "BUY NOW FOR $159.99"
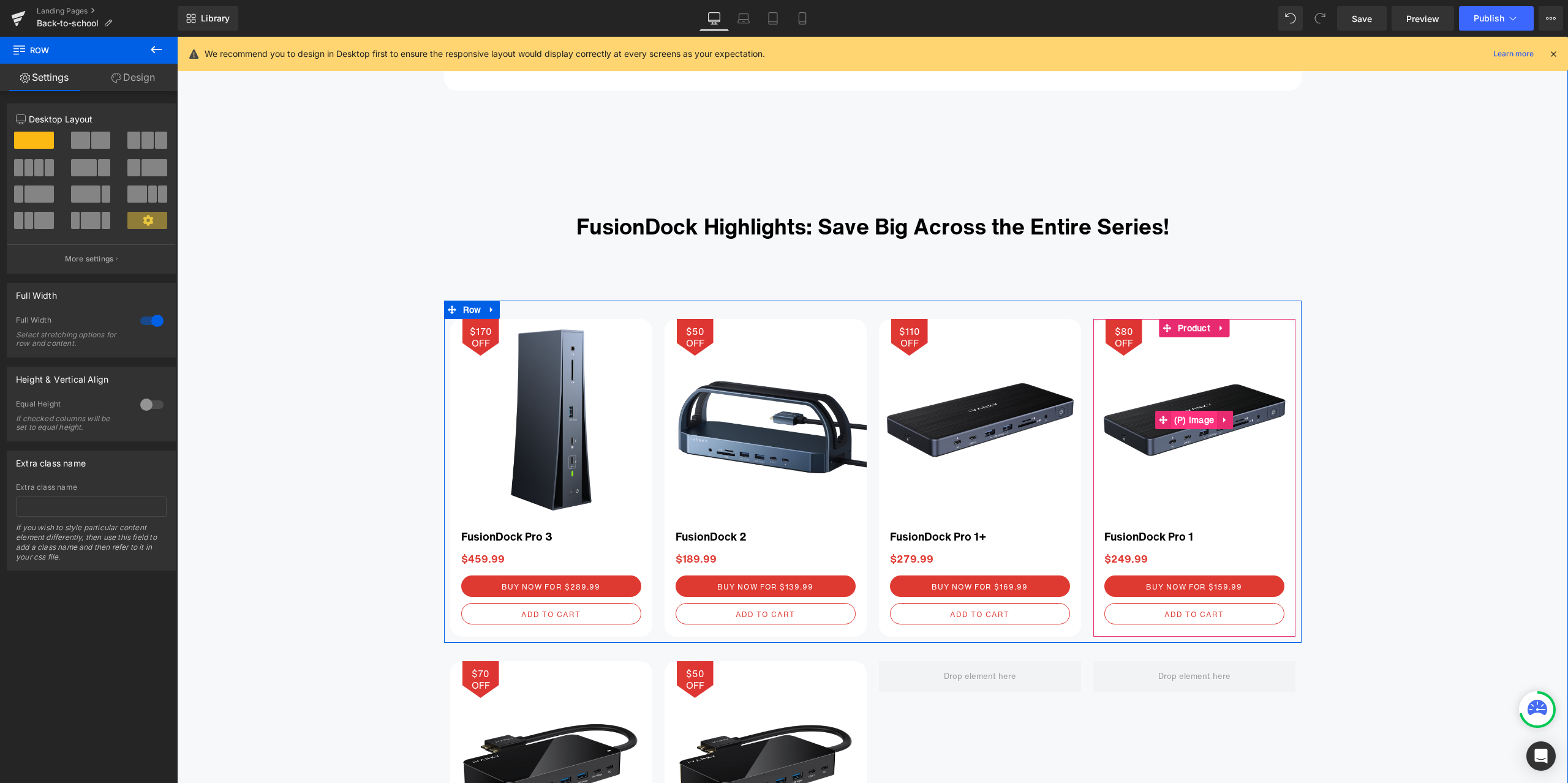
click at [1187, 419] on span "(P) Image" at bounding box center [1195, 419] width 47 height 18
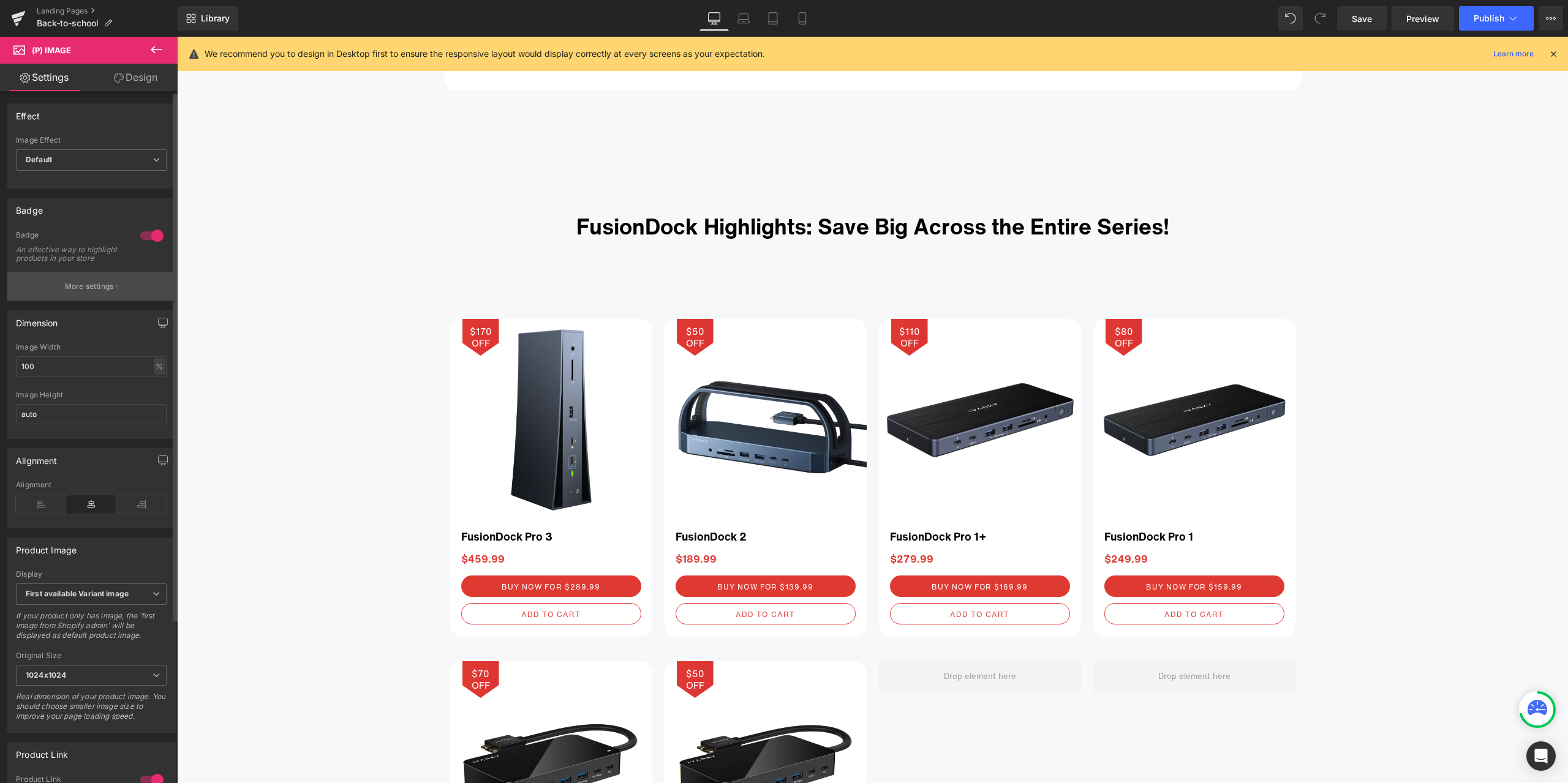
click at [103, 300] on button "More settings" at bounding box center [91, 286] width 168 height 29
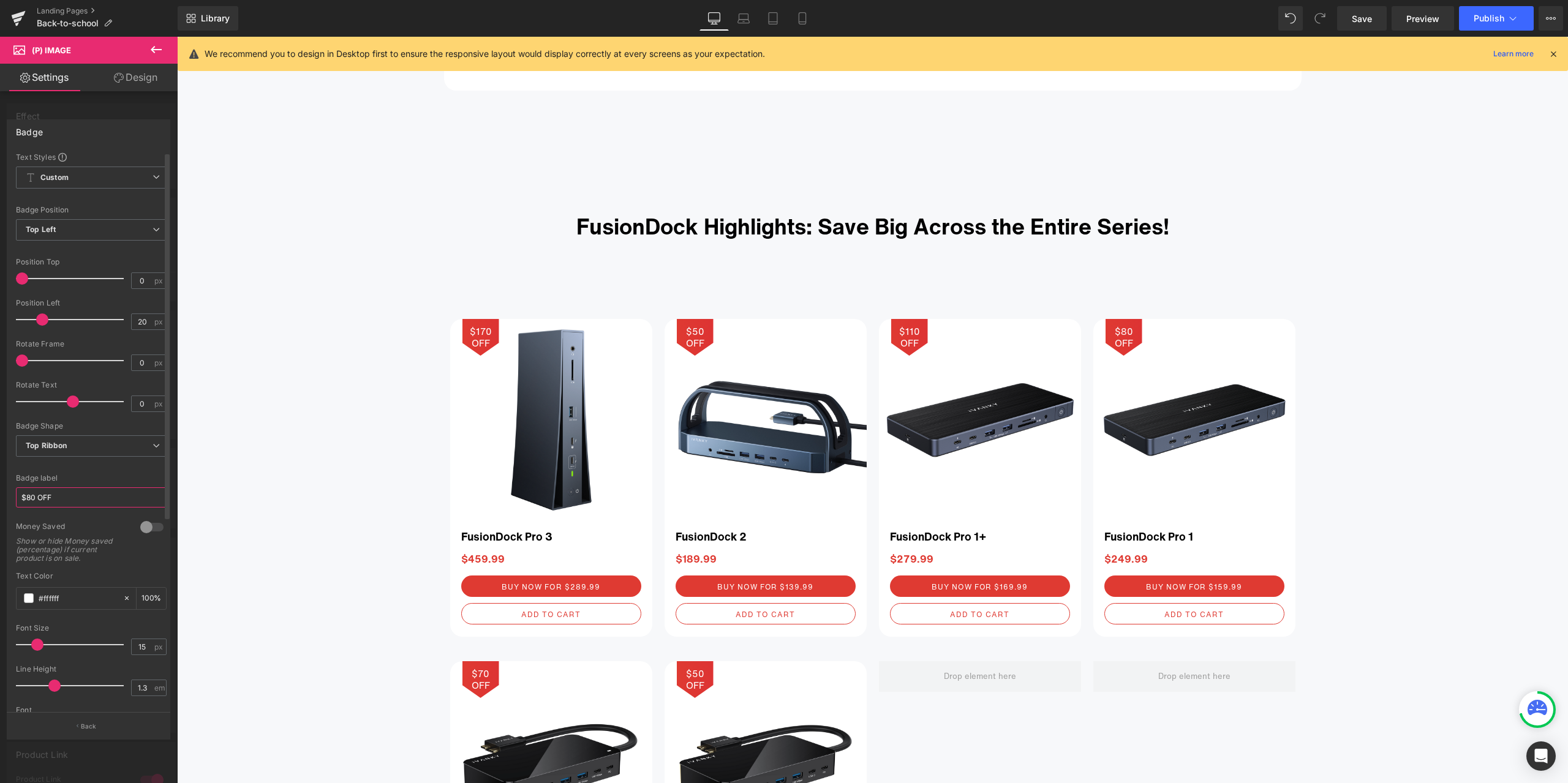
click at [30, 494] on input "$80 OFF" at bounding box center [91, 497] width 151 height 20
type input "$90 OFF"
click at [137, 469] on div at bounding box center [91, 467] width 151 height 8
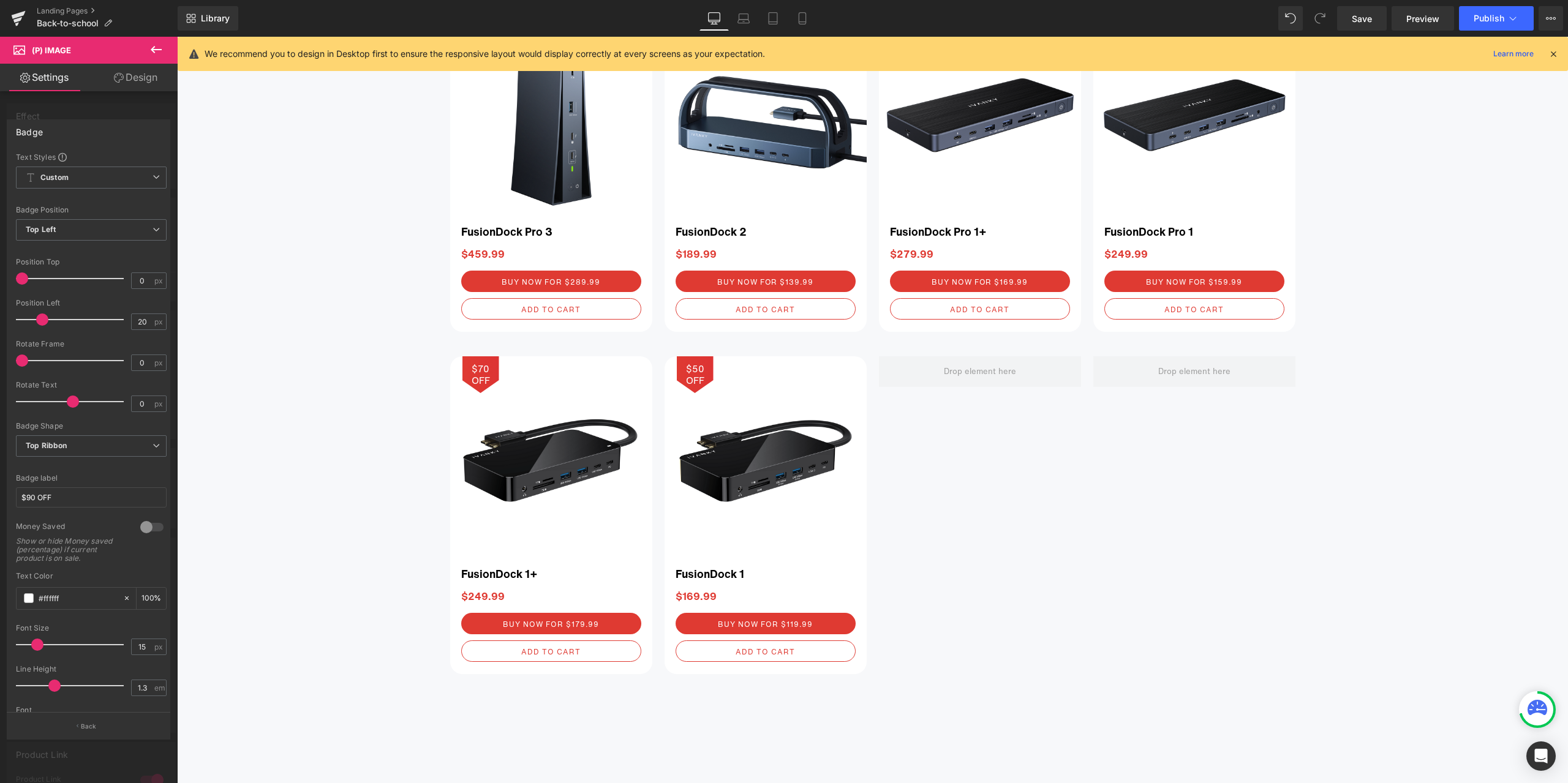
scroll to position [2260, 0]
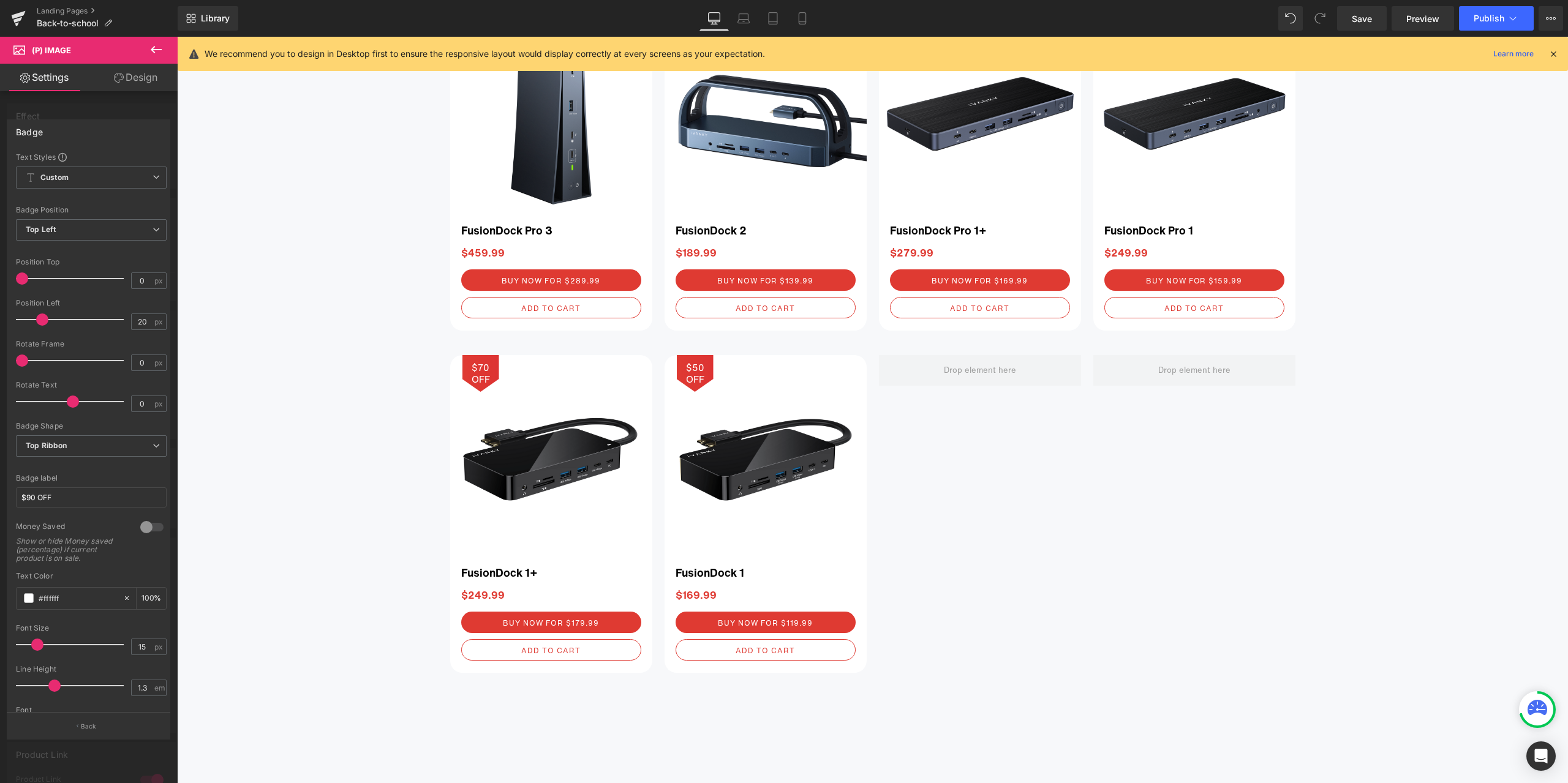
click at [584, 454] on body "Skip to content Just added to your cart Qty: View cart ( ) Continue shopping Su…" at bounding box center [872, 376] width 1391 height 5199
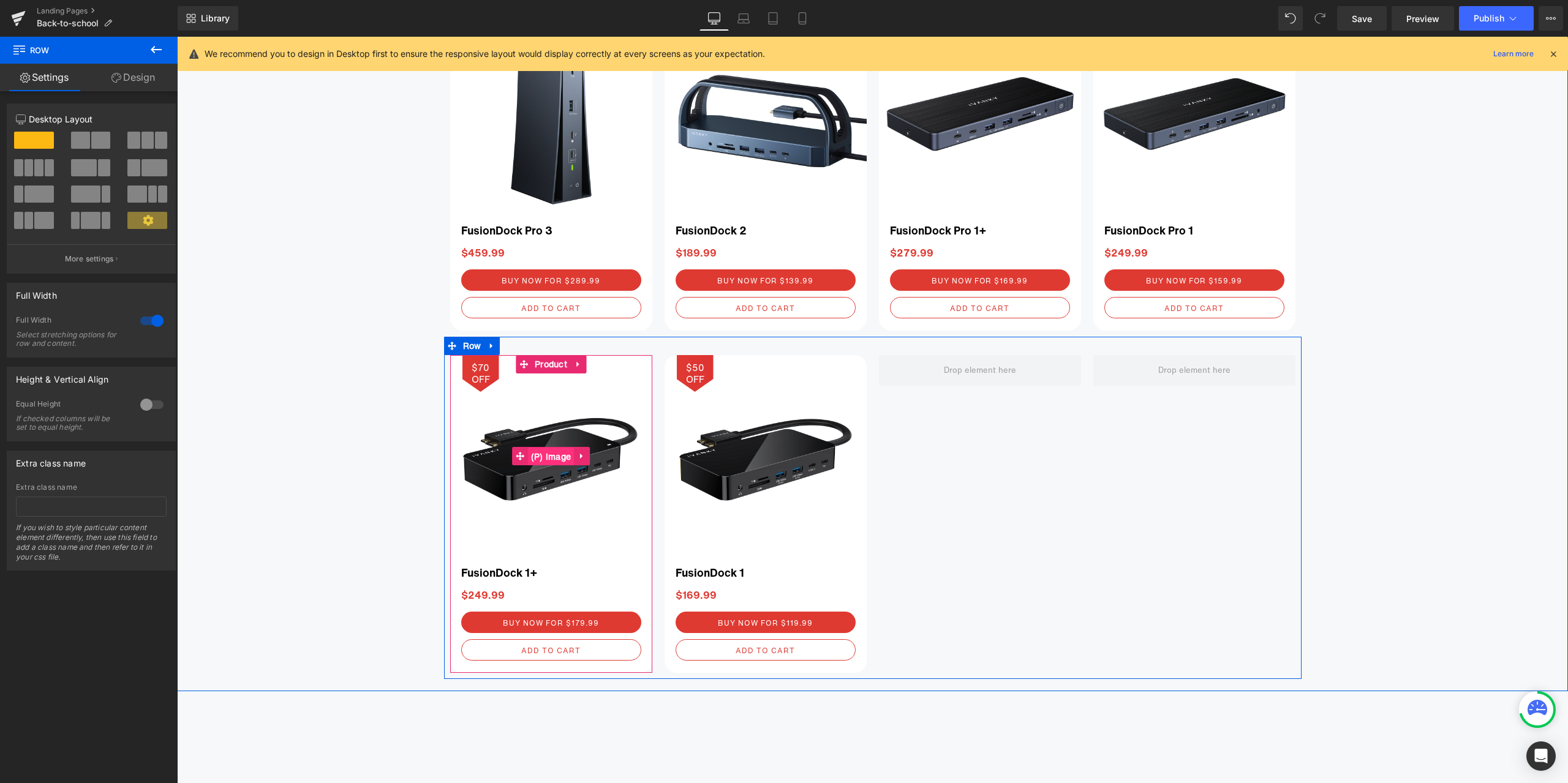
click at [541, 456] on span "(P) Image" at bounding box center [552, 456] width 47 height 18
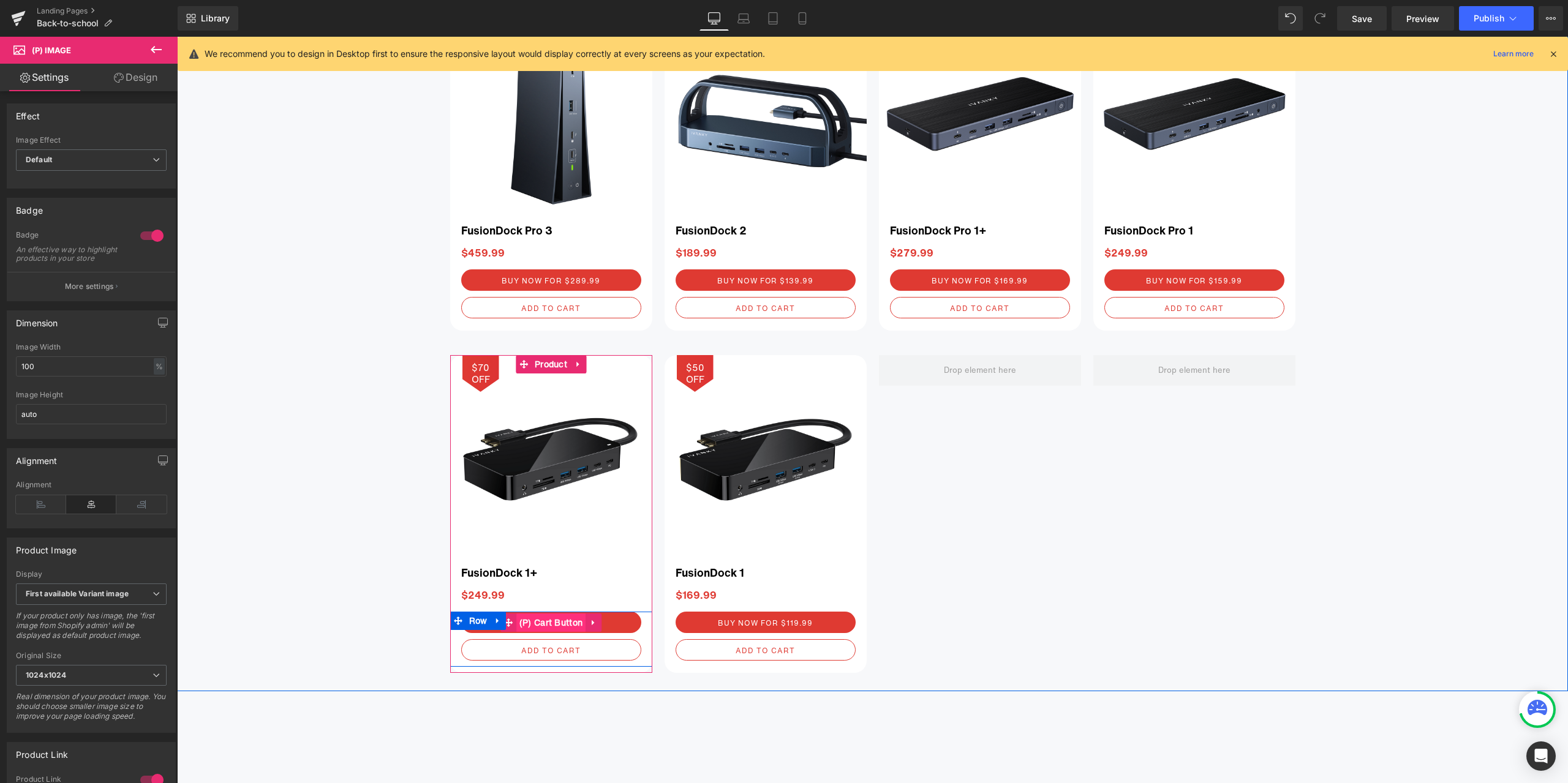
click at [563, 624] on span "(P) Cart Button" at bounding box center [551, 623] width 70 height 18
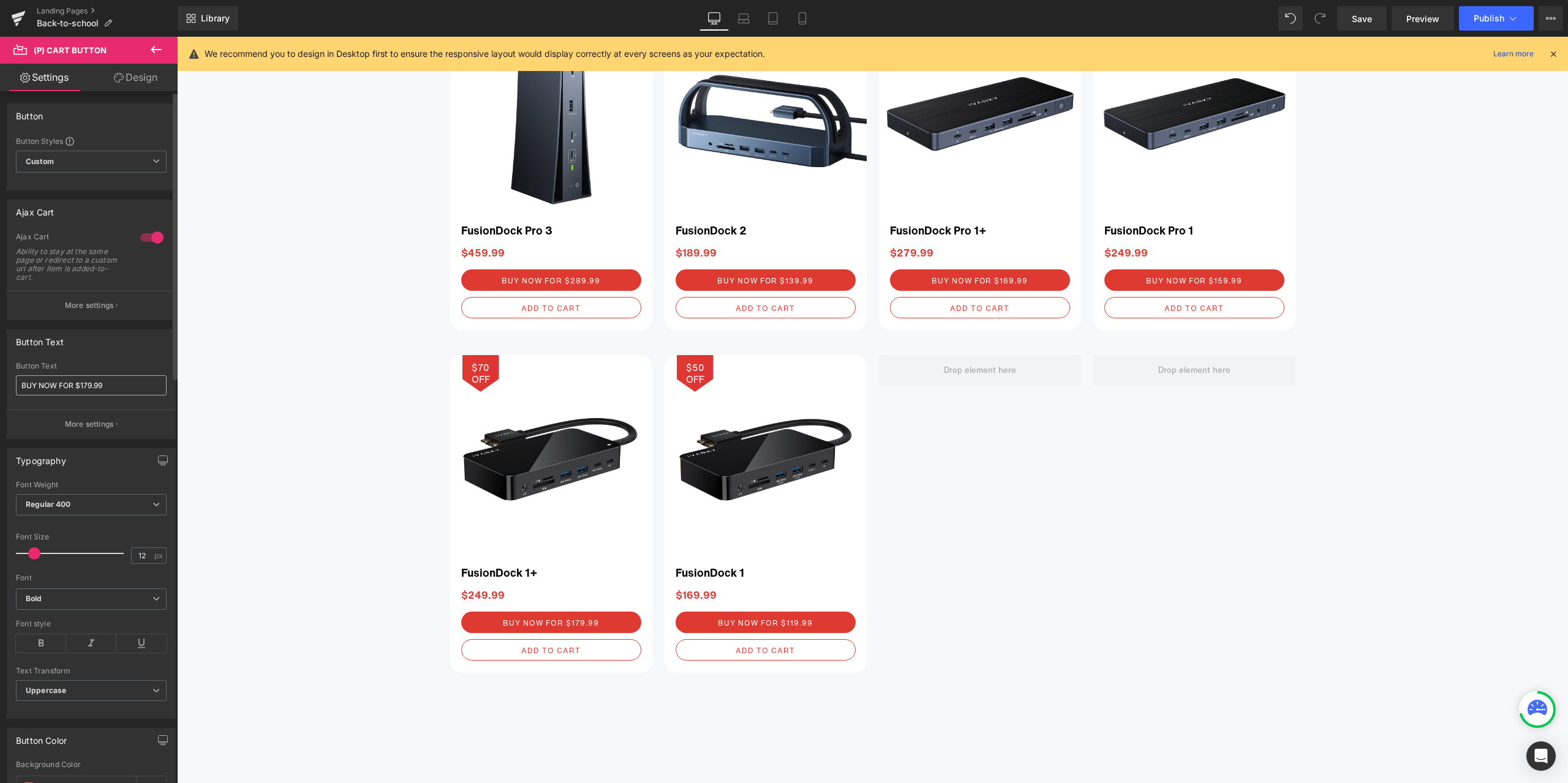
click at [87, 383] on input "BUY NOW FOR $179.99" at bounding box center [91, 386] width 151 height 20
type input "BUY NOW FOR $169.99"
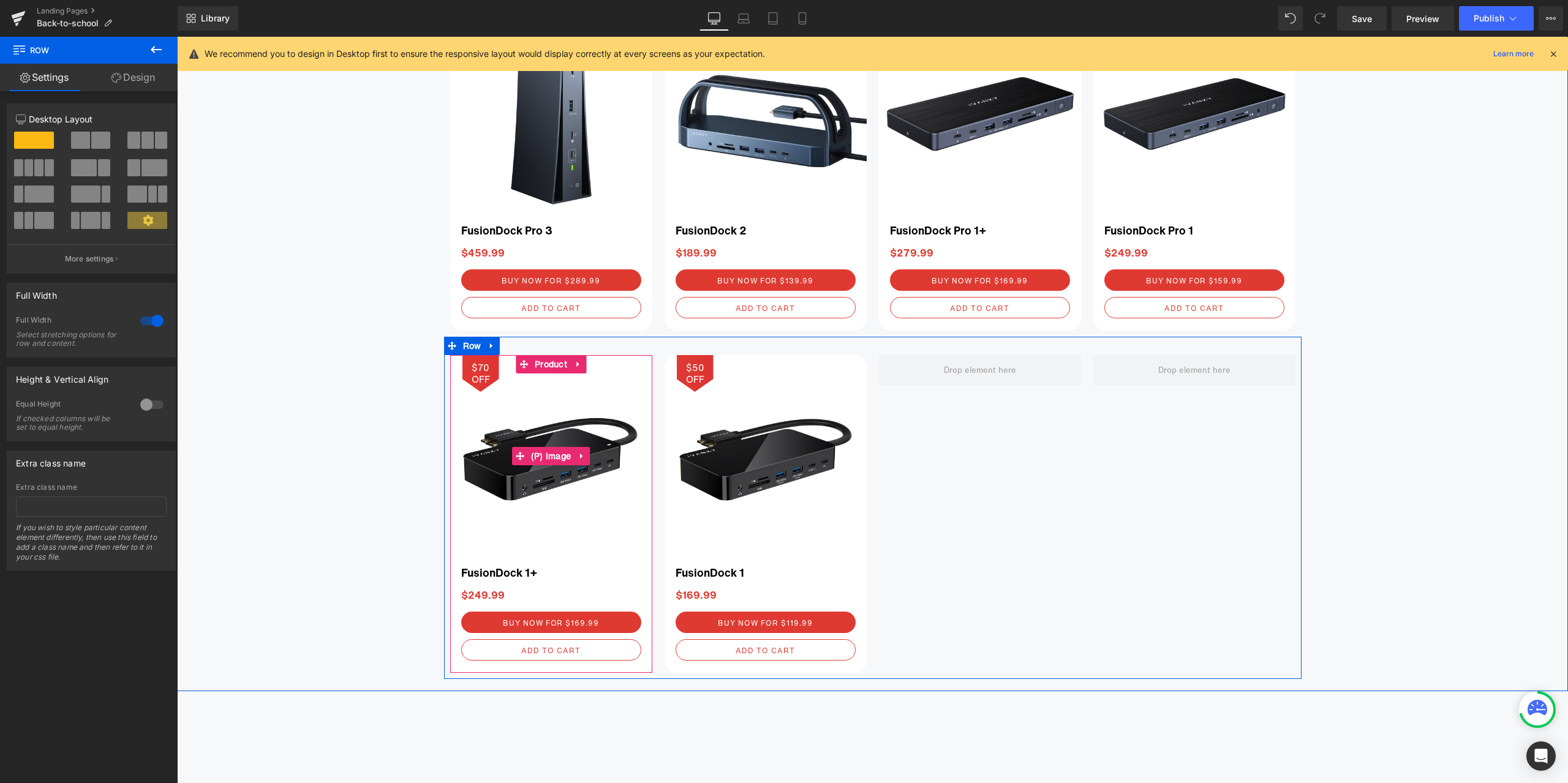
click at [547, 501] on img at bounding box center [551, 456] width 202 height 202
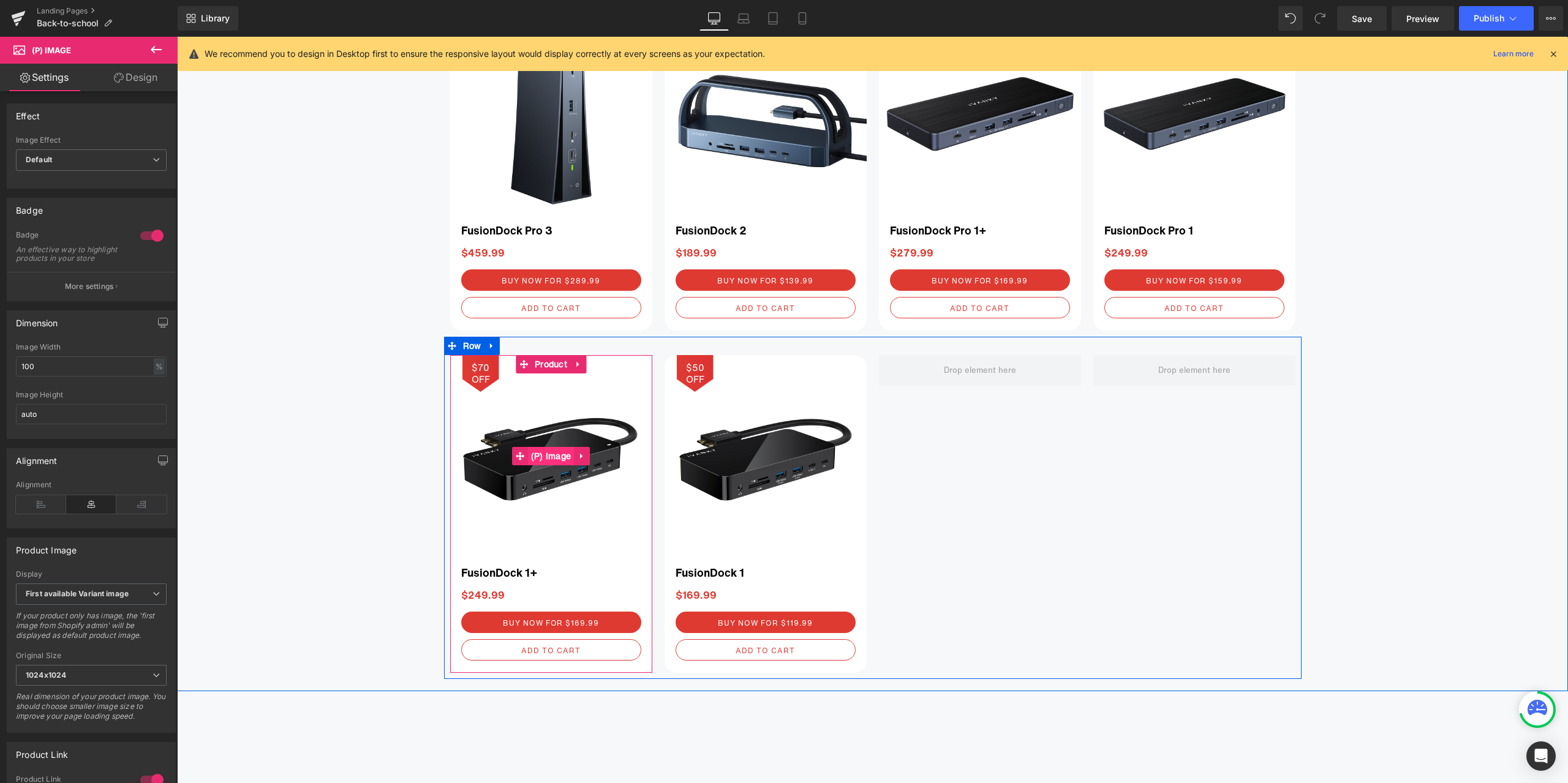
click at [546, 458] on span "(P) Image" at bounding box center [552, 456] width 47 height 18
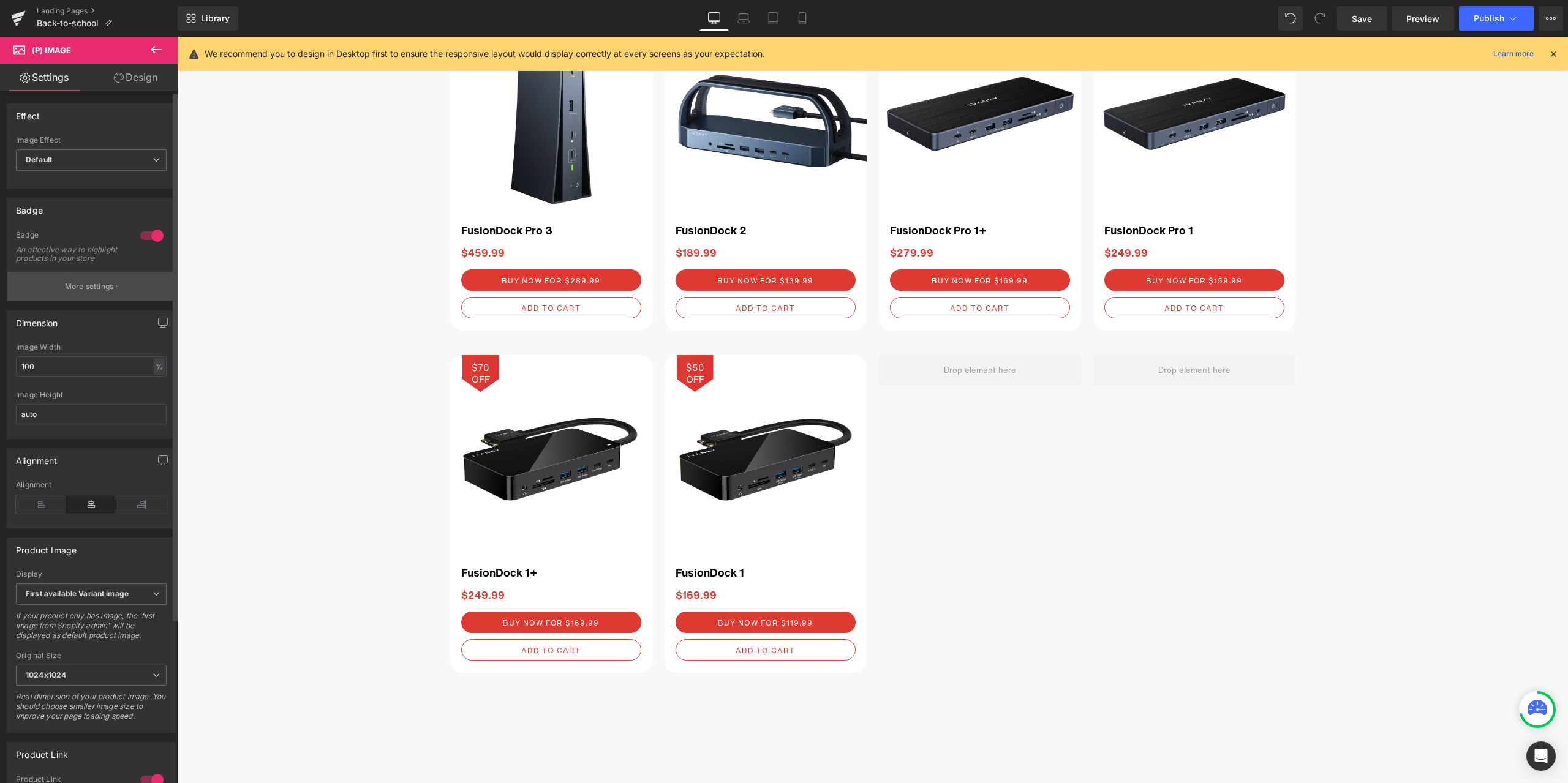
click at [94, 300] on button "More settings" at bounding box center [91, 286] width 168 height 29
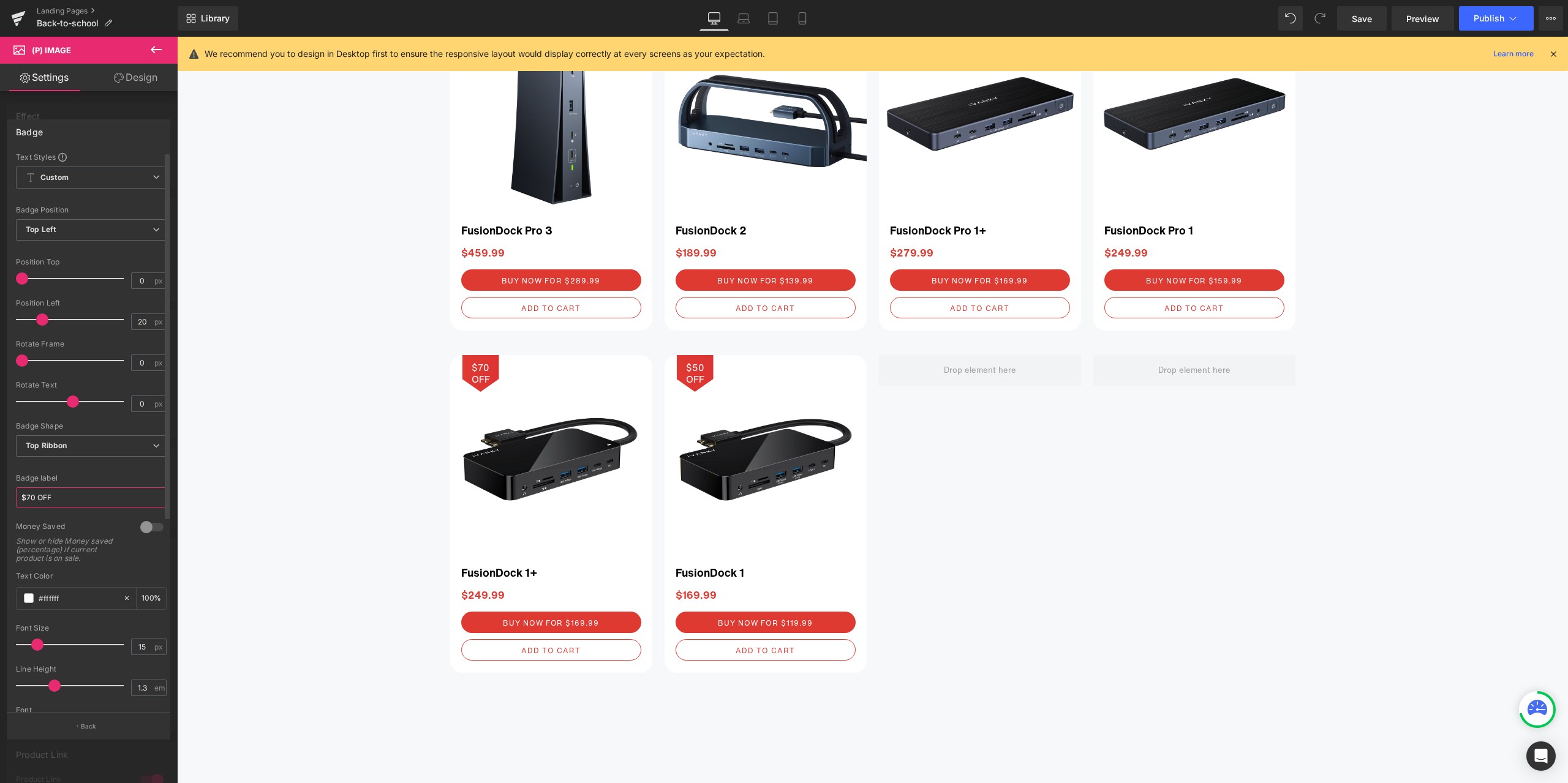
click at [31, 493] on input "$70 OFF" at bounding box center [91, 497] width 151 height 20
type input "$80 OFF"
click at [340, 442] on body "Skip to content Just added to your cart Qty: View cart ( ) Continue shopping Su…" at bounding box center [872, 376] width 1391 height 5199
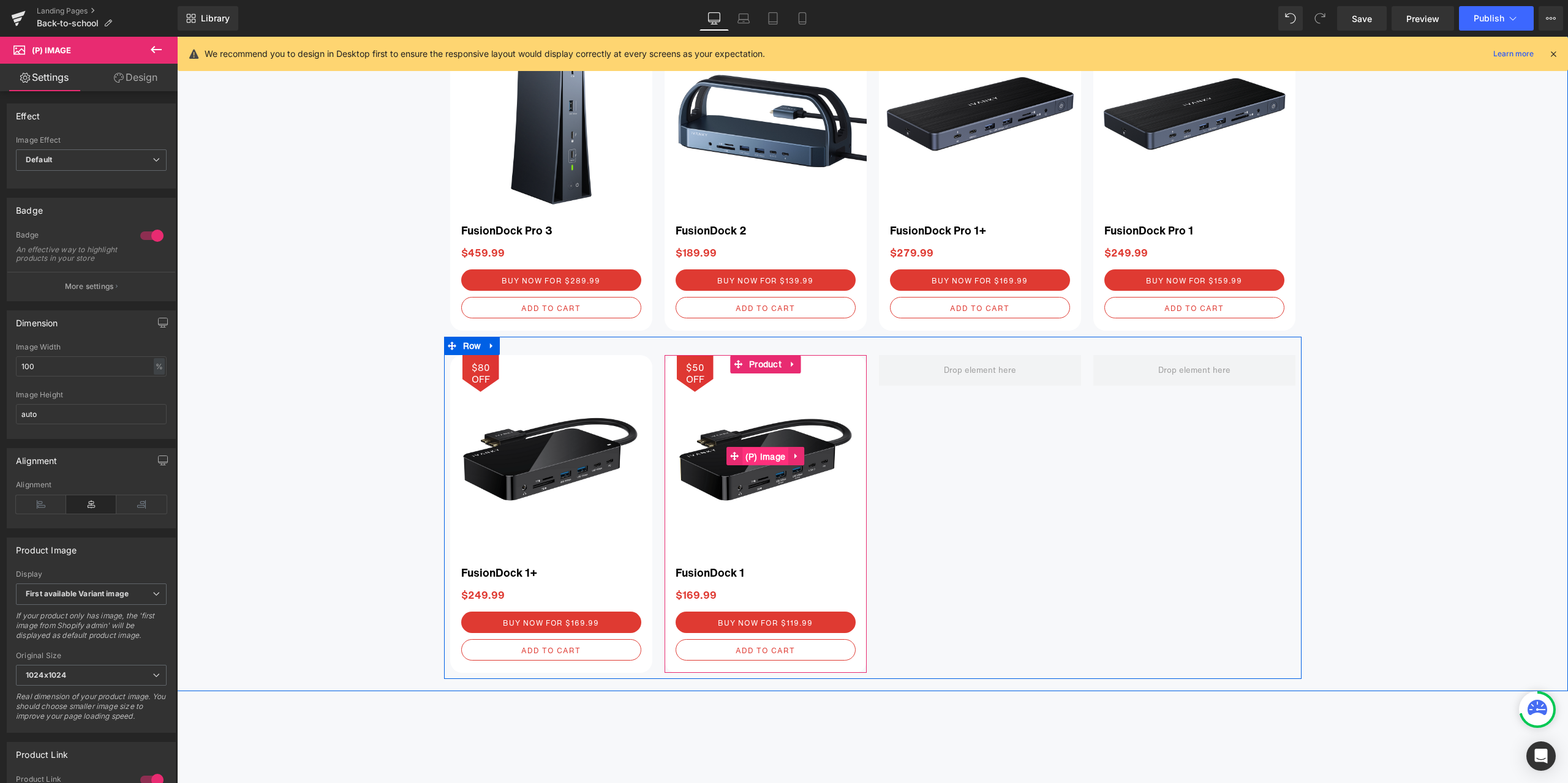
click at [764, 458] on span "(P) Image" at bounding box center [766, 456] width 47 height 18
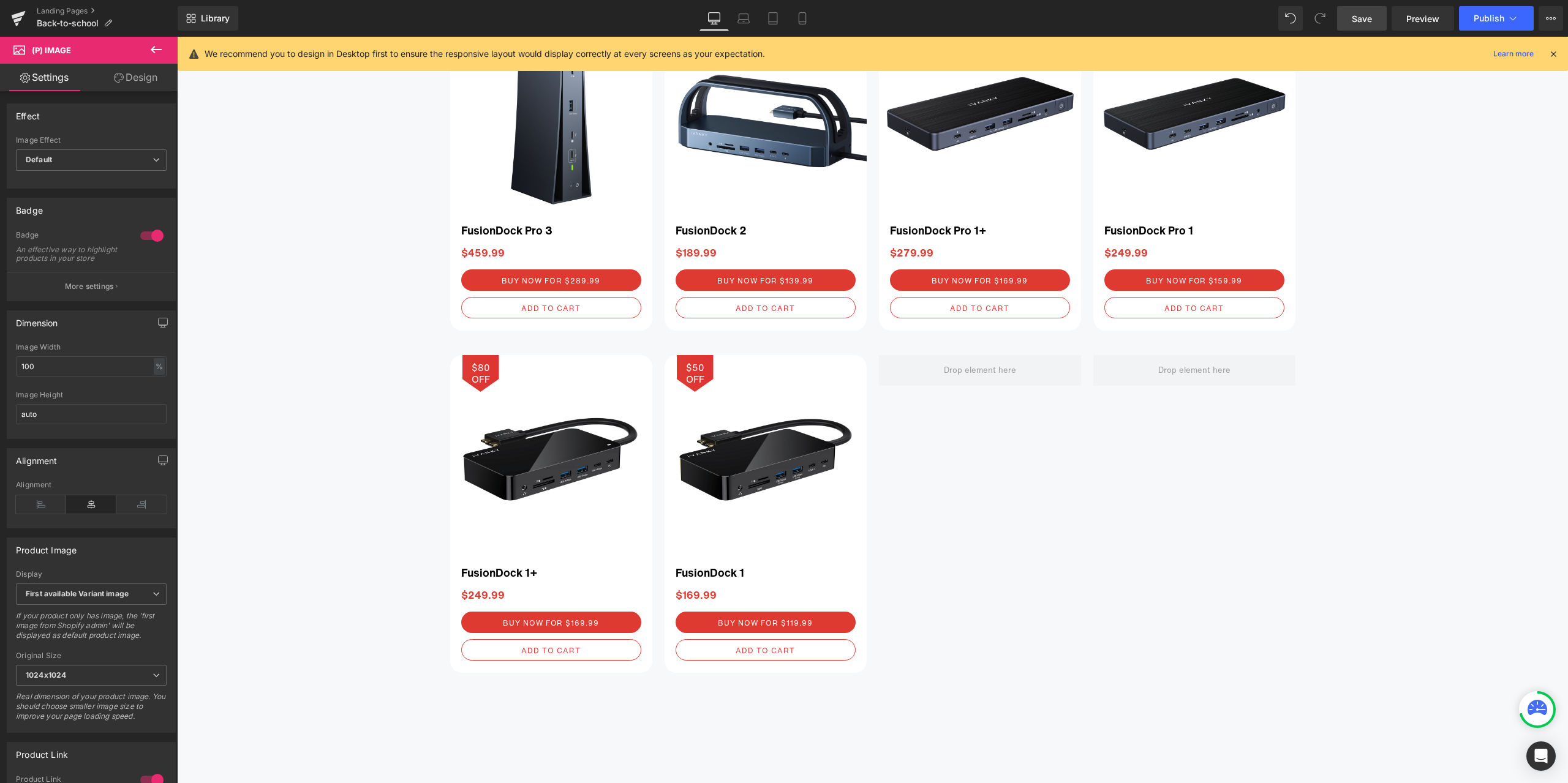
click at [1368, 18] on span "Save" at bounding box center [1362, 19] width 20 height 13
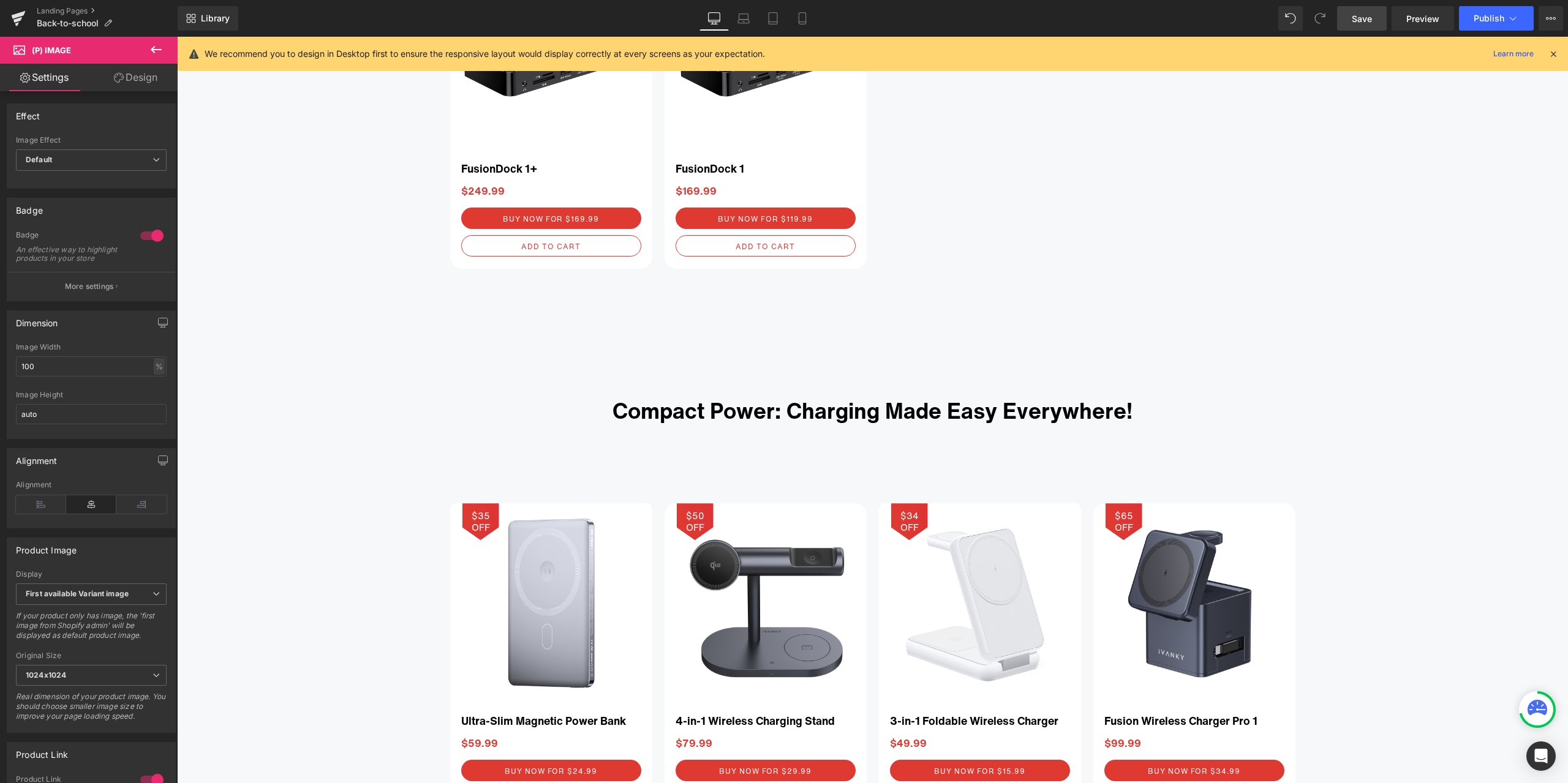
scroll to position [2872, 0]
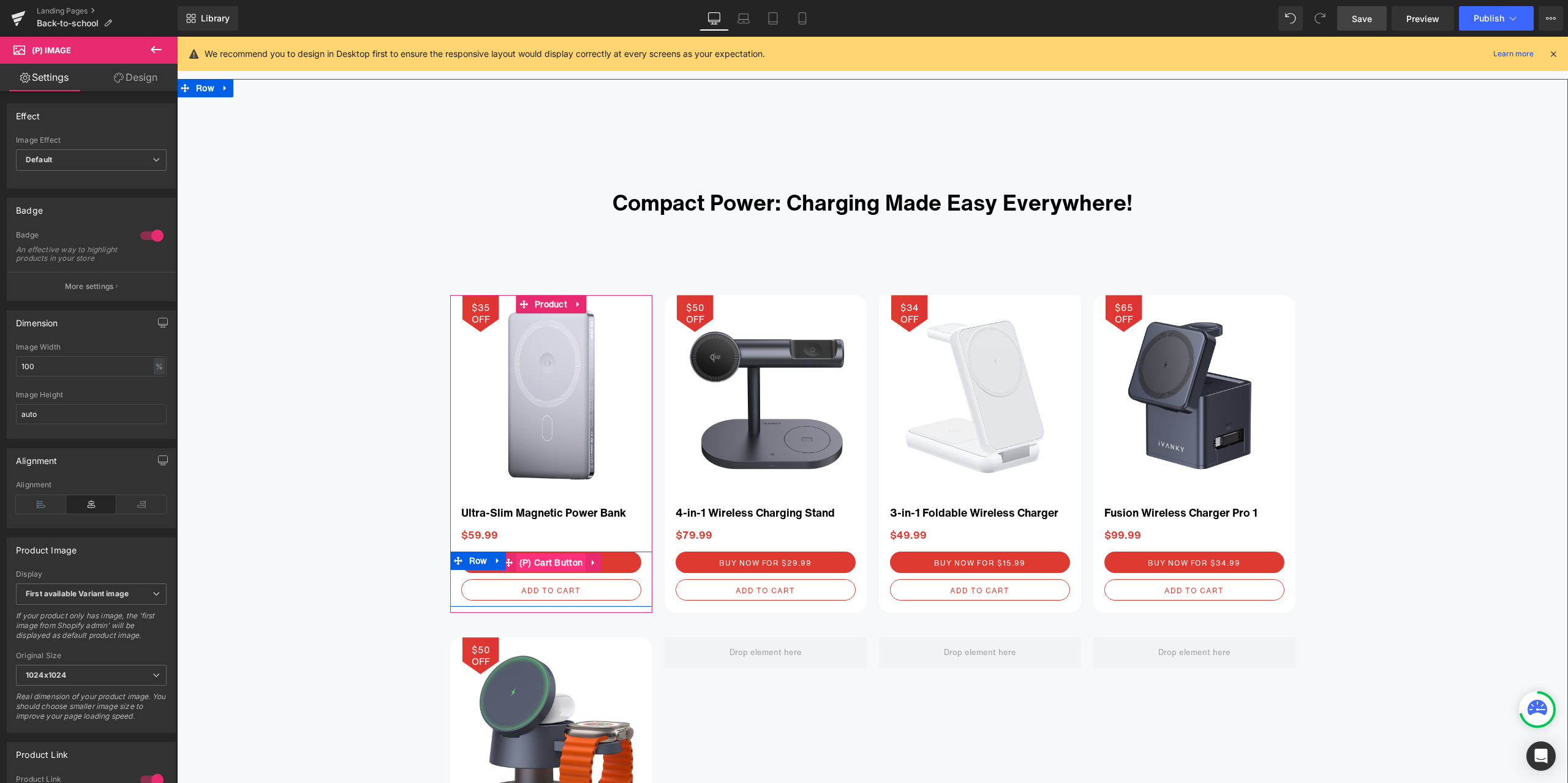
click at [542, 561] on span "(P) Cart Button" at bounding box center [551, 562] width 70 height 18
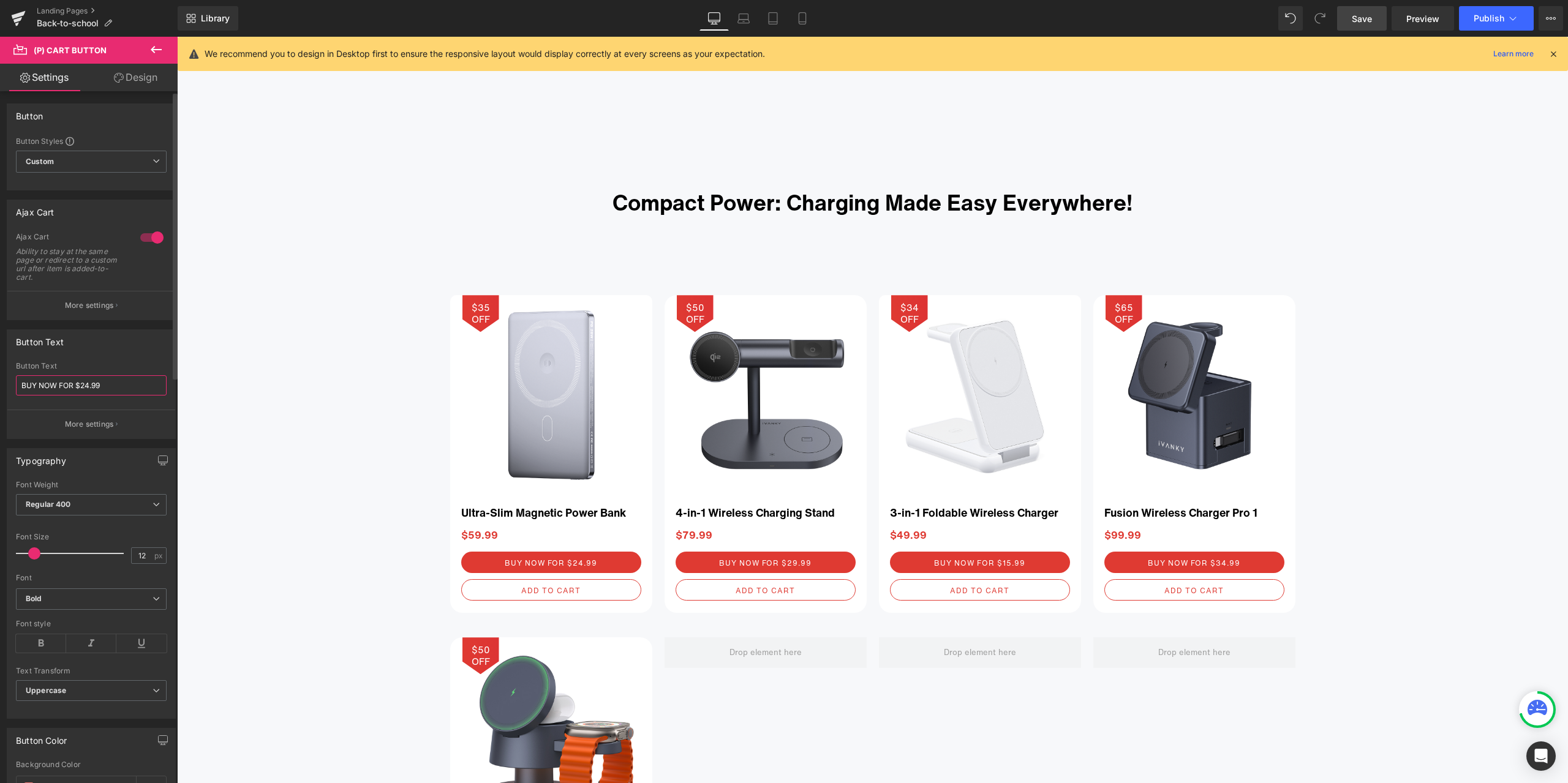
click at [90, 385] on input "BUY NOW FOR $24.99" at bounding box center [91, 386] width 151 height 20
type input "BUY NOW FOR $16.99"
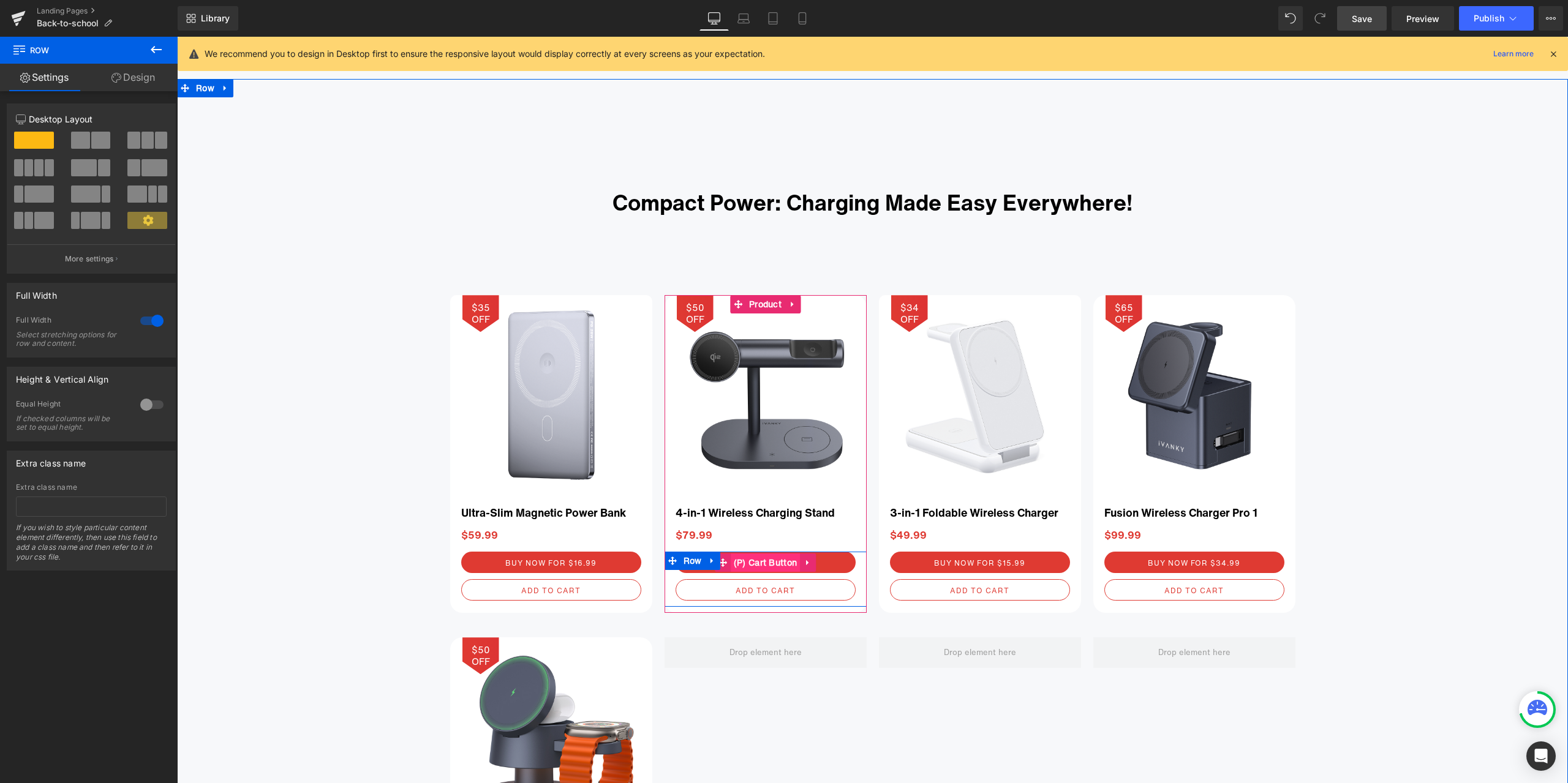
click at [743, 562] on span "(P) Cart Button" at bounding box center [765, 562] width 70 height 18
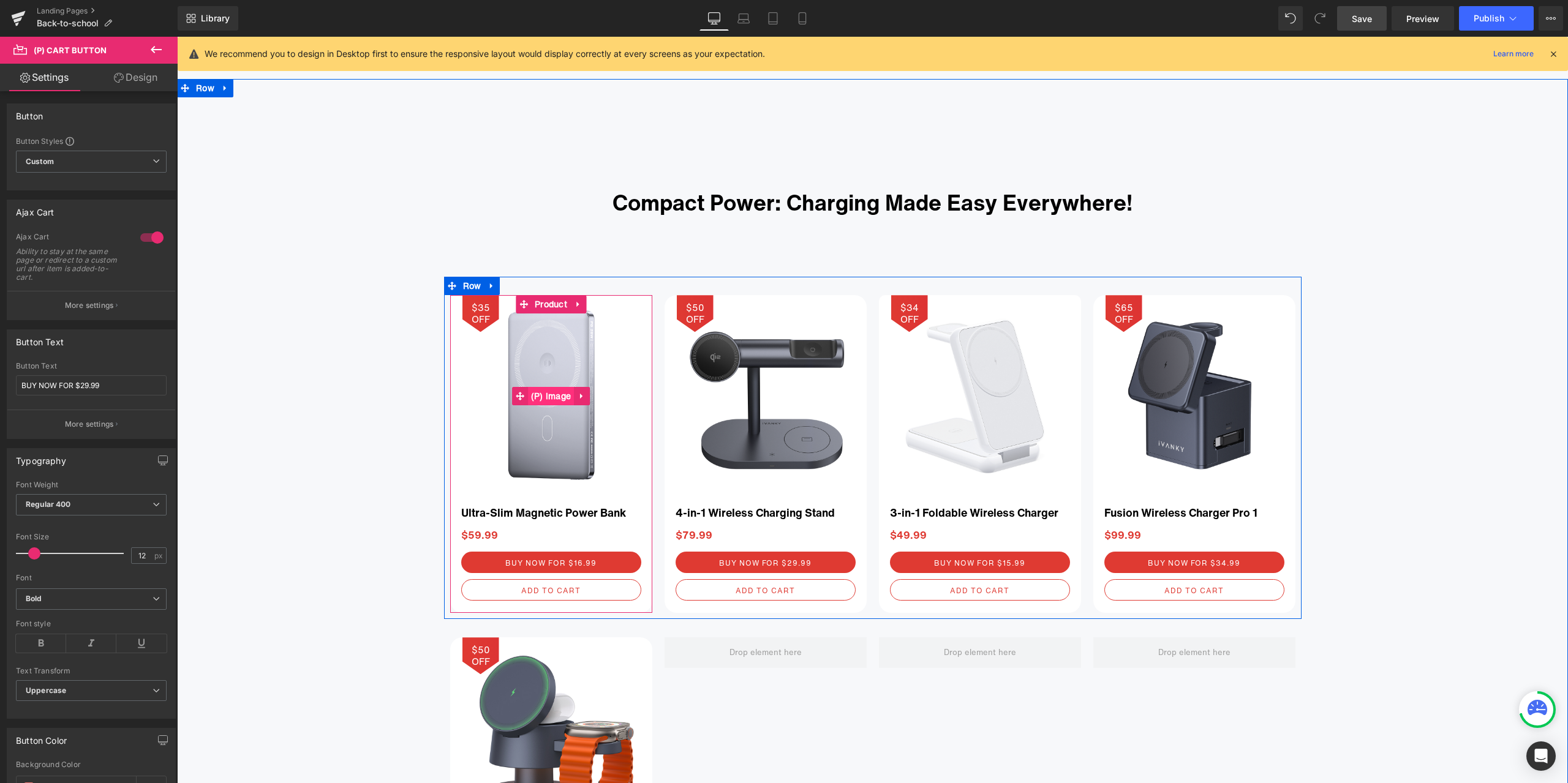
click at [546, 390] on link "(P) Image" at bounding box center [544, 396] width 63 height 18
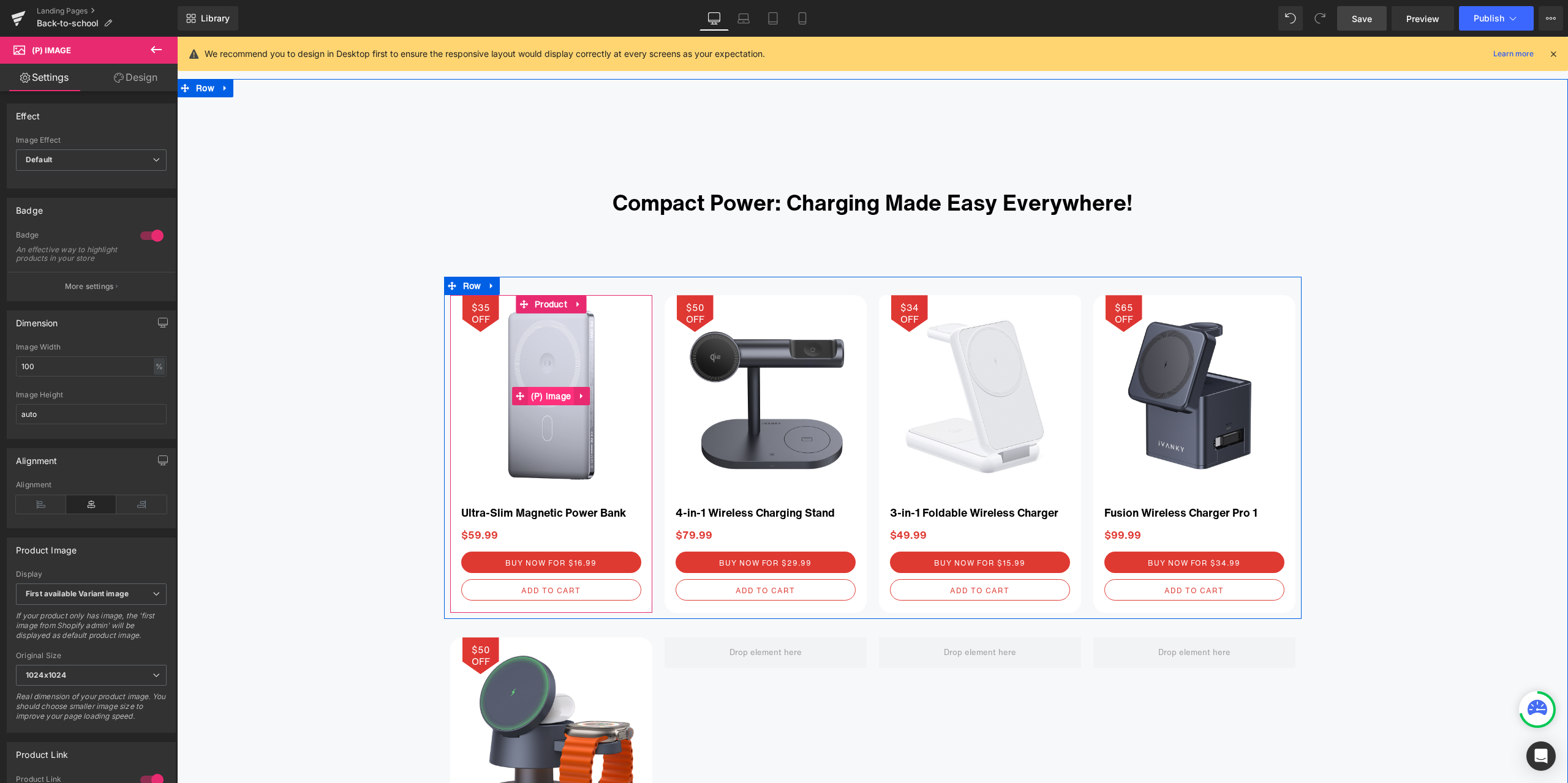
click at [549, 396] on span "(P) Image" at bounding box center [552, 396] width 47 height 18
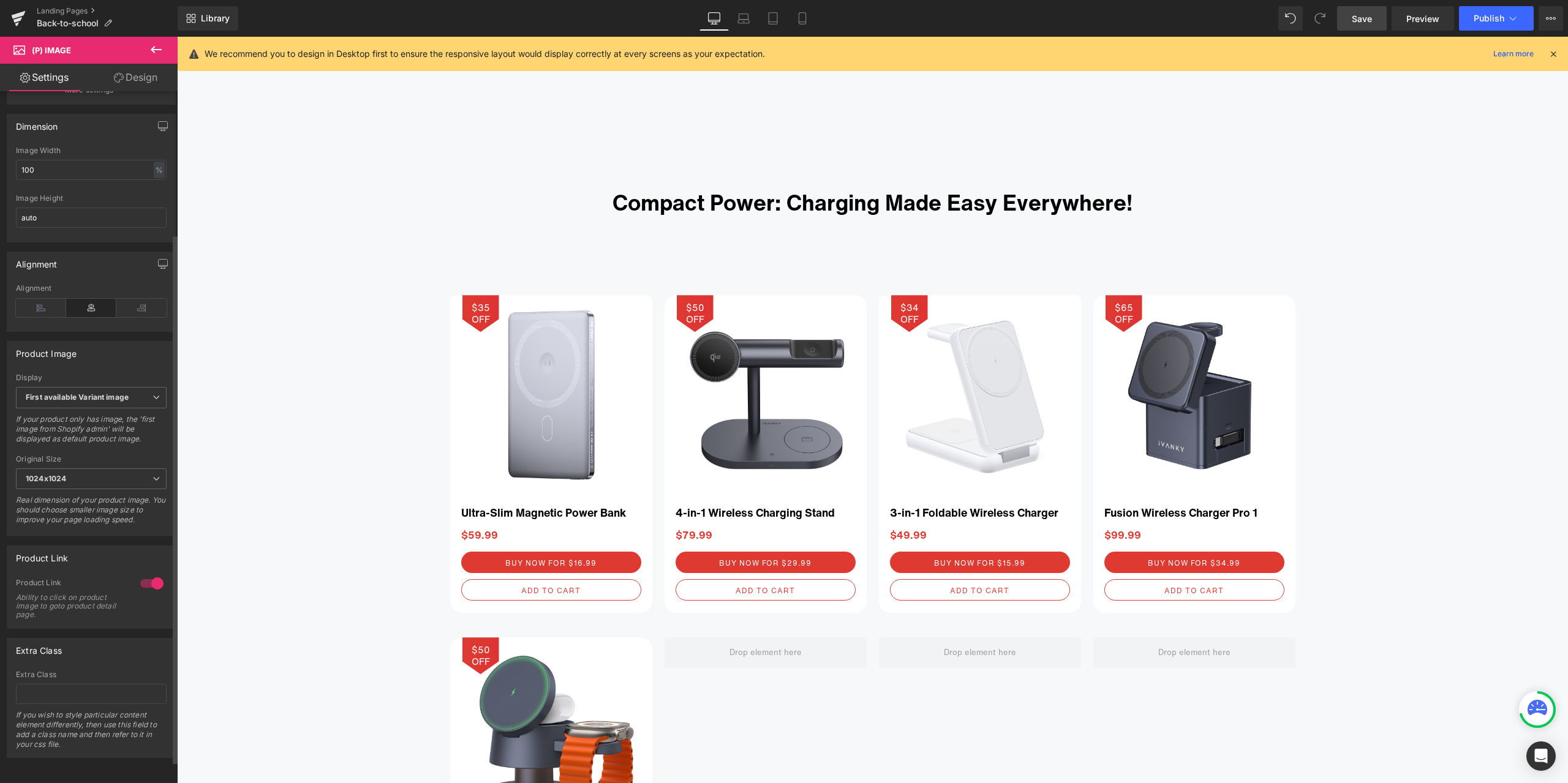
scroll to position [214, 0]
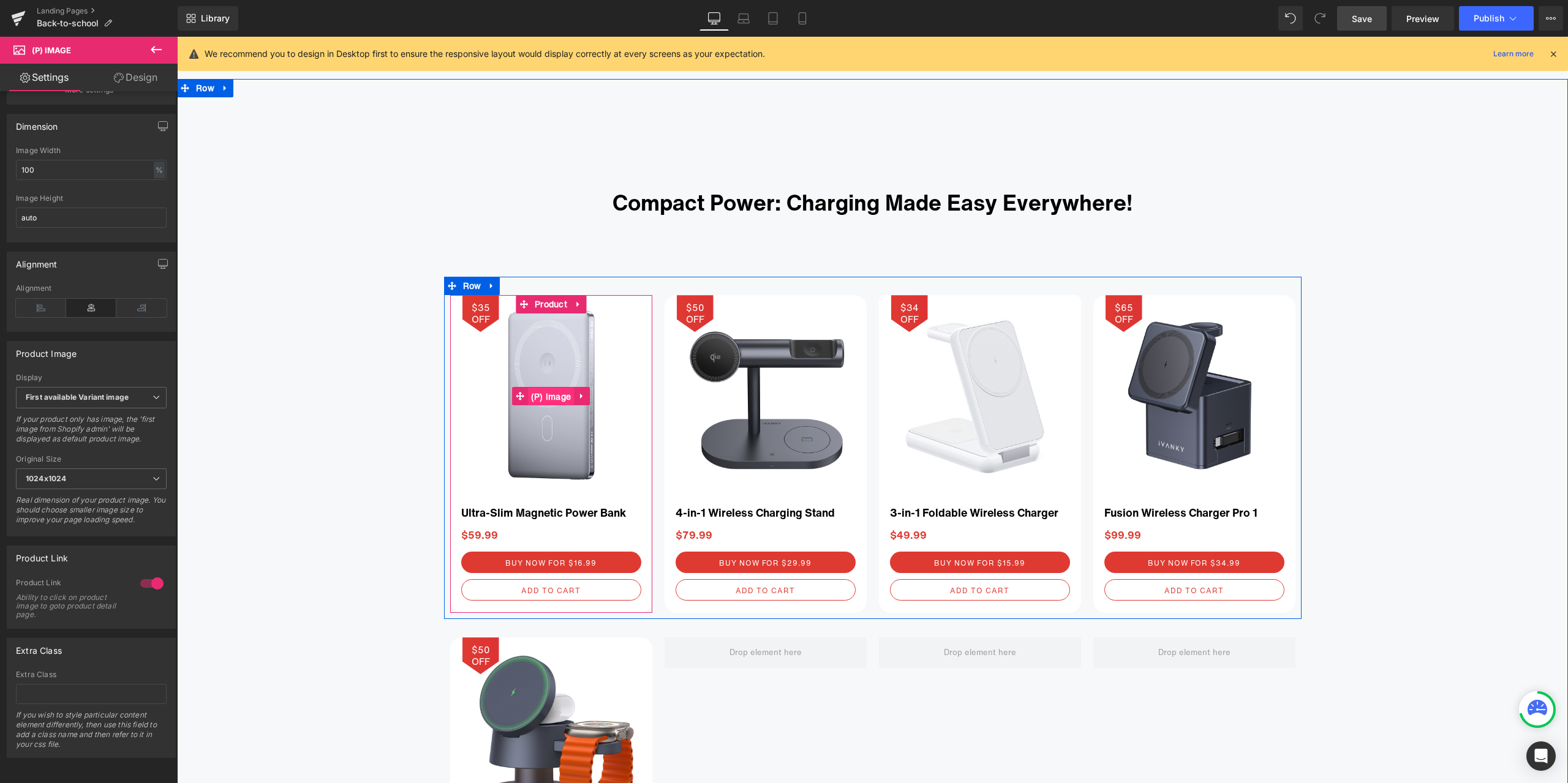
click at [555, 401] on span "(P) Image" at bounding box center [552, 397] width 47 height 18
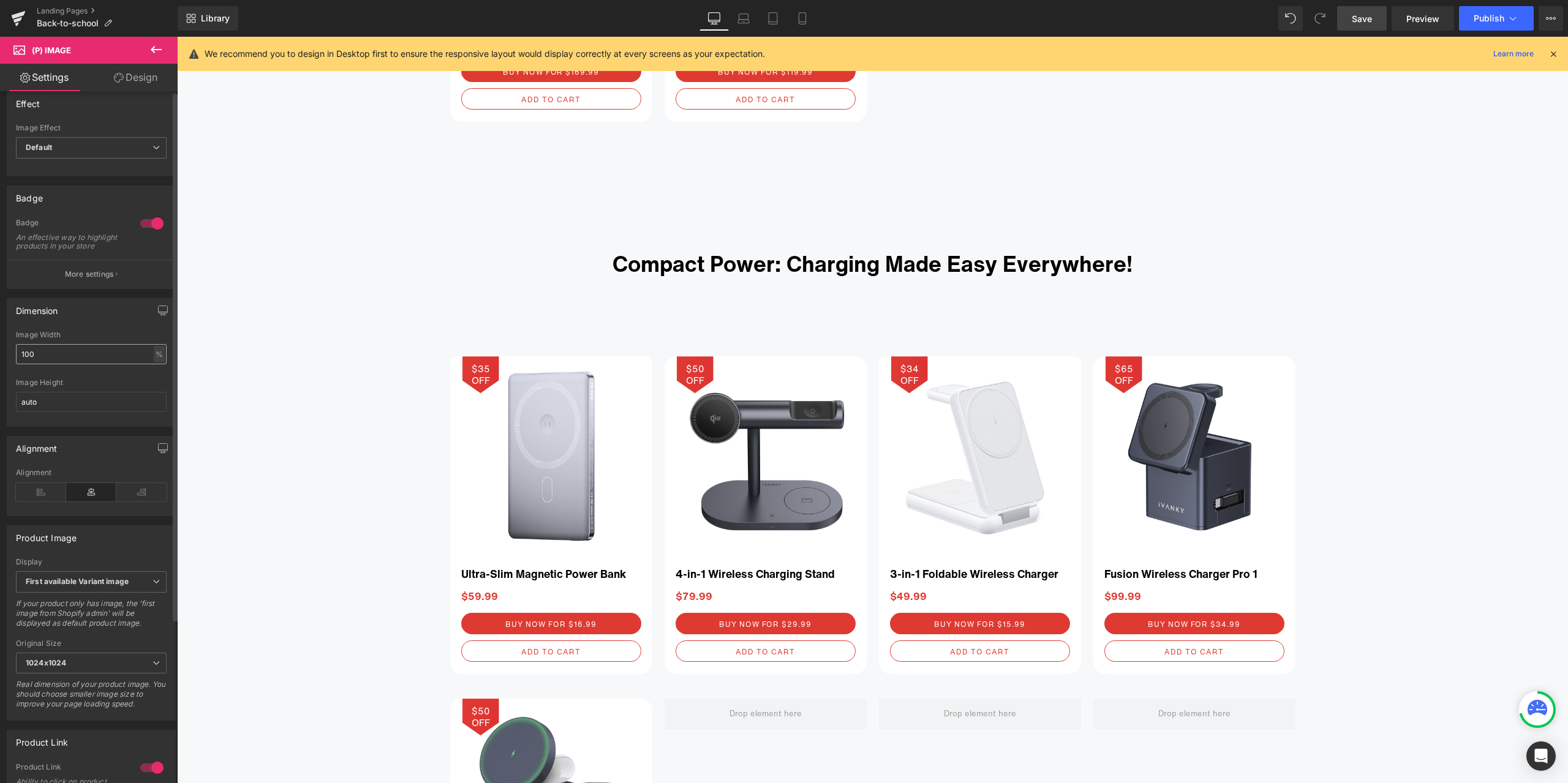
scroll to position [0, 0]
click at [117, 300] on button "More settings" at bounding box center [91, 286] width 168 height 29
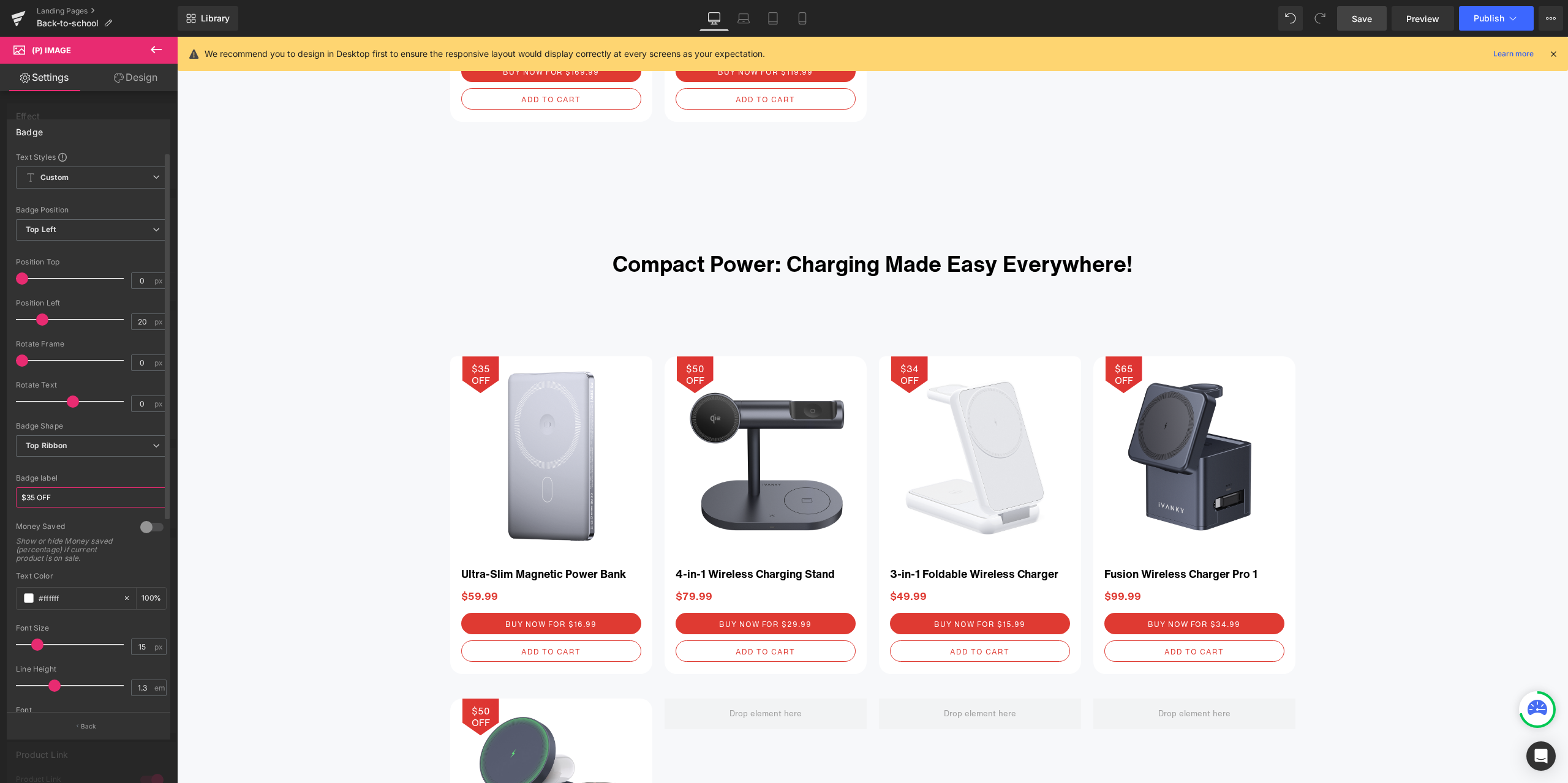
click at [34, 494] on input "$35 OFF" at bounding box center [91, 497] width 151 height 20
type input "$43 OFF"
click at [110, 470] on div at bounding box center [91, 467] width 151 height 8
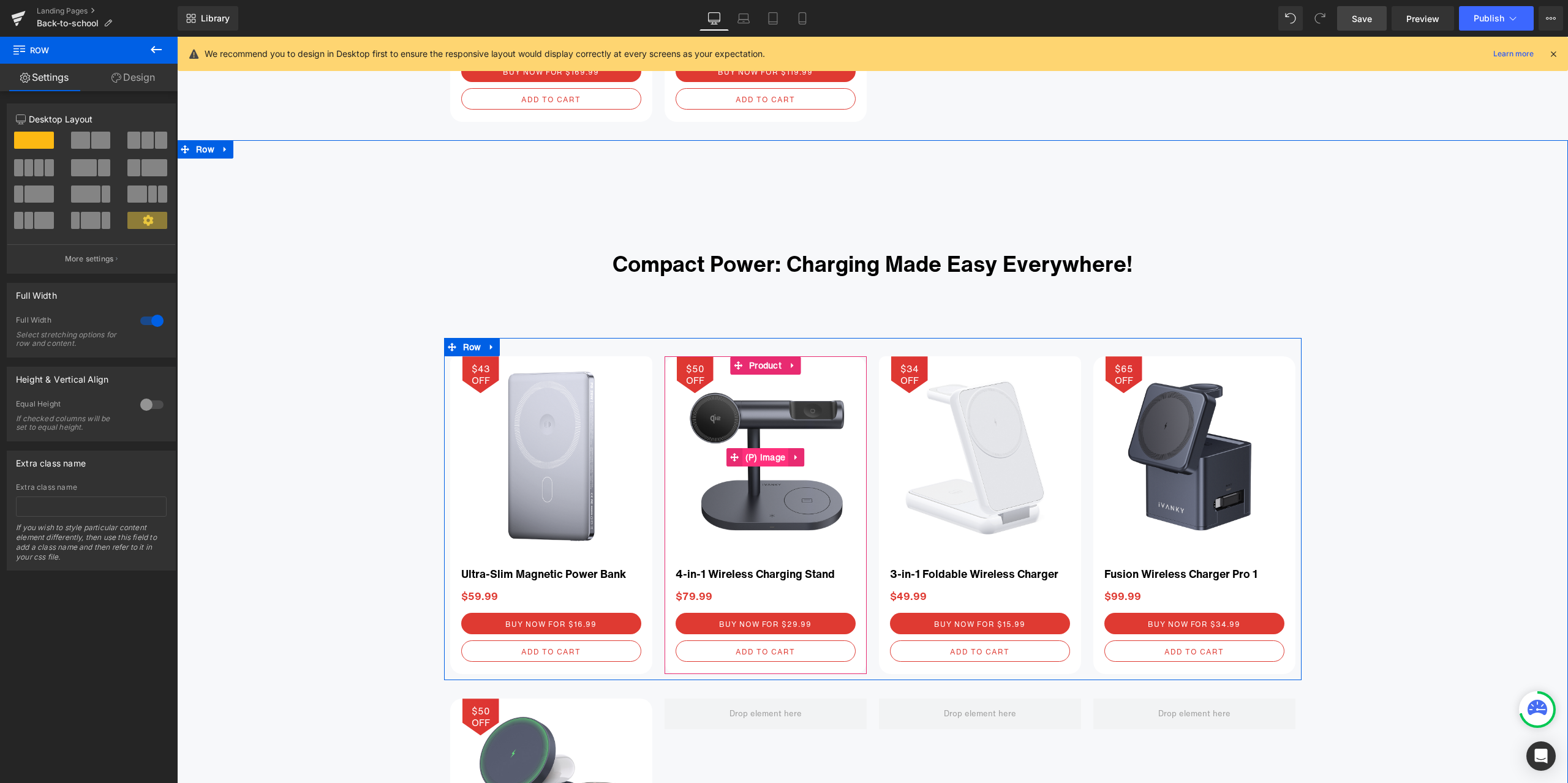
click at [767, 457] on span "(P) Image" at bounding box center [766, 457] width 47 height 18
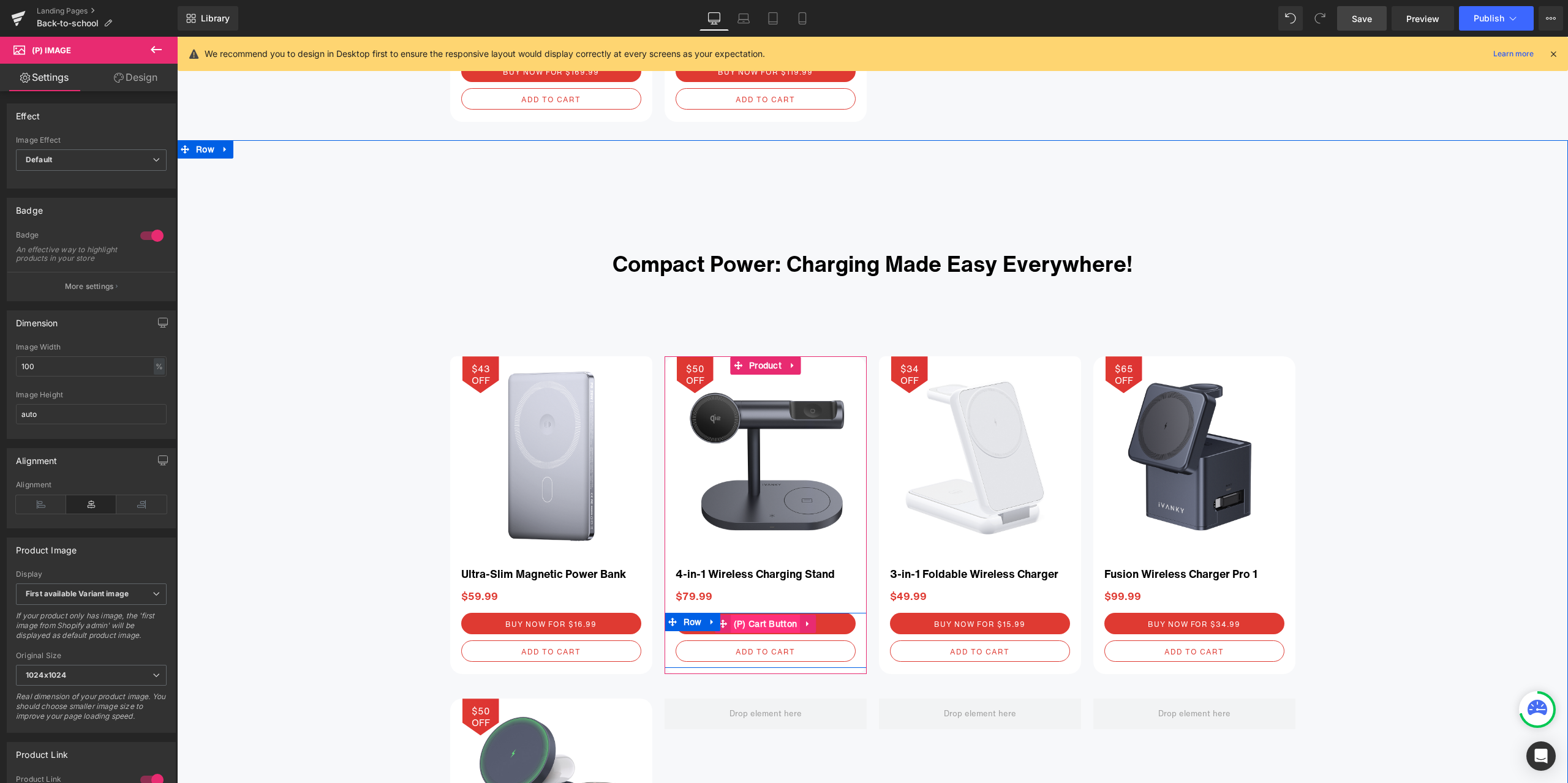
click at [757, 620] on span "(P) Cart Button" at bounding box center [765, 623] width 70 height 18
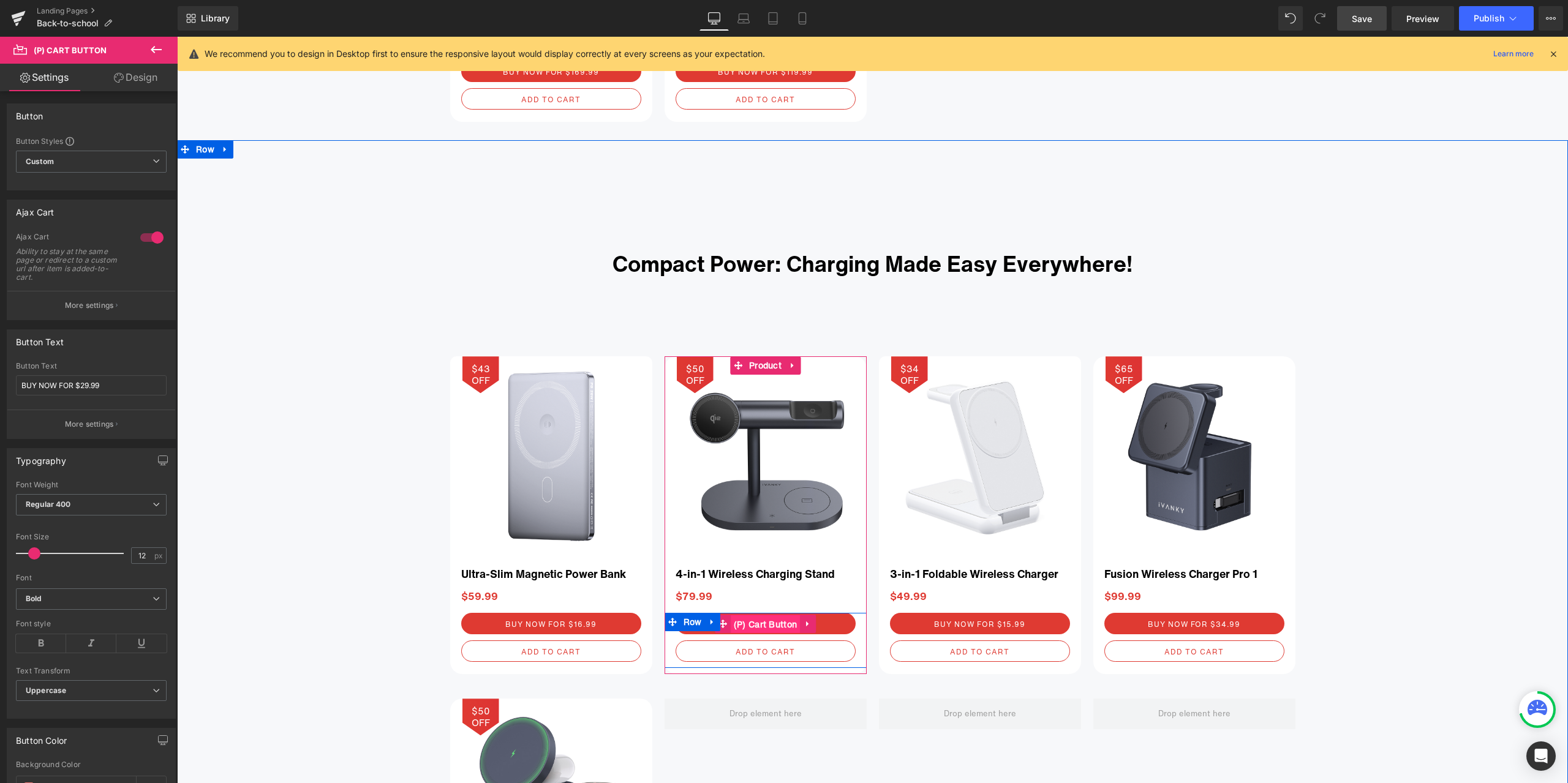
click at [757, 621] on span "(P) Cart Button" at bounding box center [765, 624] width 70 height 18
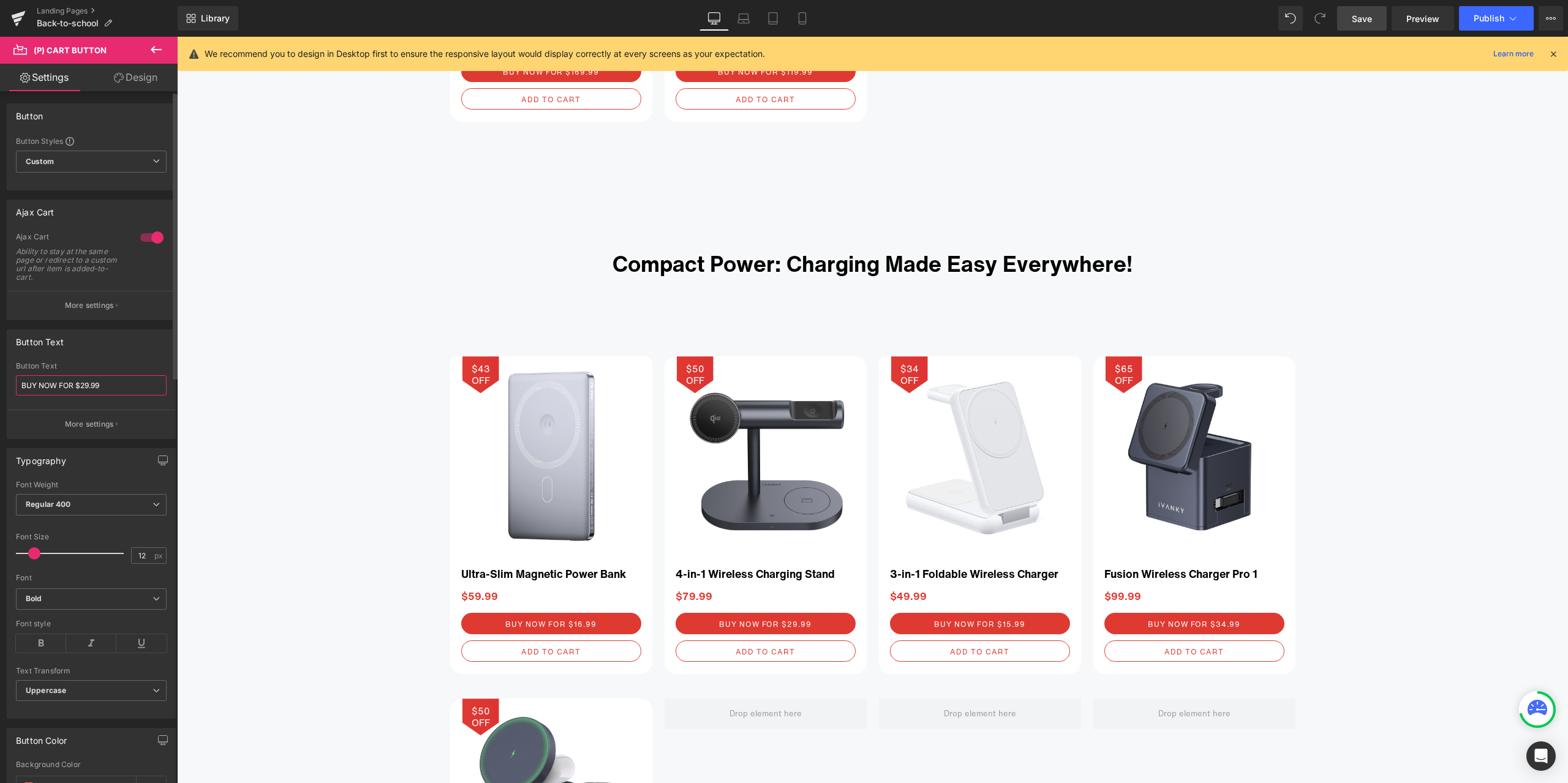
click at [91, 383] on input "BUY NOW FOR $29.99" at bounding box center [91, 386] width 151 height 20
click at [125, 347] on div "Button Text" at bounding box center [91, 342] width 168 height 23
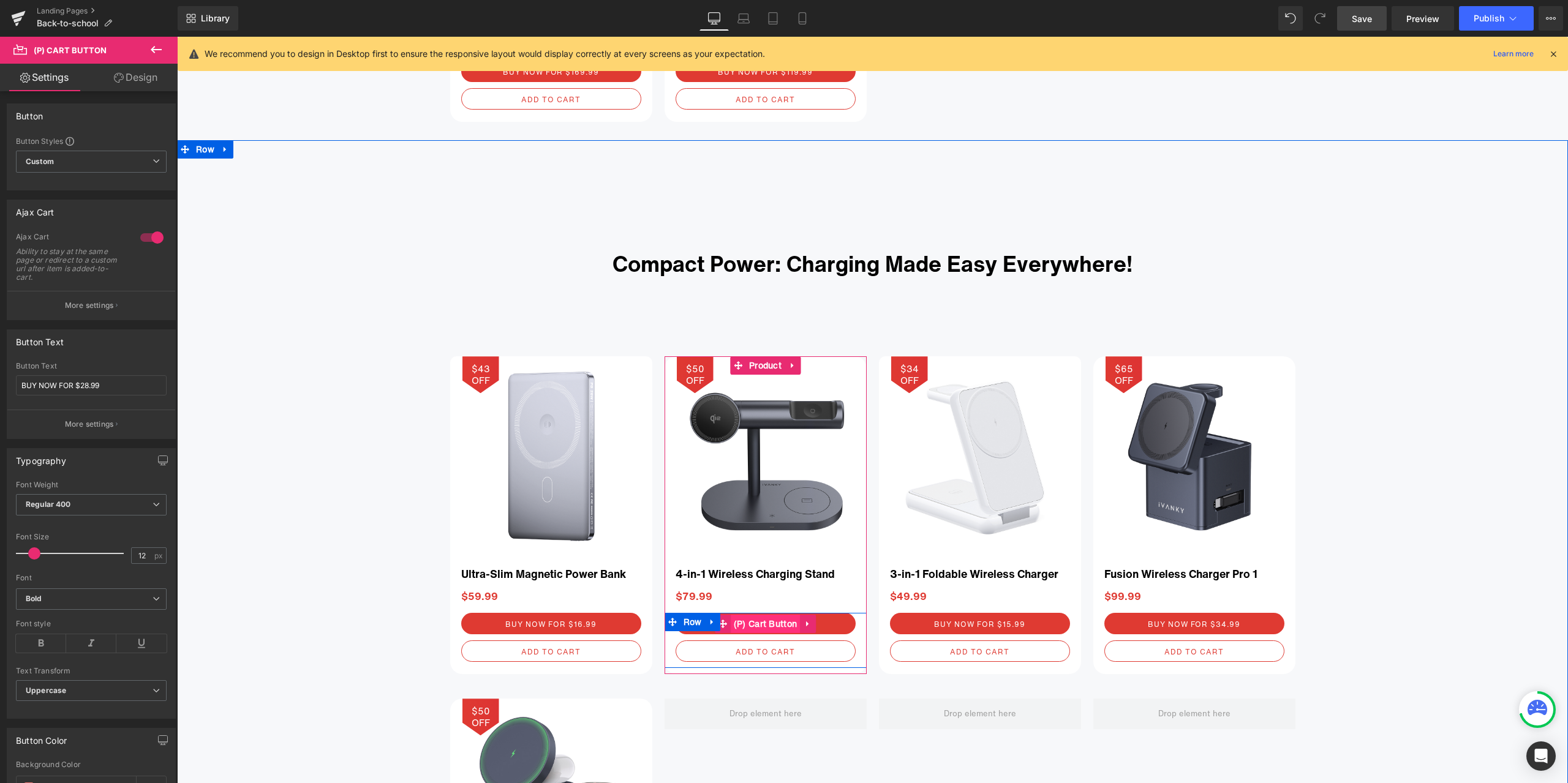
click at [764, 622] on span "(P) Cart Button" at bounding box center [765, 623] width 70 height 18
click at [766, 627] on span "(P) Cart Button" at bounding box center [765, 624] width 70 height 18
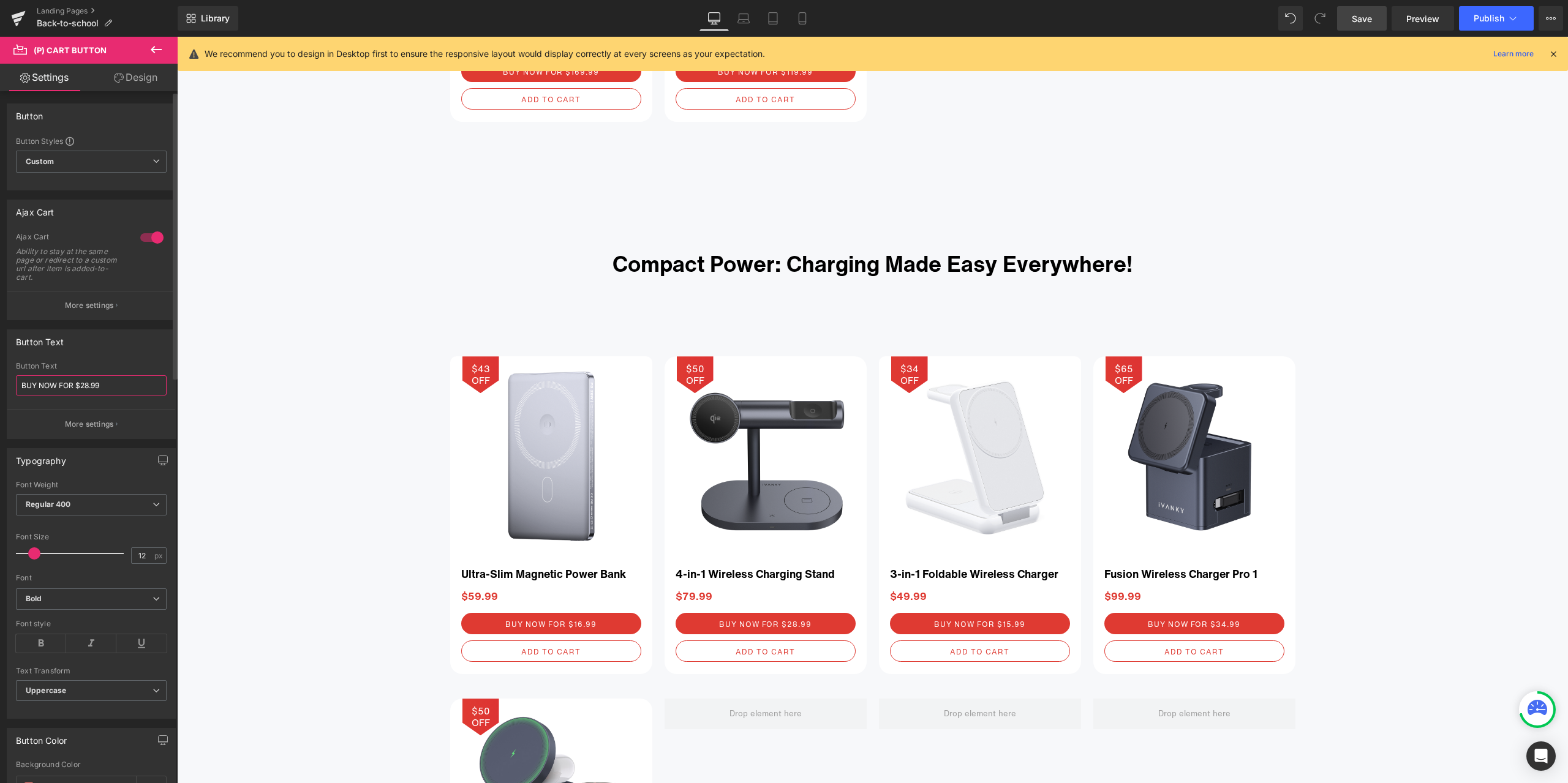
click at [86, 384] on input "BUY NOW FOR $28.99" at bounding box center [91, 386] width 151 height 20
type input "BUY NOW FOR $29.99"
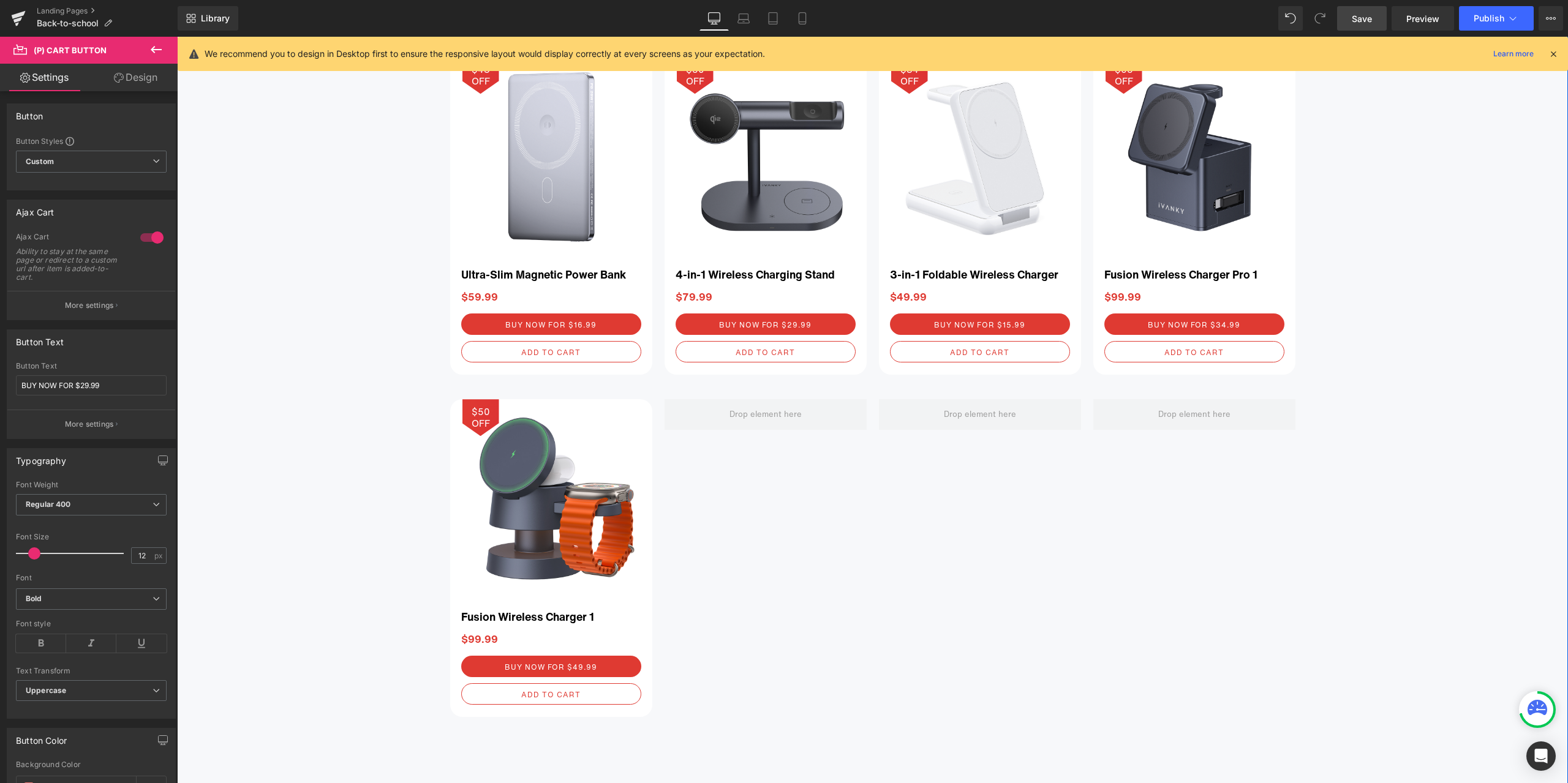
scroll to position [3117, 0]
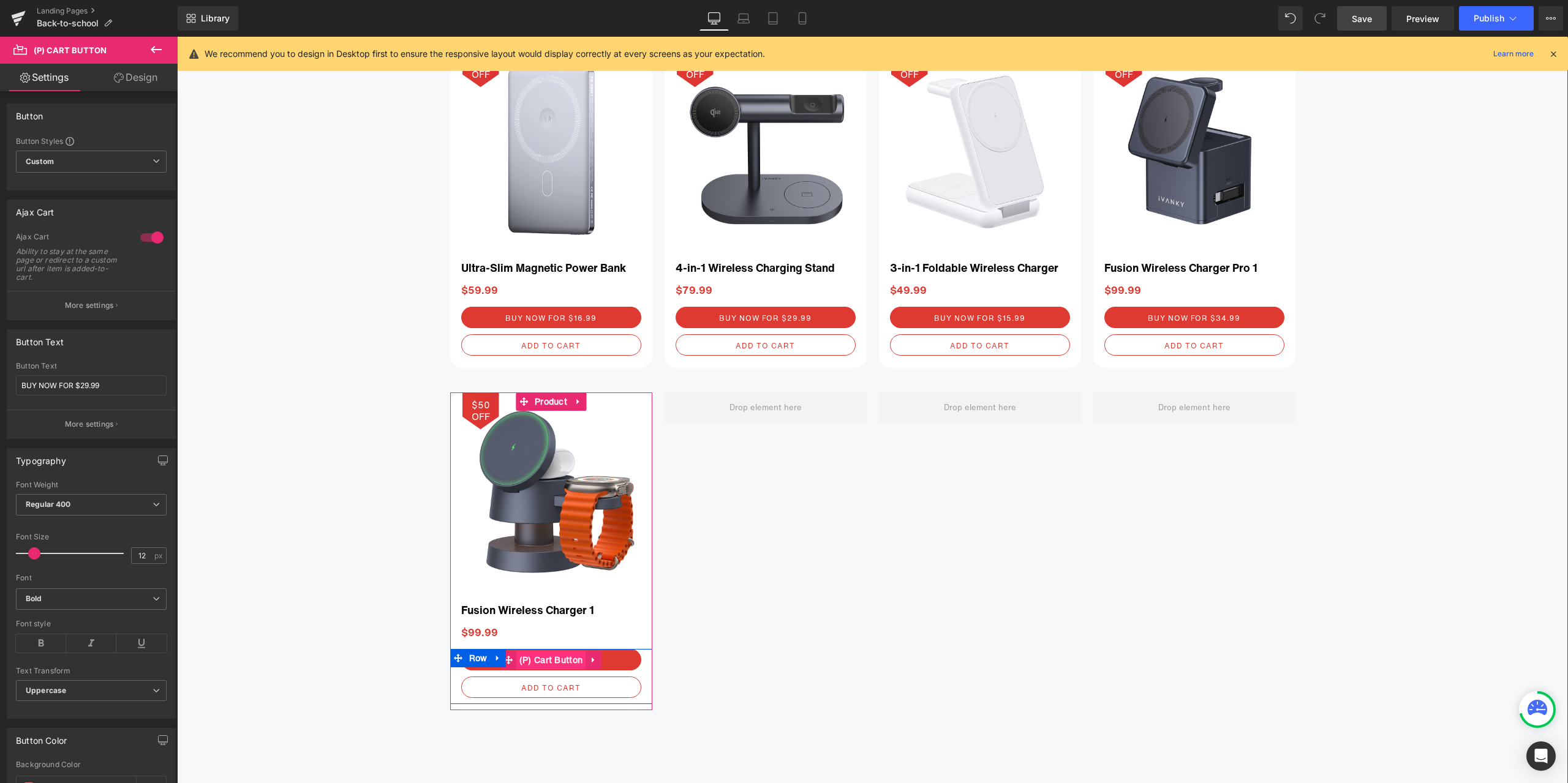
click at [549, 659] on span "(P) Cart Button" at bounding box center [551, 659] width 70 height 18
click at [87, 384] on input "BUY NOW FOR $49.99" at bounding box center [91, 386] width 151 height 20
type input "BUY NOW FOR $24.99"
click at [548, 495] on span "(P) Image" at bounding box center [552, 494] width 47 height 18
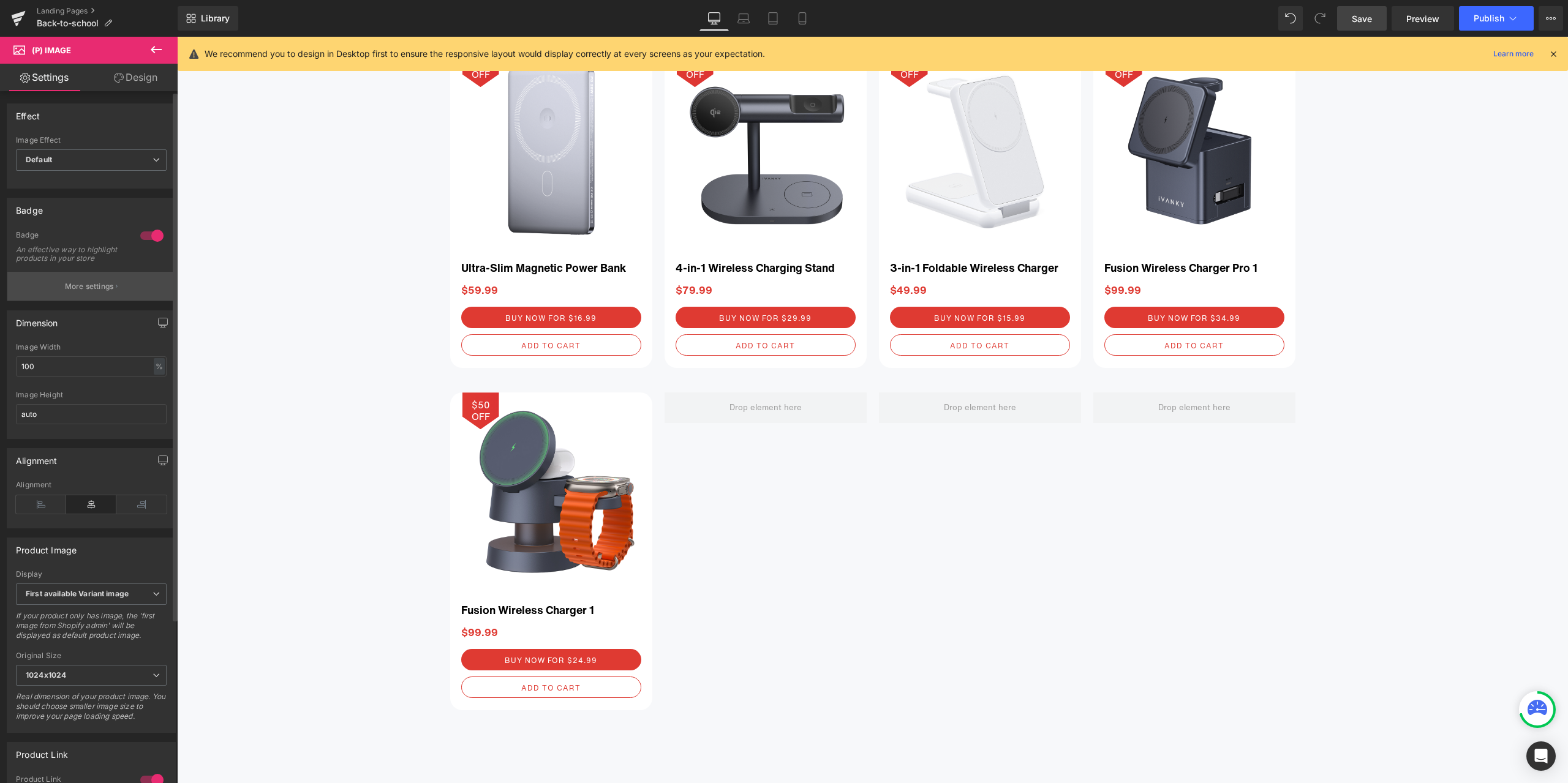
click at [86, 292] on p "More settings" at bounding box center [89, 286] width 49 height 11
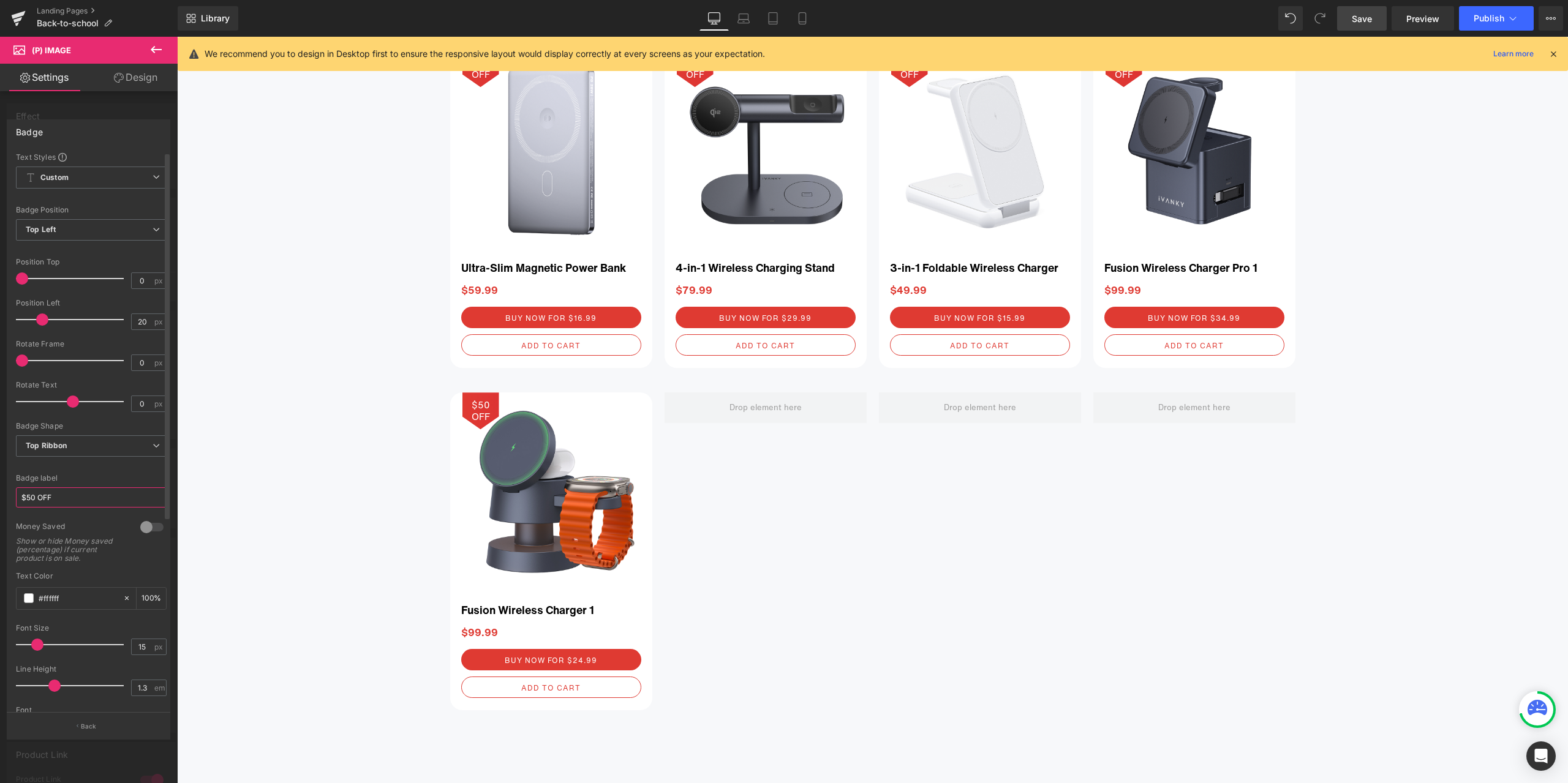
click at [32, 496] on input "$50 OFF" at bounding box center [91, 497] width 151 height 20
click at [36, 496] on input "$50 OFF" at bounding box center [91, 497] width 151 height 20
type input "$75 OFF"
click at [120, 474] on div "Badge label" at bounding box center [91, 478] width 151 height 9
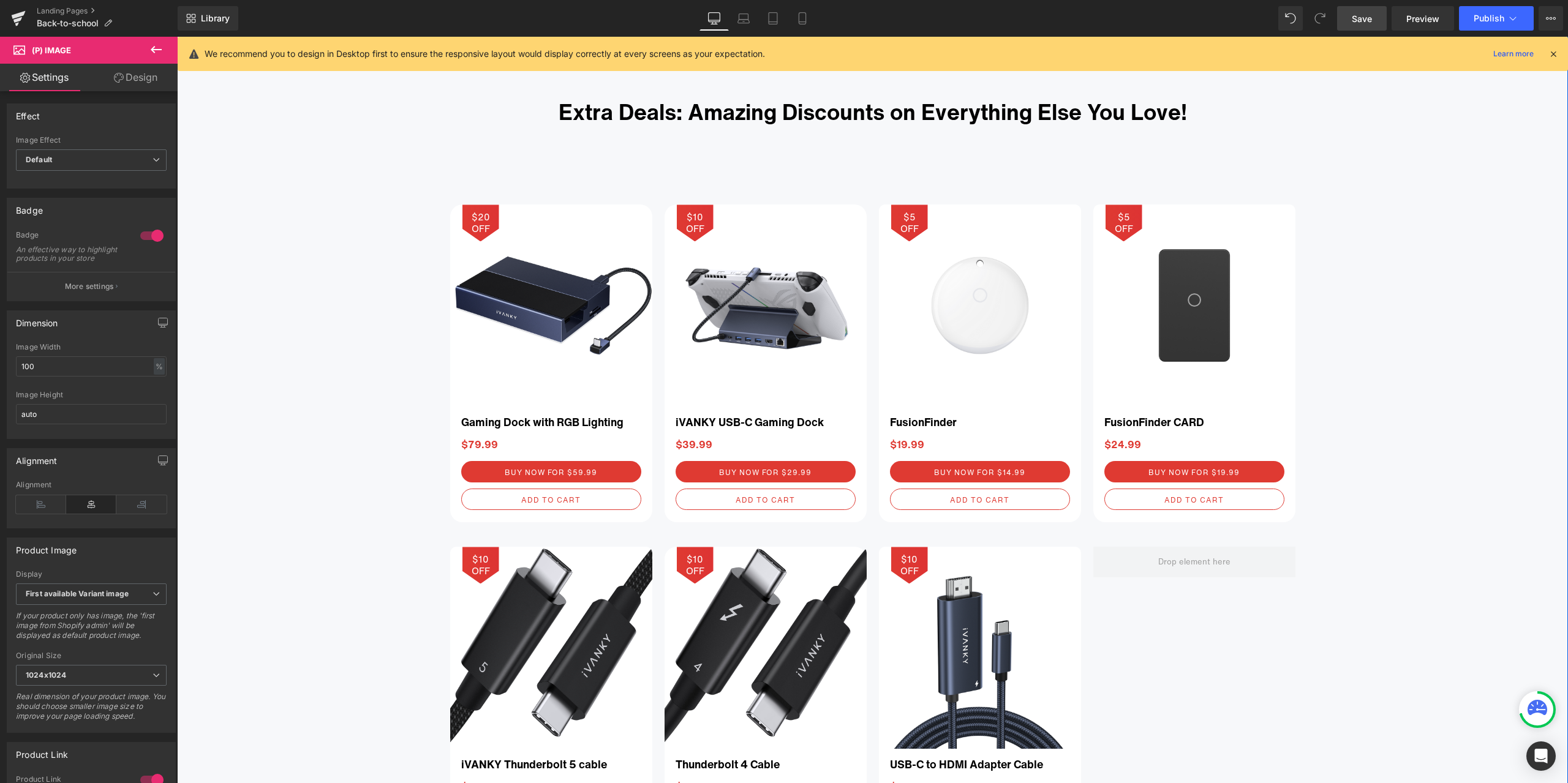
scroll to position [3852, 0]
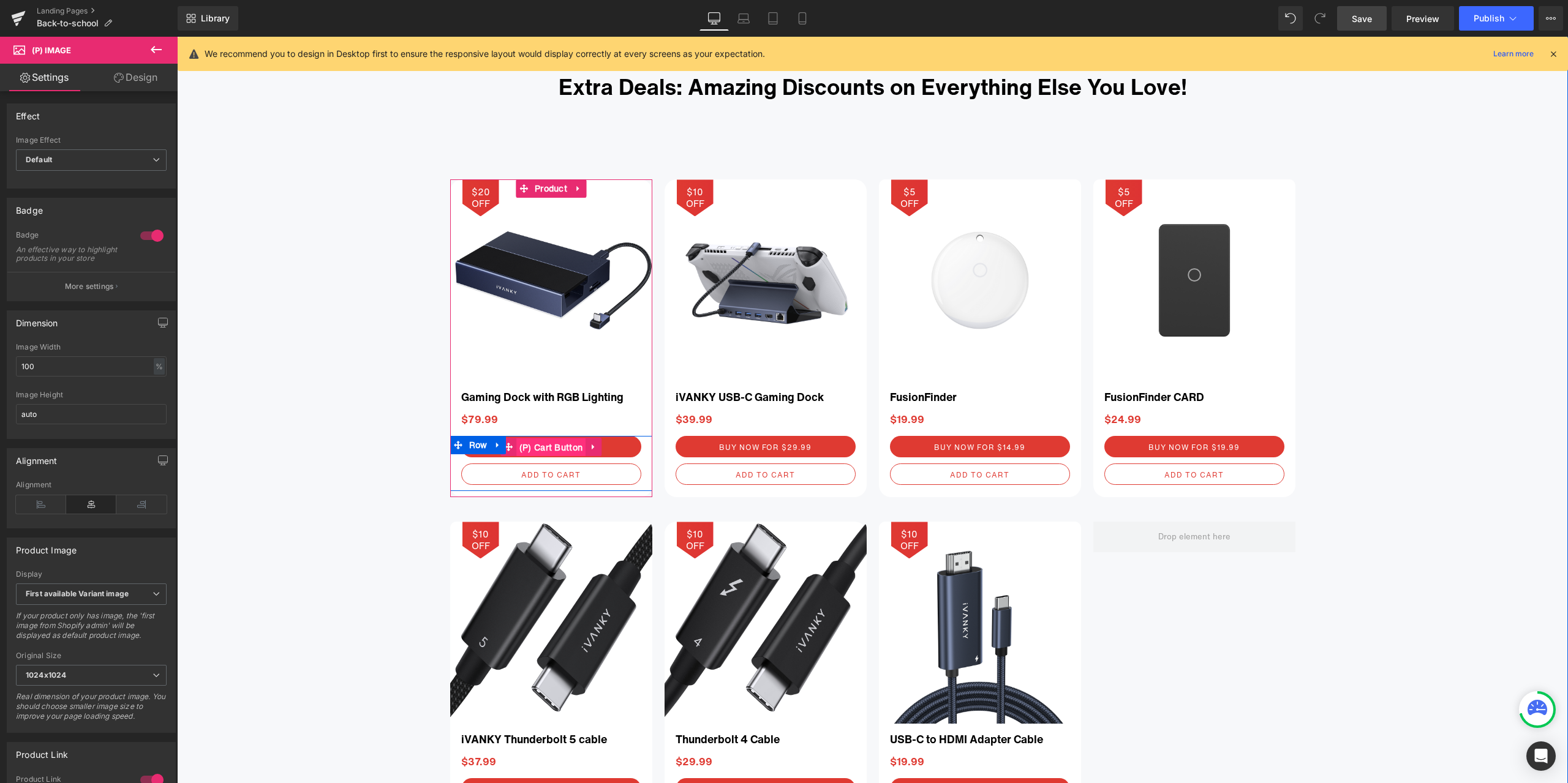
click at [530, 447] on span "(P) Cart Button" at bounding box center [551, 447] width 70 height 18
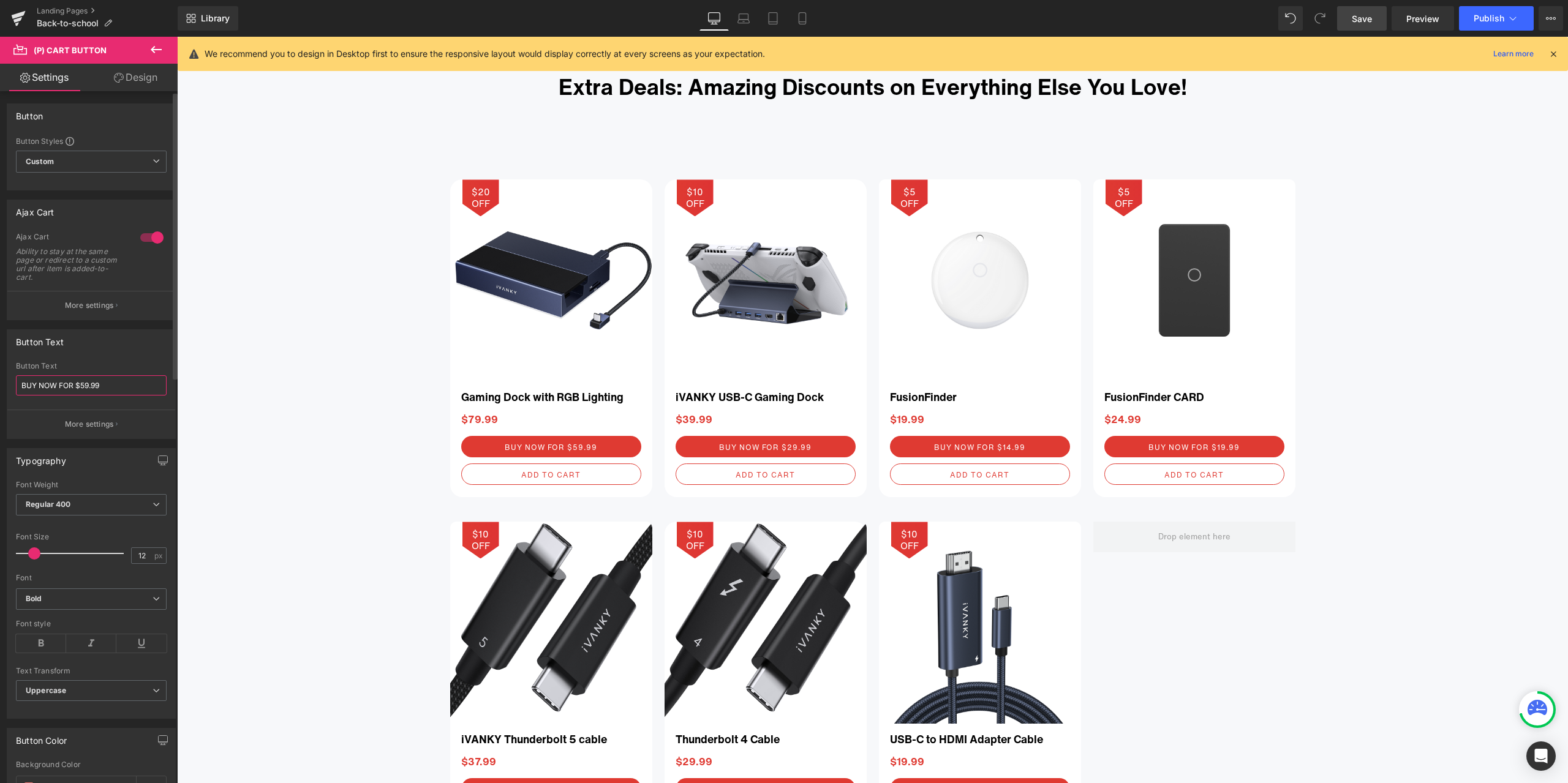
click at [86, 385] on input "BUY NOW FOR $59.99" at bounding box center [91, 386] width 151 height 20
type input "BUY NOW FOR $49.99"
click at [147, 360] on div "Button Text BUY NOW FOR $59.99 Button Text BUY NOW FOR $49.99 More settings" at bounding box center [92, 384] width 169 height 110
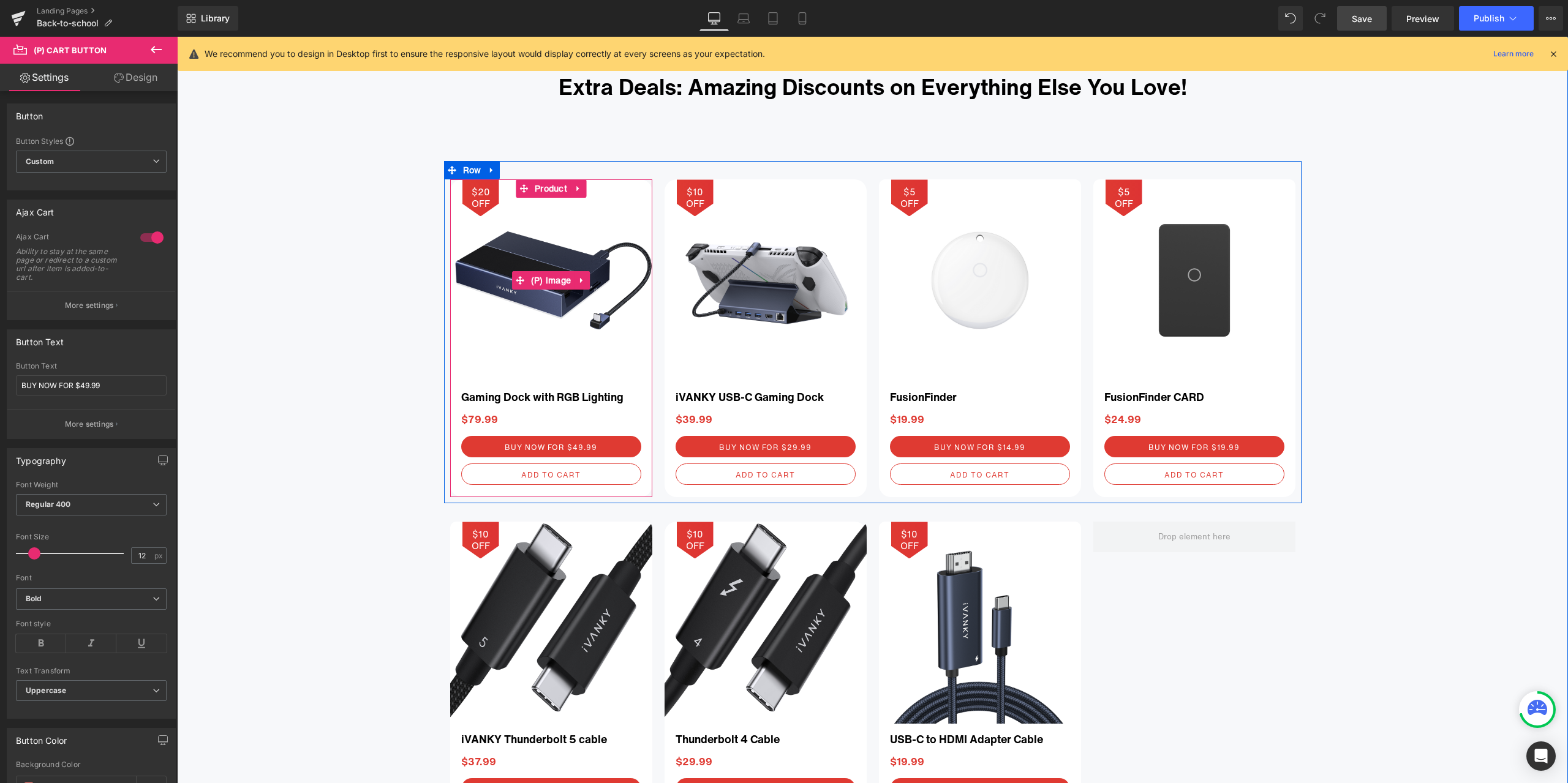
drag, startPoint x: 548, startPoint y: 283, endPoint x: 397, endPoint y: 315, distance: 154.4
click at [548, 283] on span "(P) Image" at bounding box center [552, 280] width 47 height 18
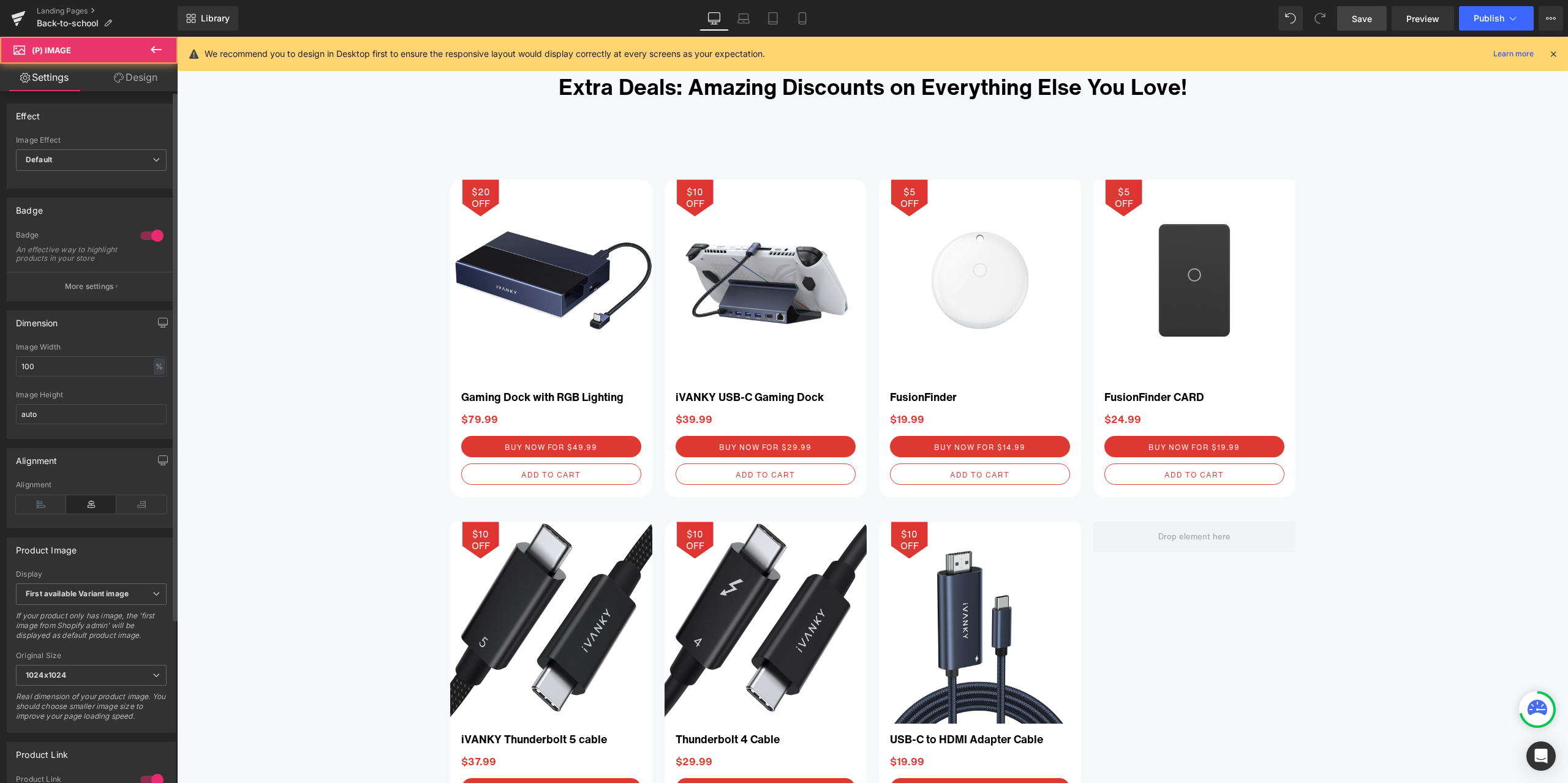
click at [92, 292] on p "More settings" at bounding box center [89, 286] width 49 height 11
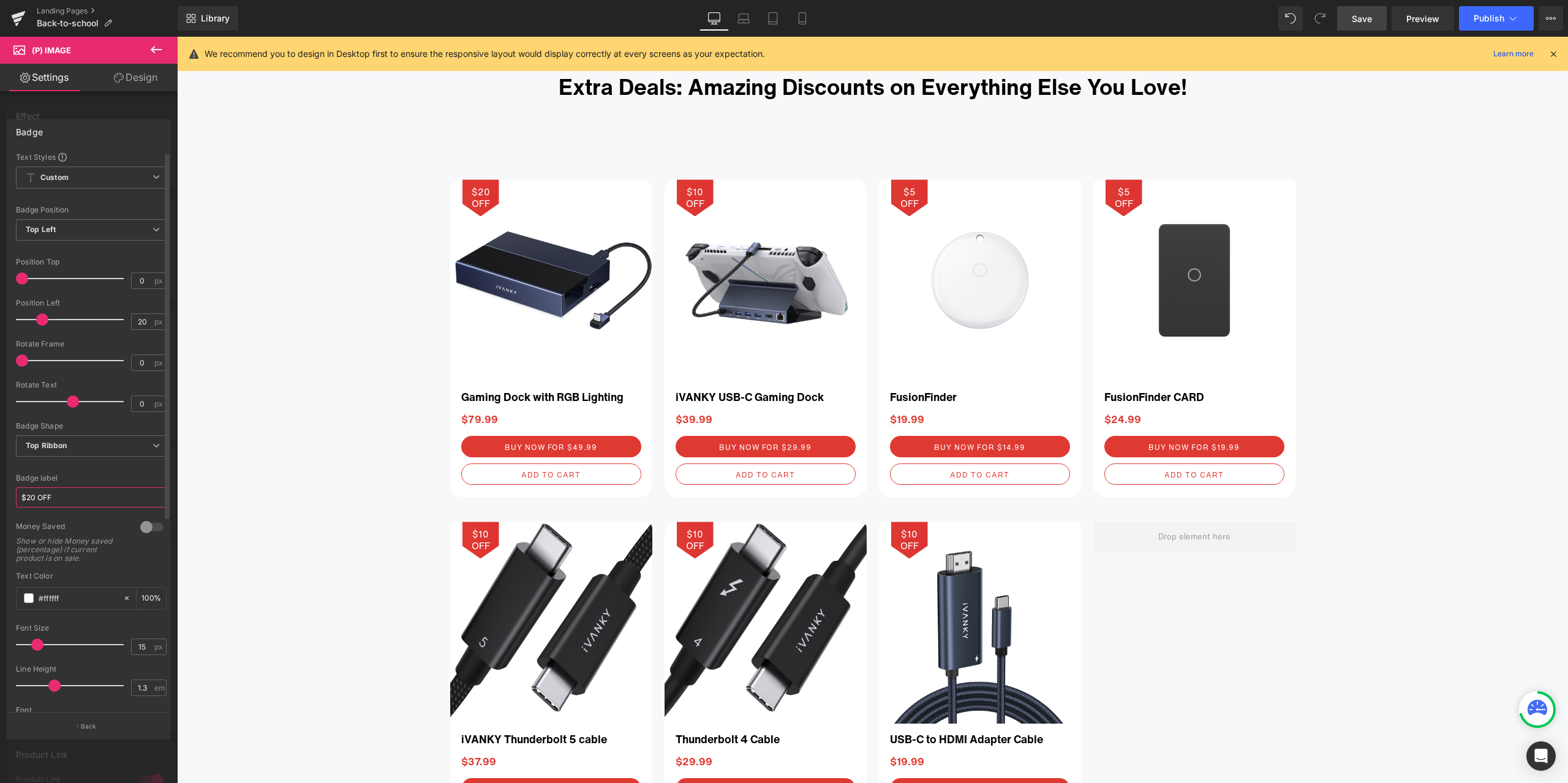
click at [32, 501] on input "$20 OFF" at bounding box center [91, 497] width 151 height 20
type input "$30 OFF"
click at [128, 472] on div "Font Default Red Hat Display [PERSON_NAME] ABeeZee Bold Medium Text [PERSON_NAM…" at bounding box center [91, 436] width 151 height 569
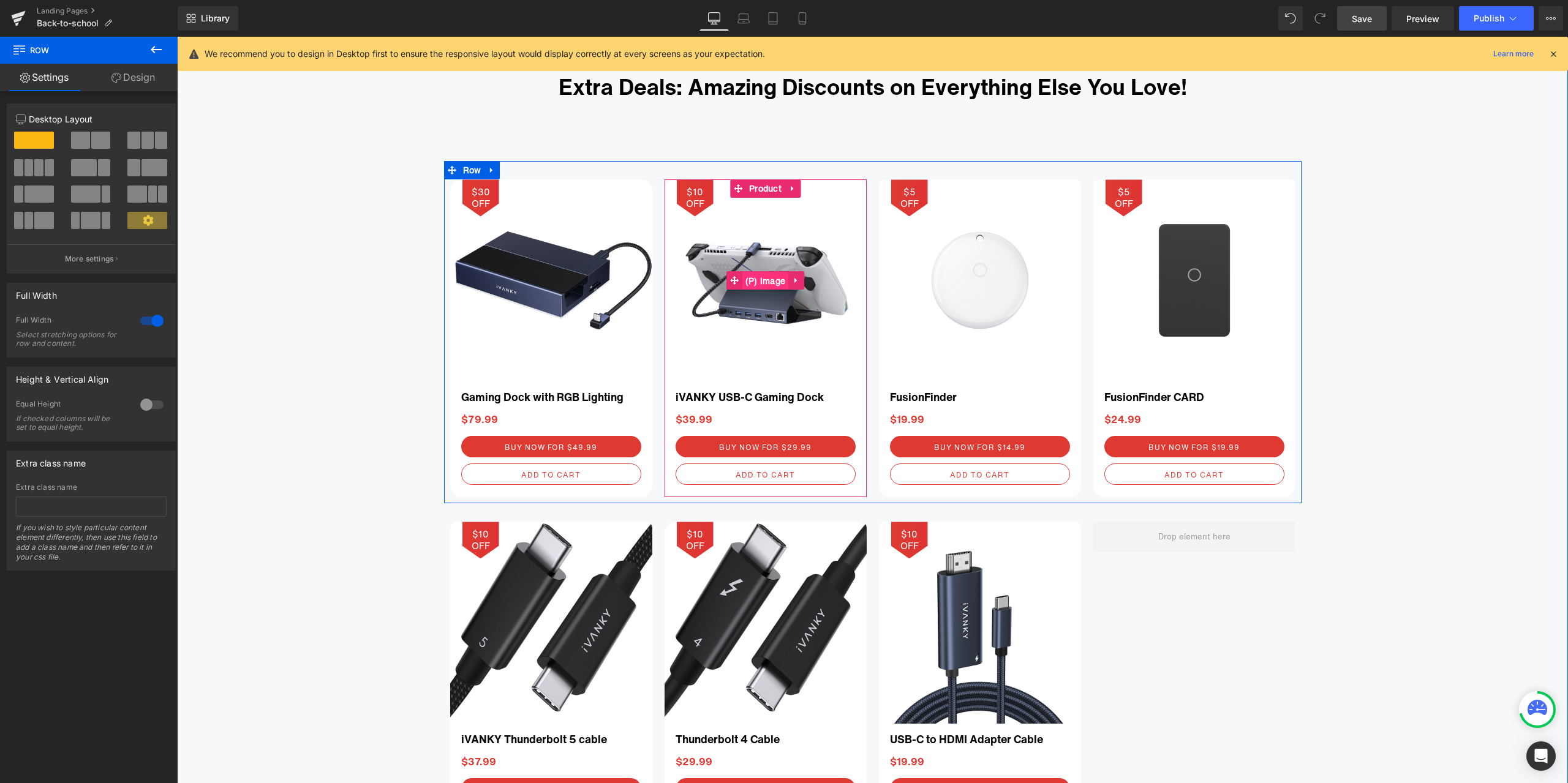
click at [758, 282] on span "(P) Image" at bounding box center [766, 281] width 47 height 18
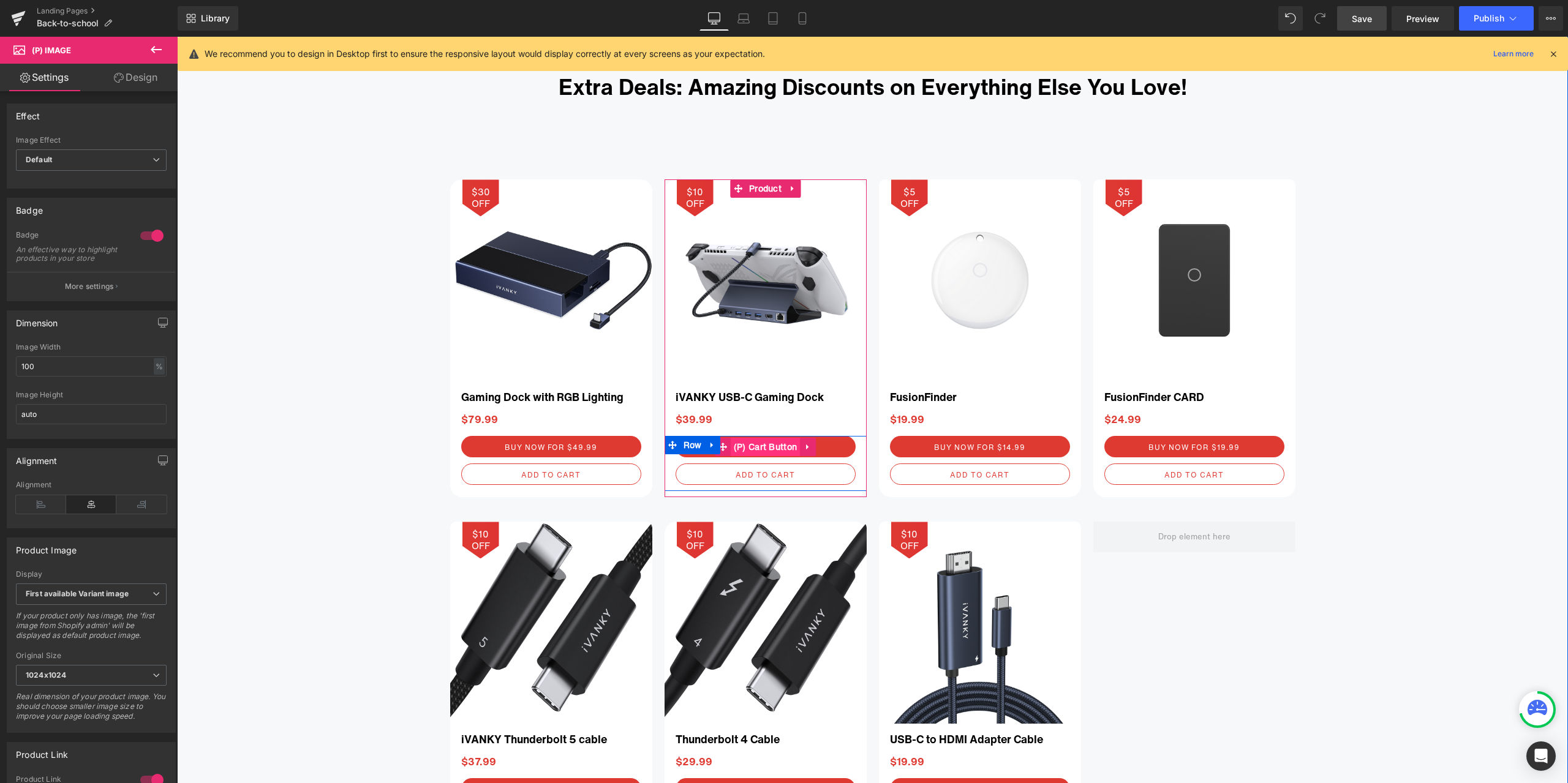
click at [761, 446] on span "(P) Cart Button" at bounding box center [765, 447] width 70 height 18
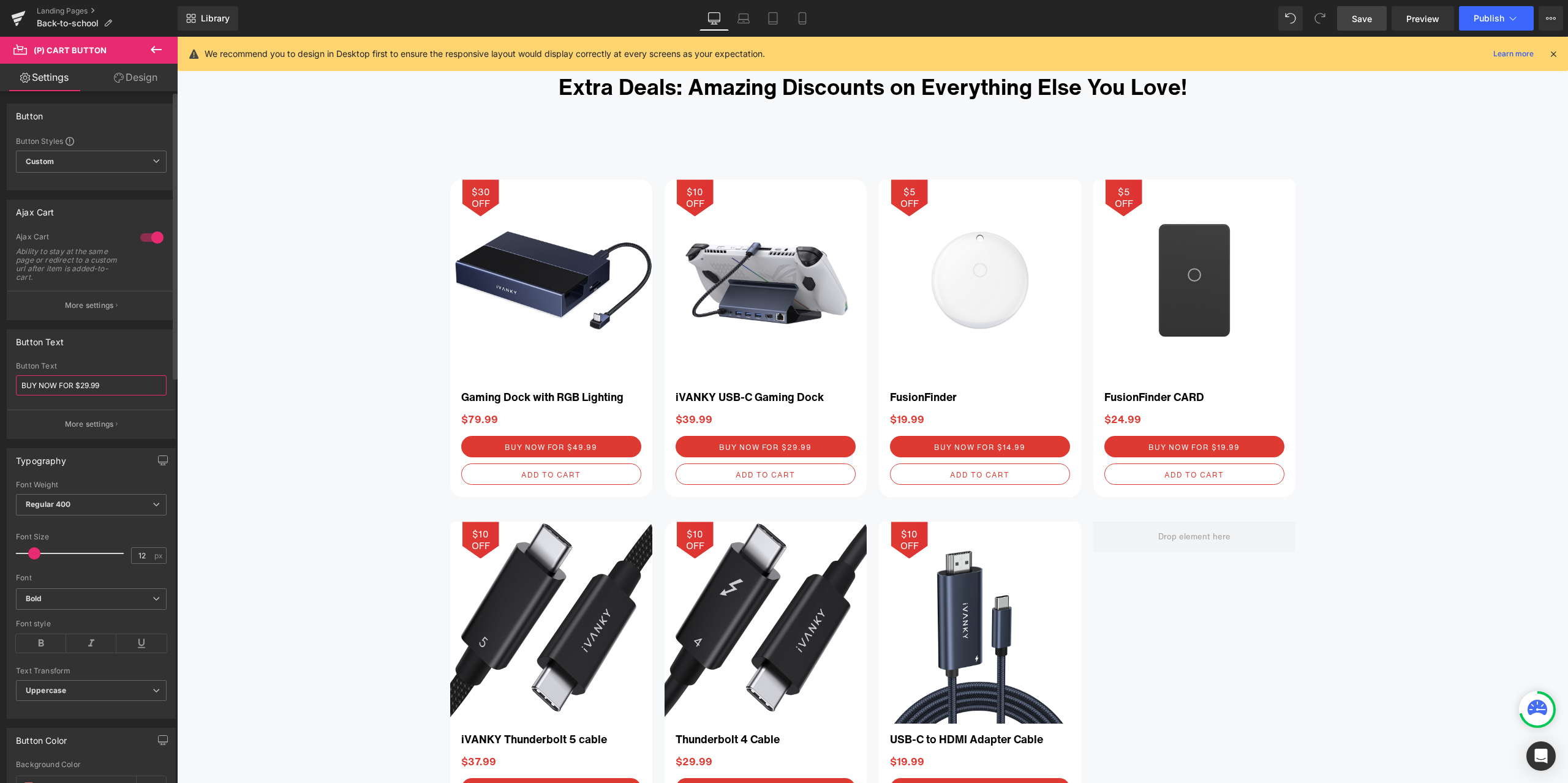
click at [88, 385] on input "BUY NOW FOR $29.99" at bounding box center [91, 386] width 151 height 20
click at [105, 384] on input "BUY NOW FOR $2.99" at bounding box center [91, 386] width 151 height 20
drag, startPoint x: 84, startPoint y: 384, endPoint x: 119, endPoint y: 379, distance: 35.4
click at [84, 384] on input "BUY NOW FOR $2.99" at bounding box center [91, 386] width 151 height 20
type input "BUY NOW FOR $19.99"
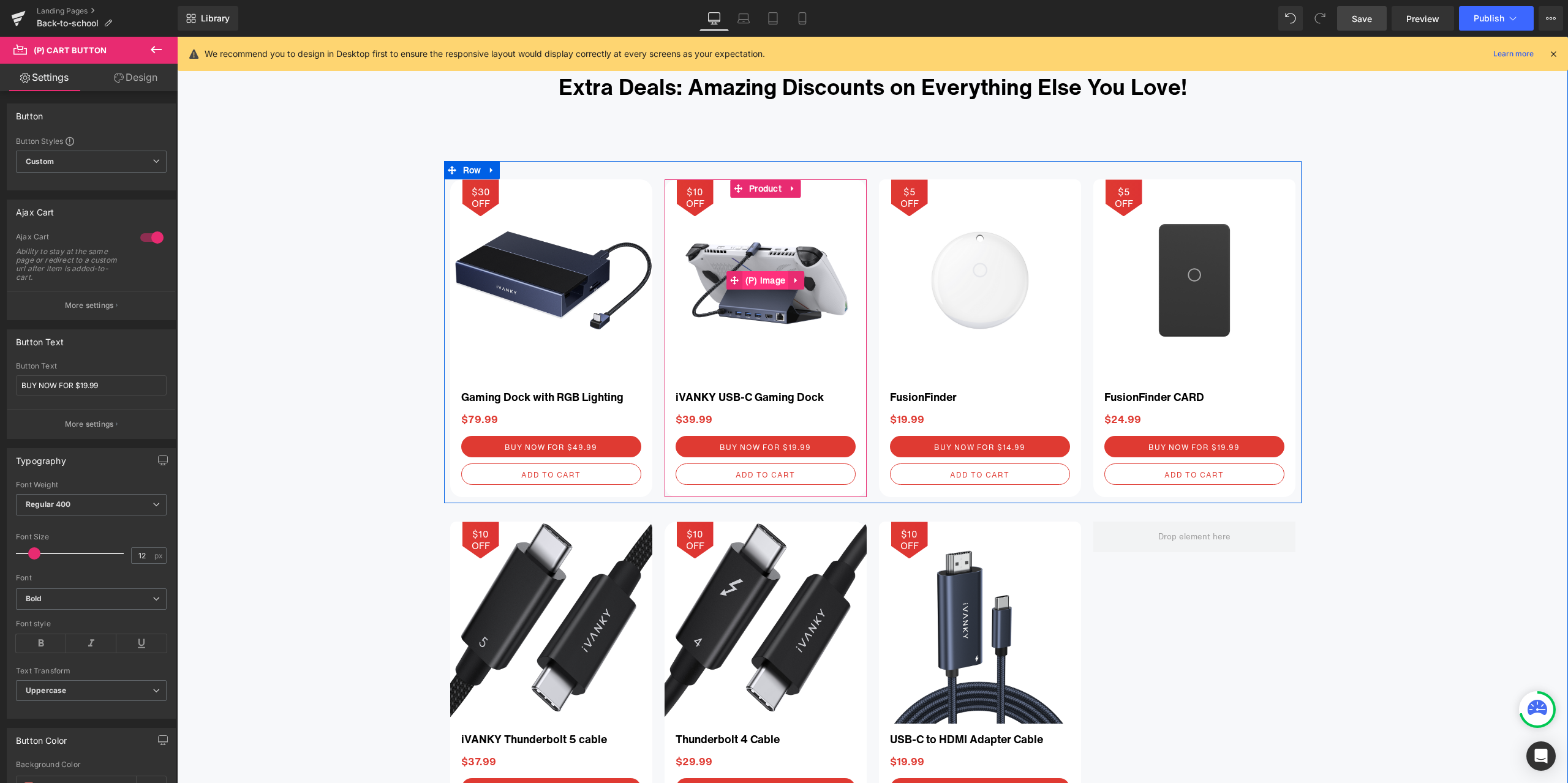
click at [757, 284] on span "(P) Image" at bounding box center [766, 280] width 47 height 18
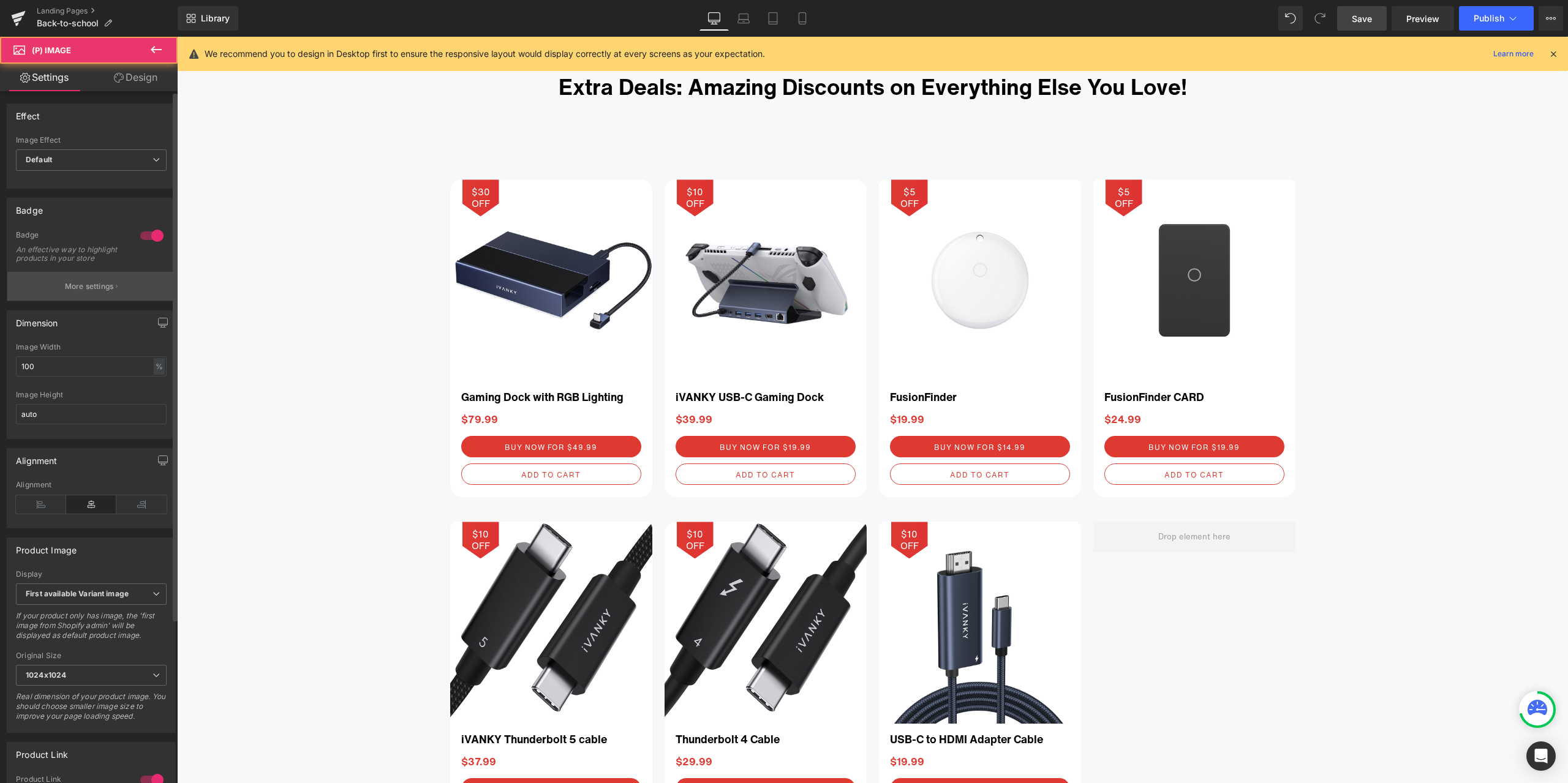
click at [102, 300] on button "More settings" at bounding box center [91, 286] width 168 height 29
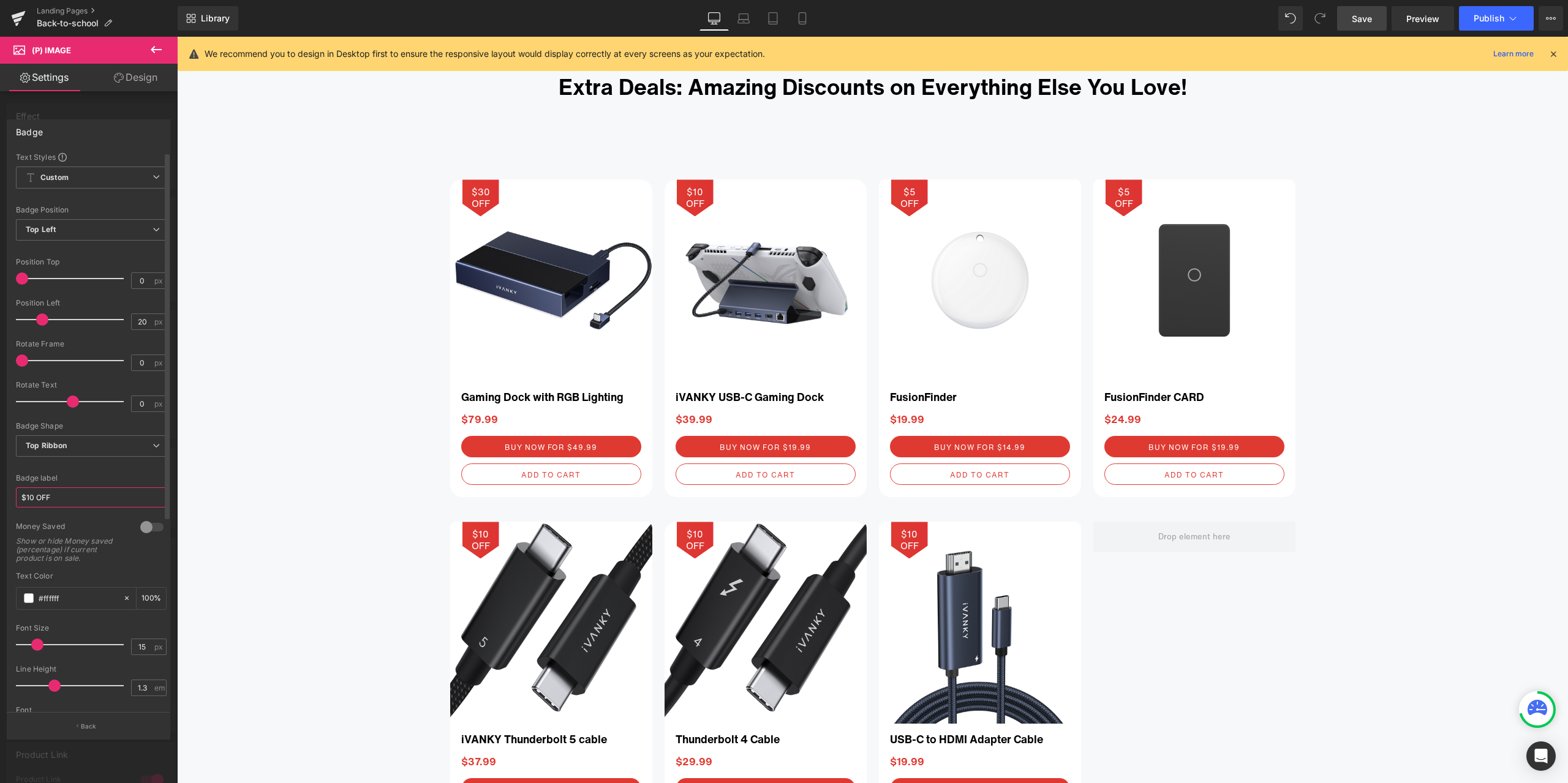
drag, startPoint x: 30, startPoint y: 494, endPoint x: 46, endPoint y: 494, distance: 16.0
click at [30, 494] on input "$10 OFF" at bounding box center [91, 497] width 151 height 20
type input "$20 OFF"
click at [143, 463] on div at bounding box center [91, 467] width 151 height 8
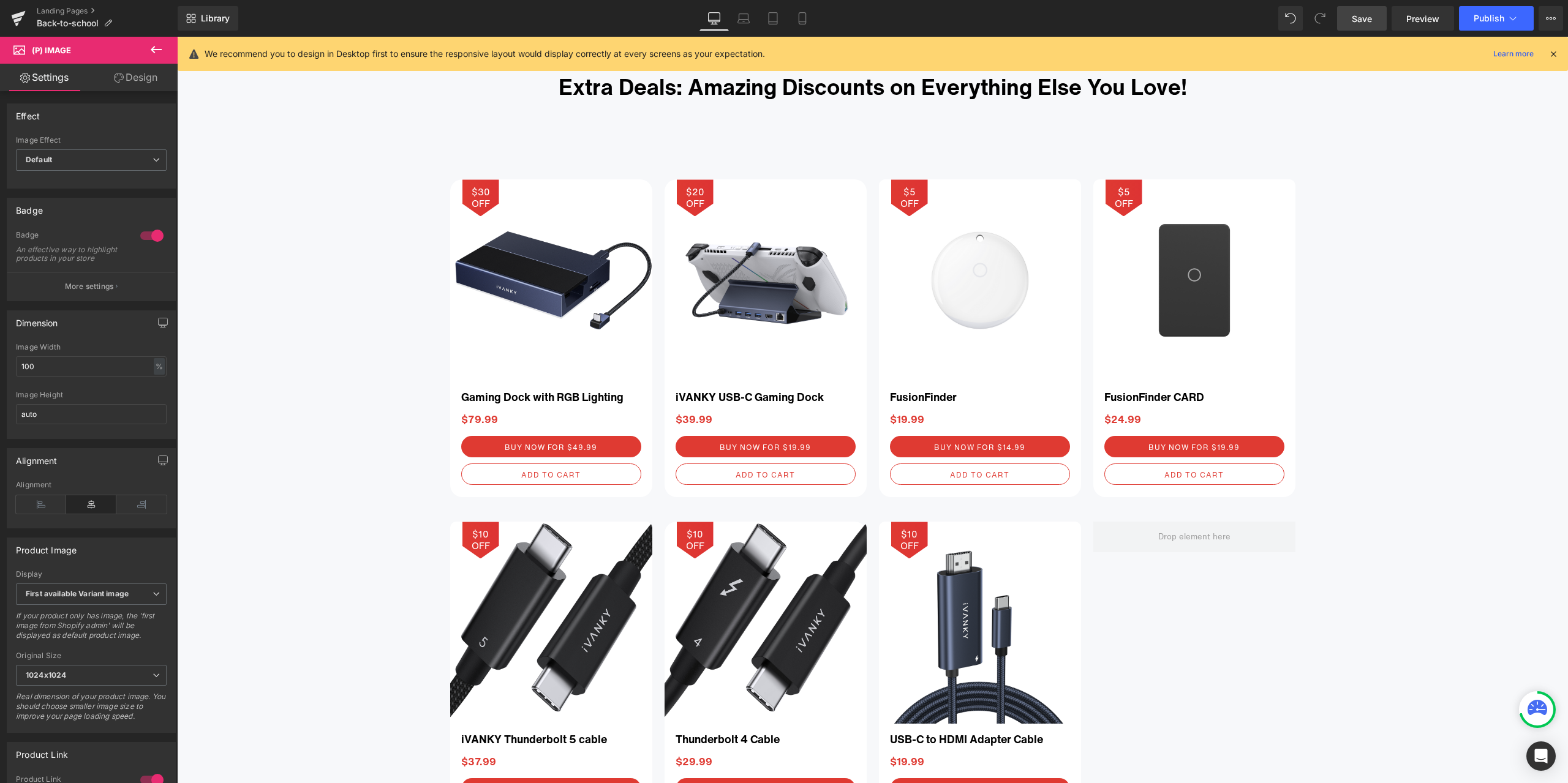
click at [1372, 21] on span "Save" at bounding box center [1362, 19] width 20 height 13
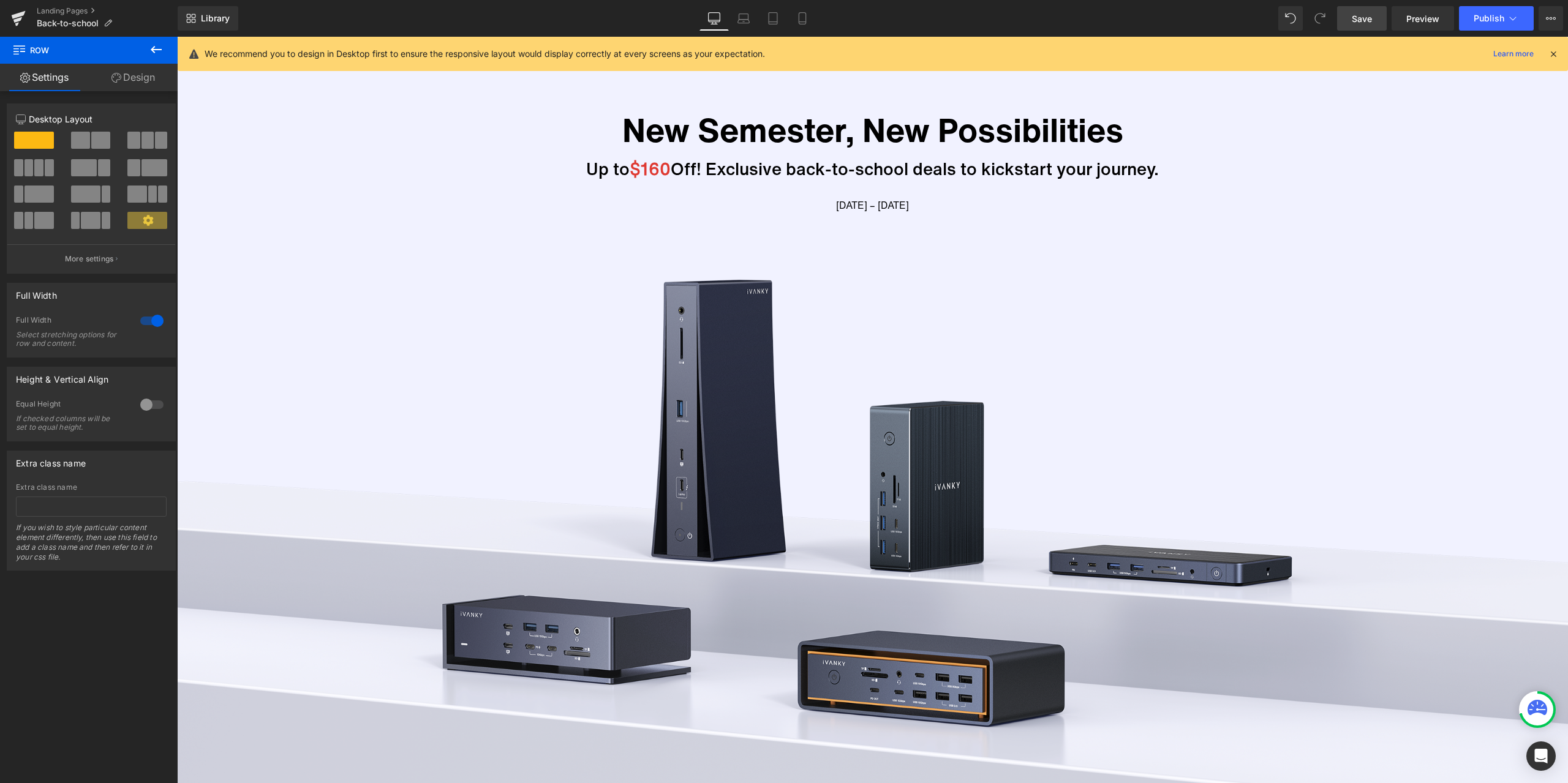
scroll to position [0, 0]
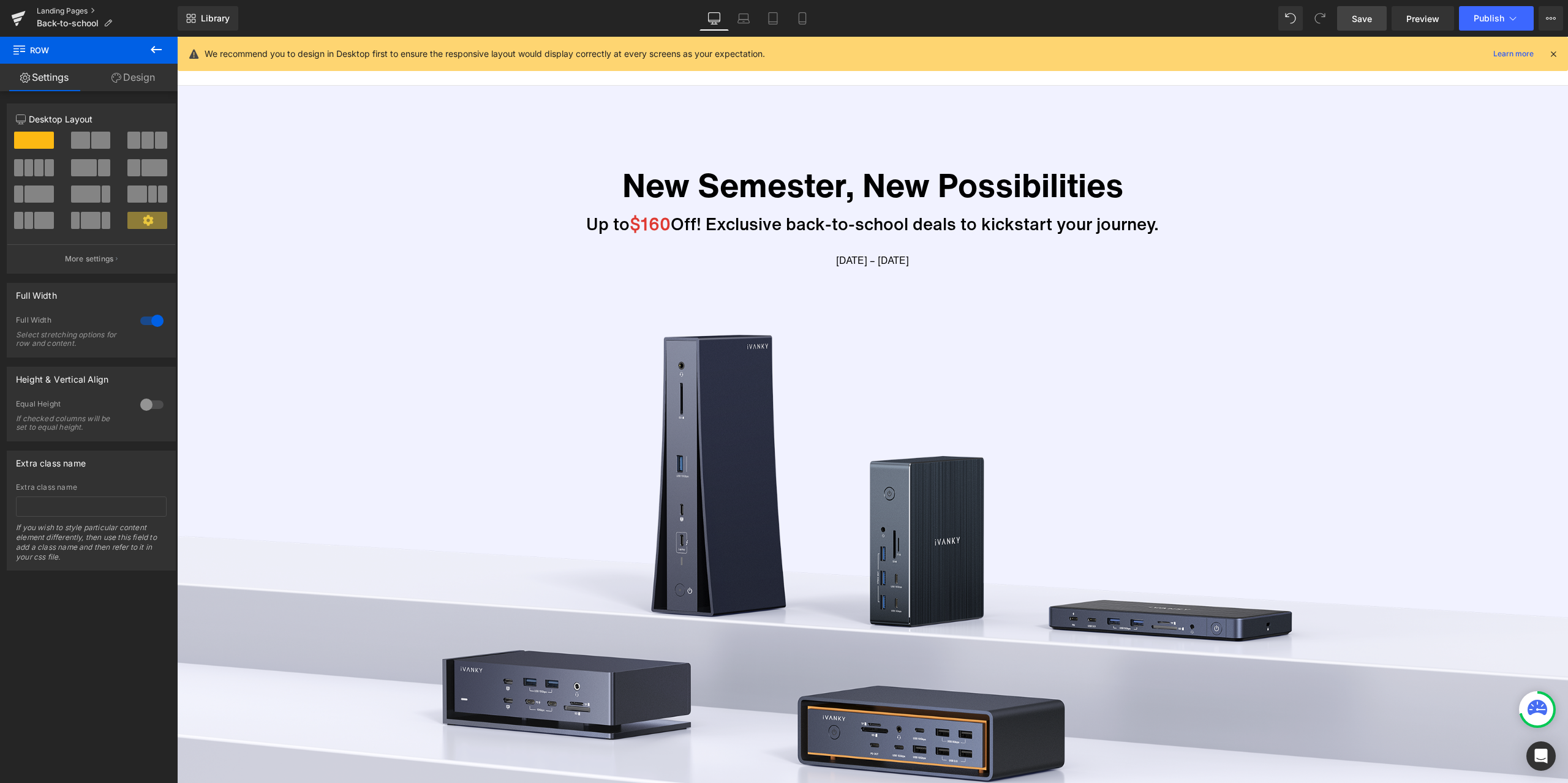
click at [72, 7] on link "Landing Pages" at bounding box center [107, 11] width 141 height 10
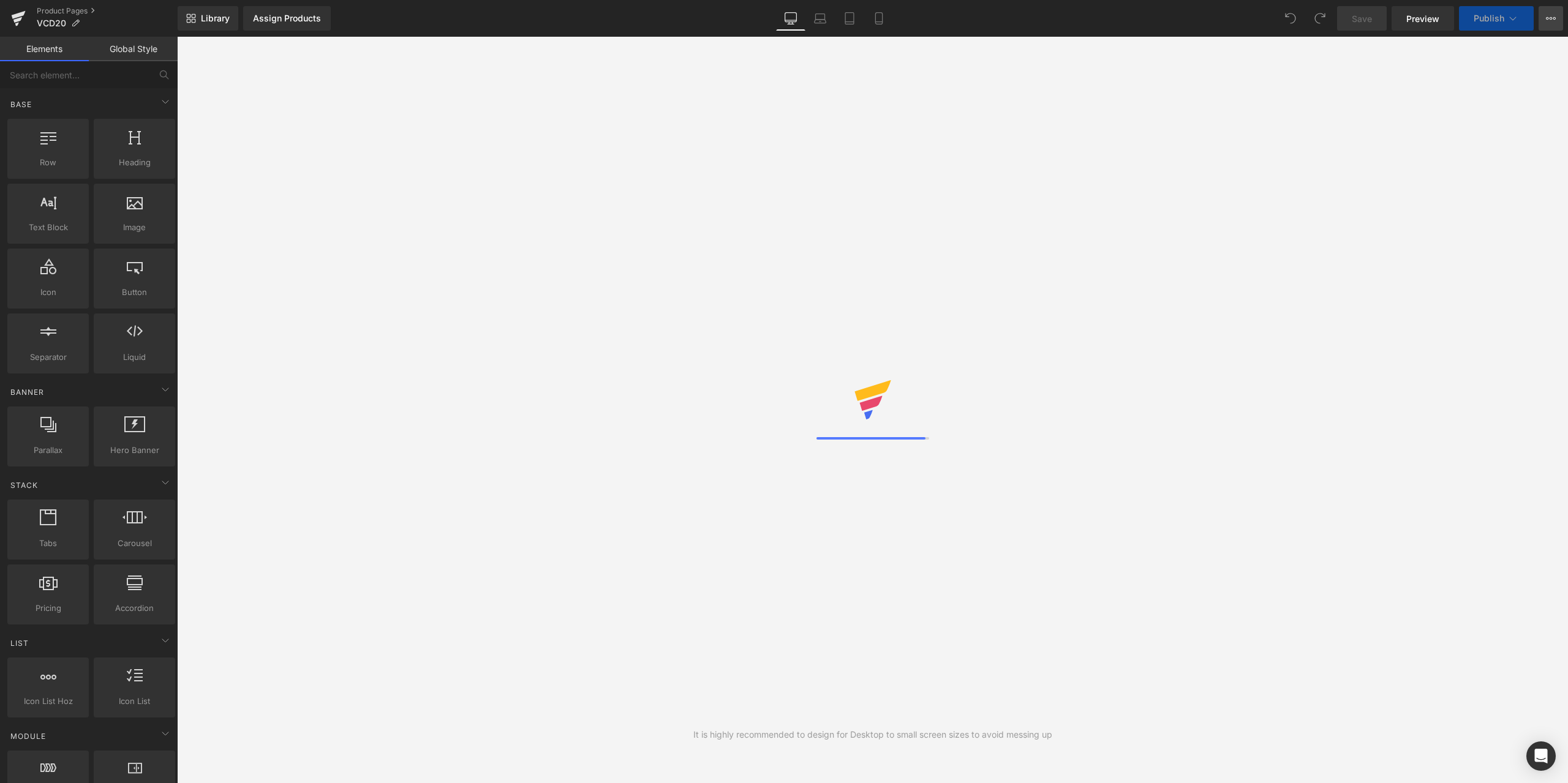
click at [1555, 16] on icon at bounding box center [1551, 18] width 10 height 10
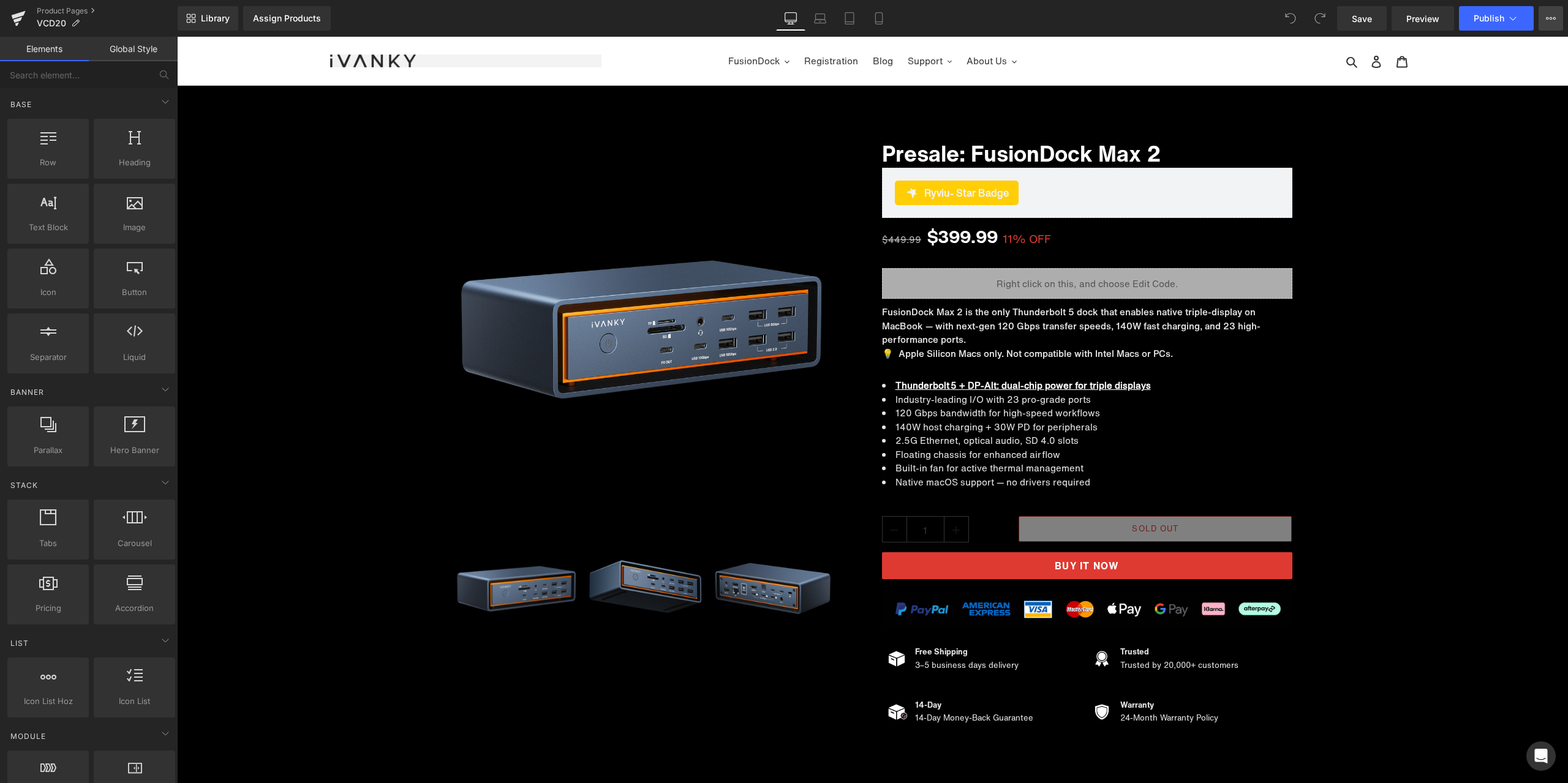
click at [1551, 18] on icon at bounding box center [1552, 18] width 3 height 2
click at [1541, 23] on button "View Live Page View with current Template Save Template to Library Schedule Pub…" at bounding box center [1551, 18] width 24 height 24
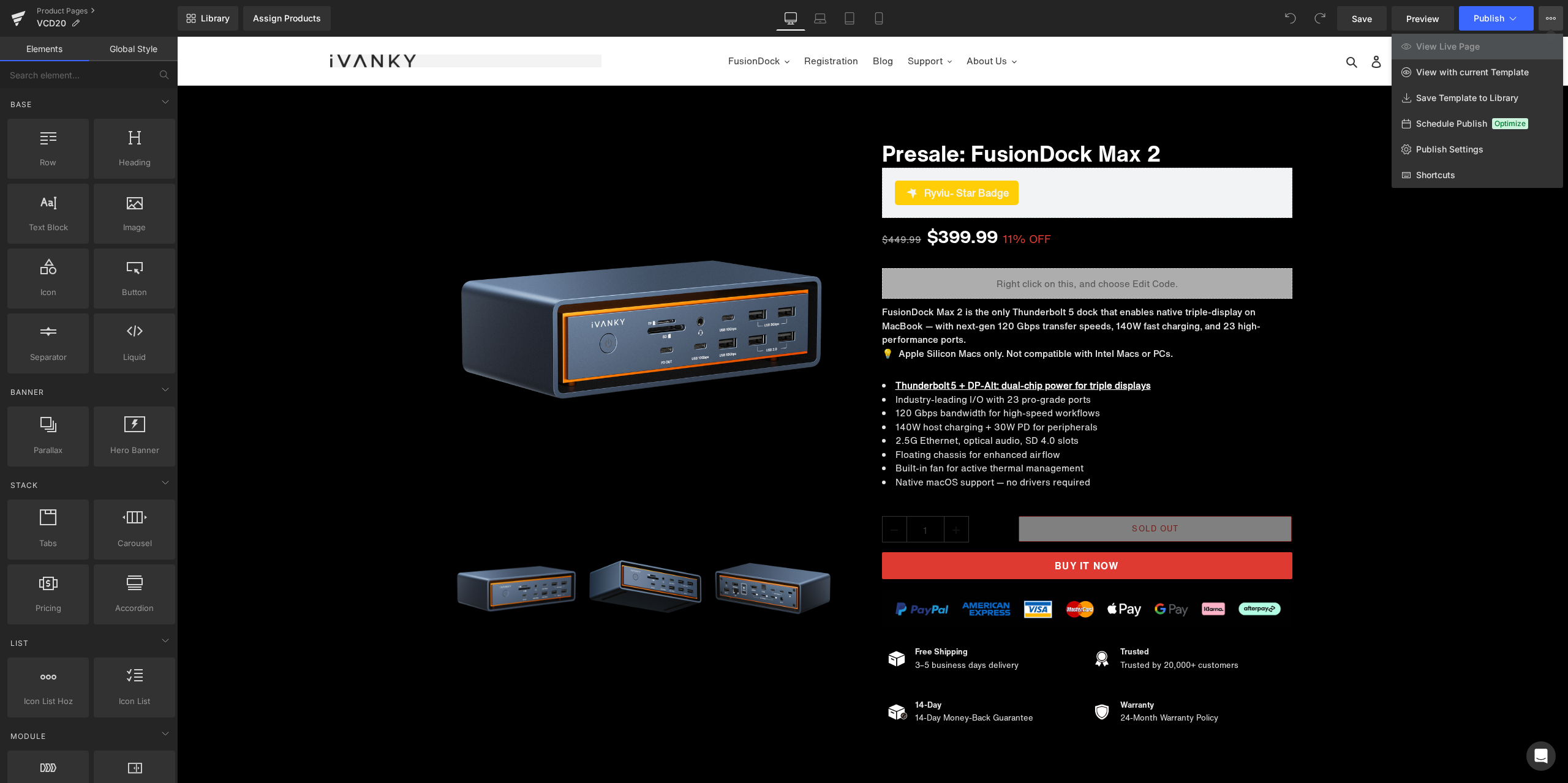
click at [1457, 123] on span "Schedule Publish" at bounding box center [1451, 124] width 71 height 11
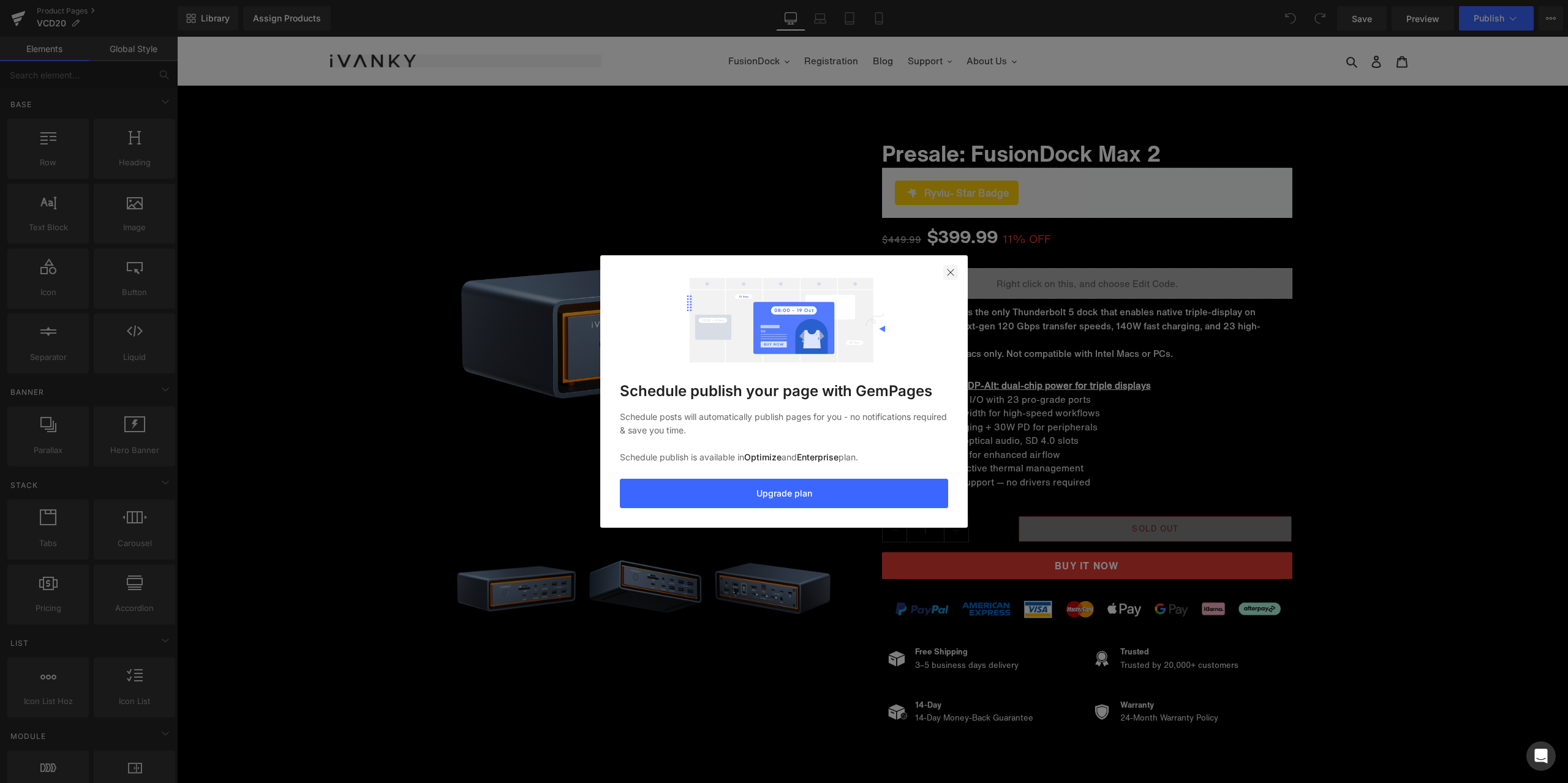
click at [955, 275] on img at bounding box center [951, 272] width 10 height 10
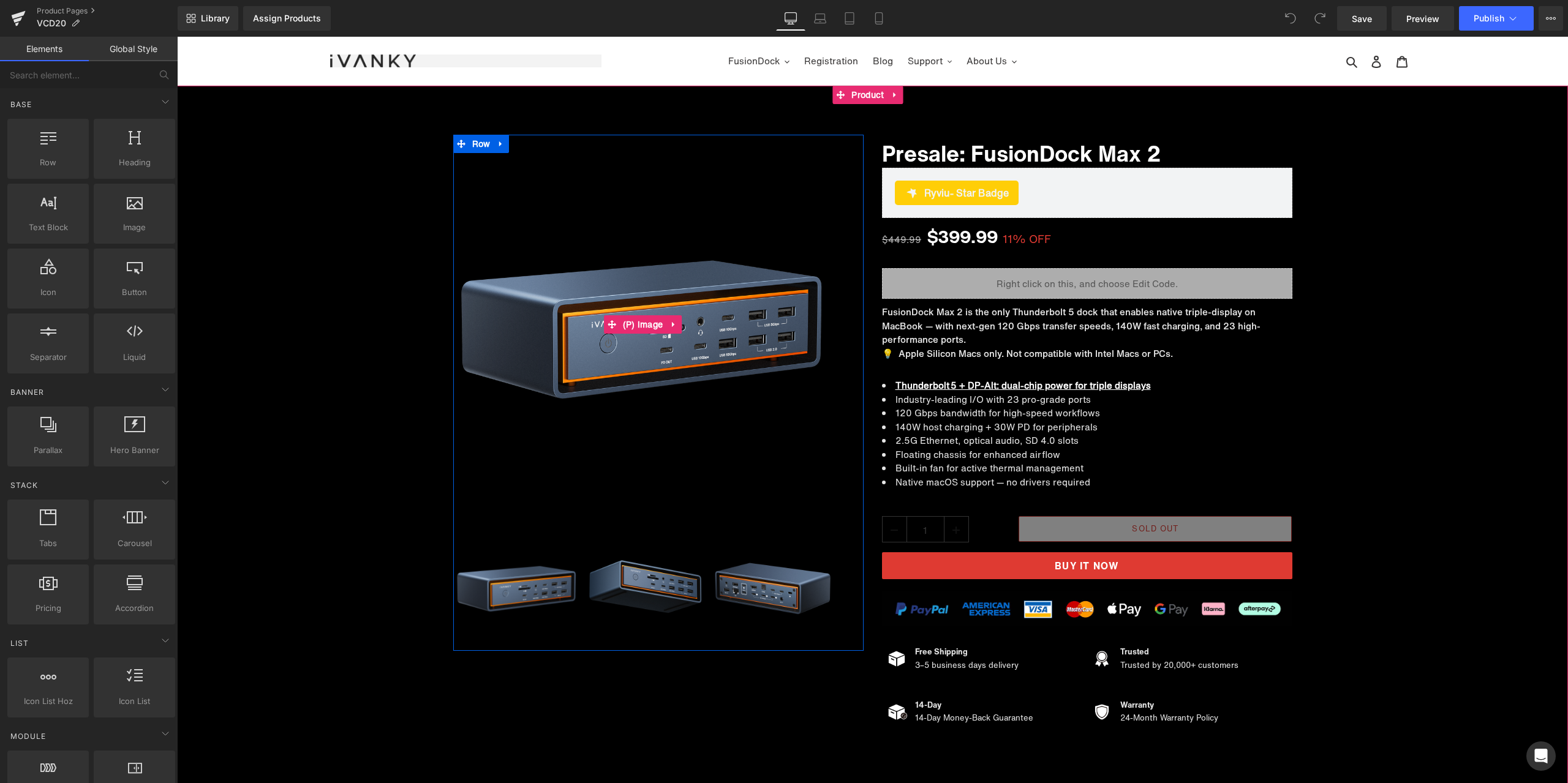
scroll to position [245, 0]
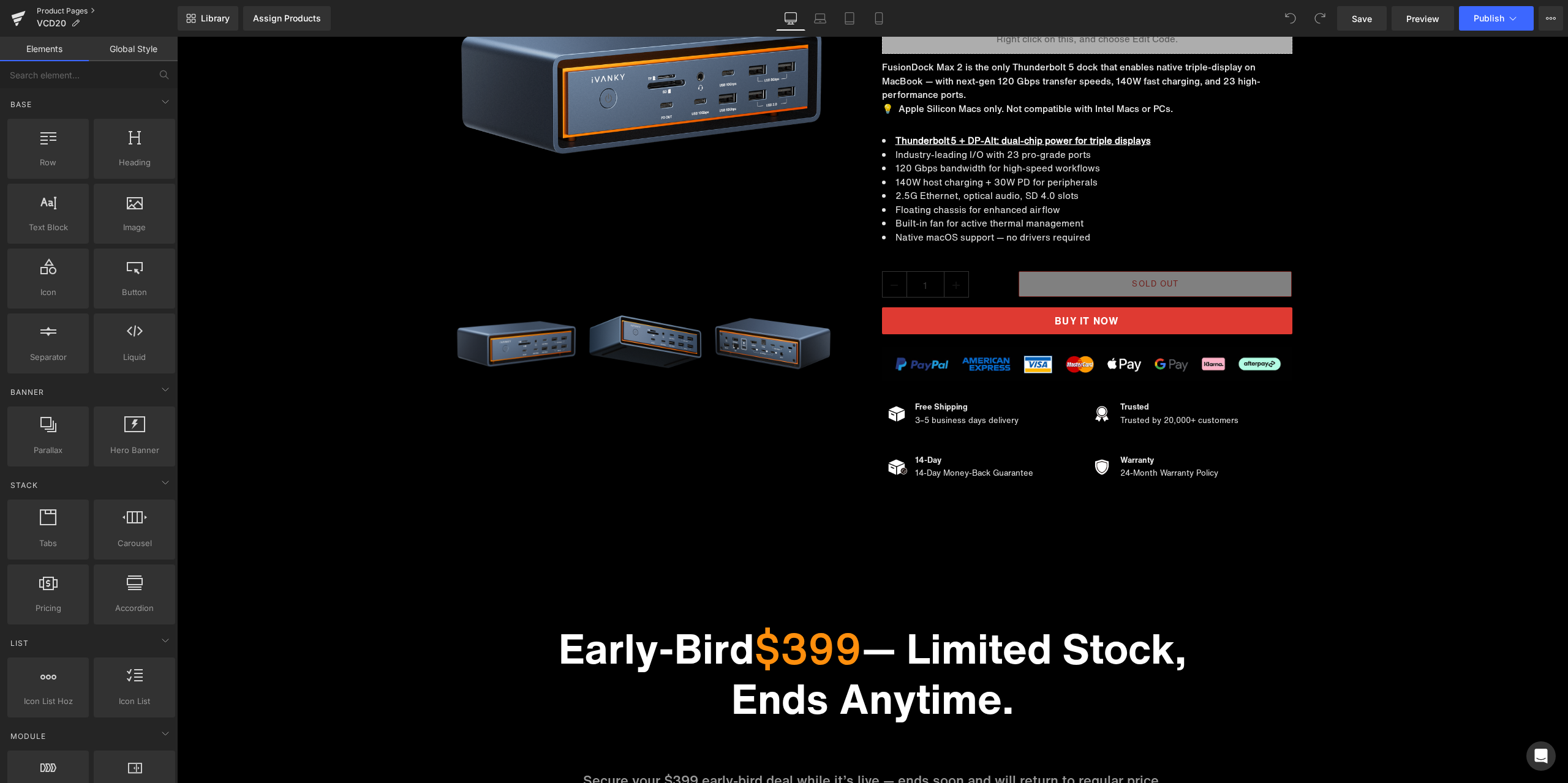
click at [82, 13] on link "Product Pages" at bounding box center [107, 11] width 141 height 10
